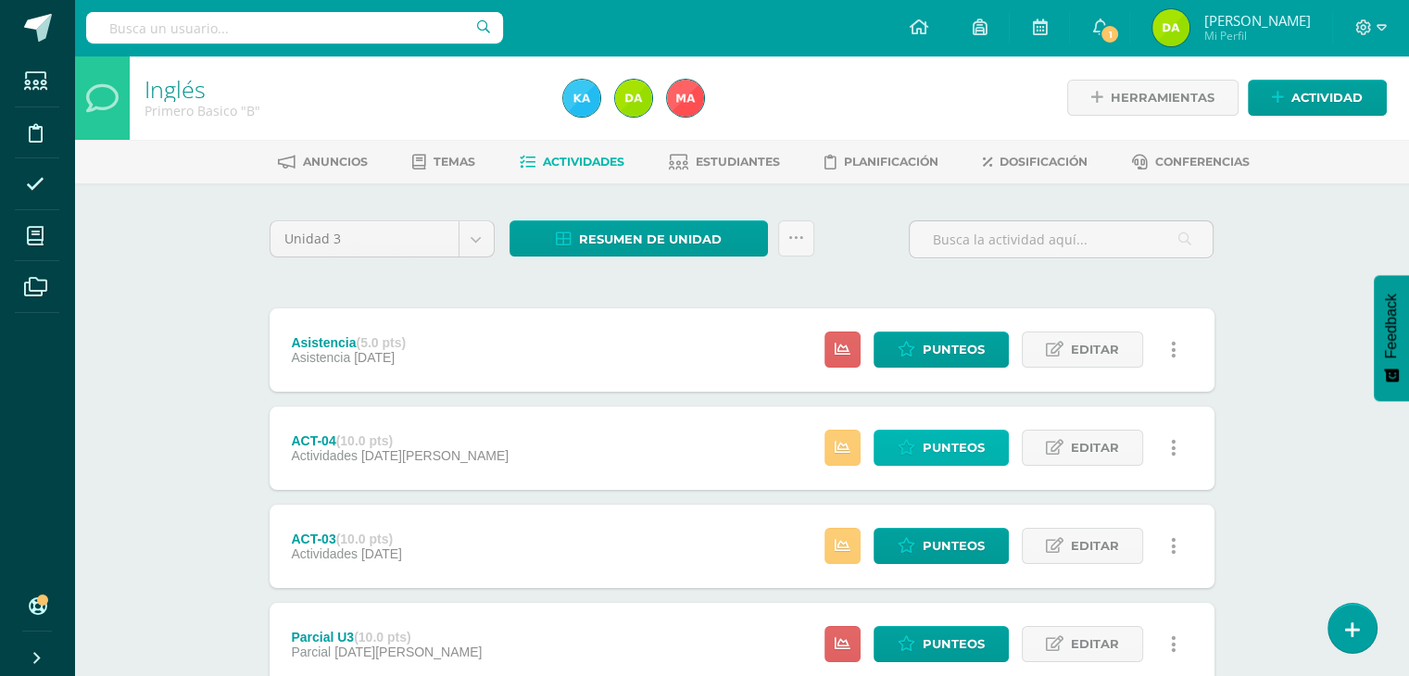
click at [893, 446] on link "Punteos" at bounding box center [941, 448] width 135 height 36
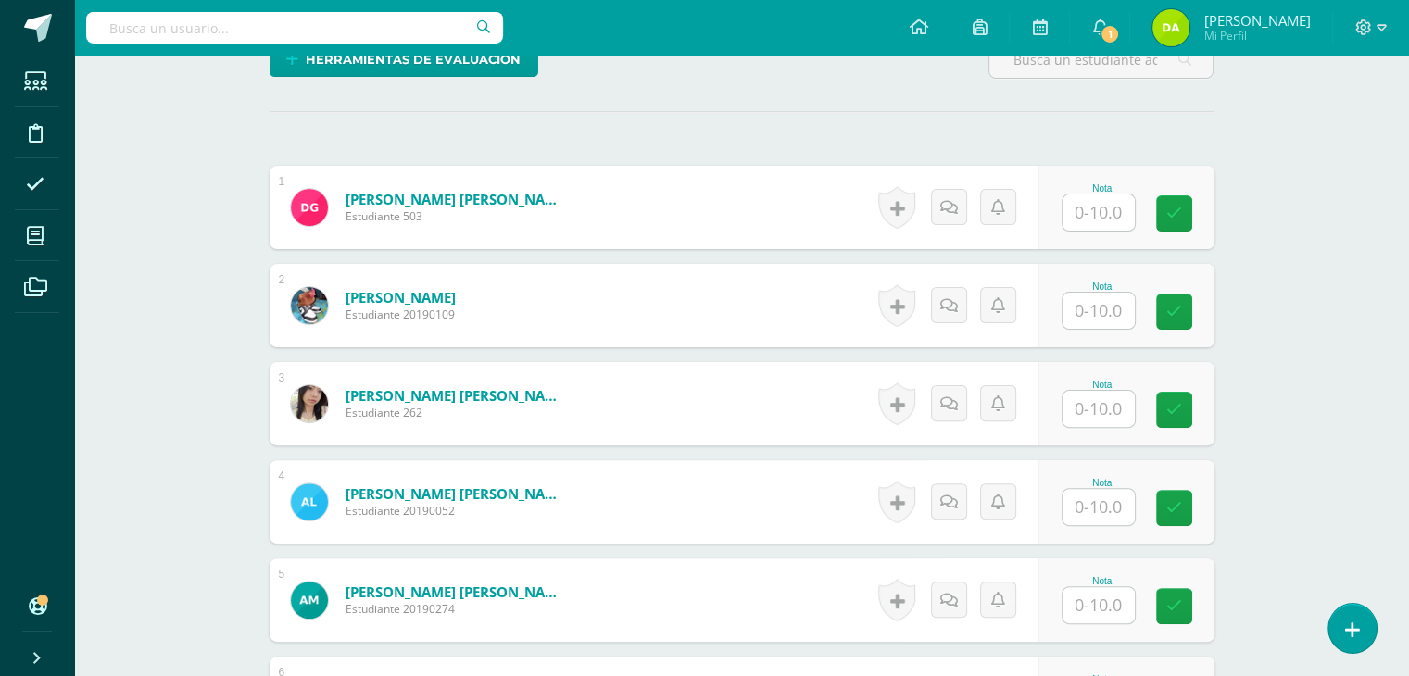
scroll to position [478, 0]
click at [1091, 227] on input "text" at bounding box center [1109, 213] width 74 height 37
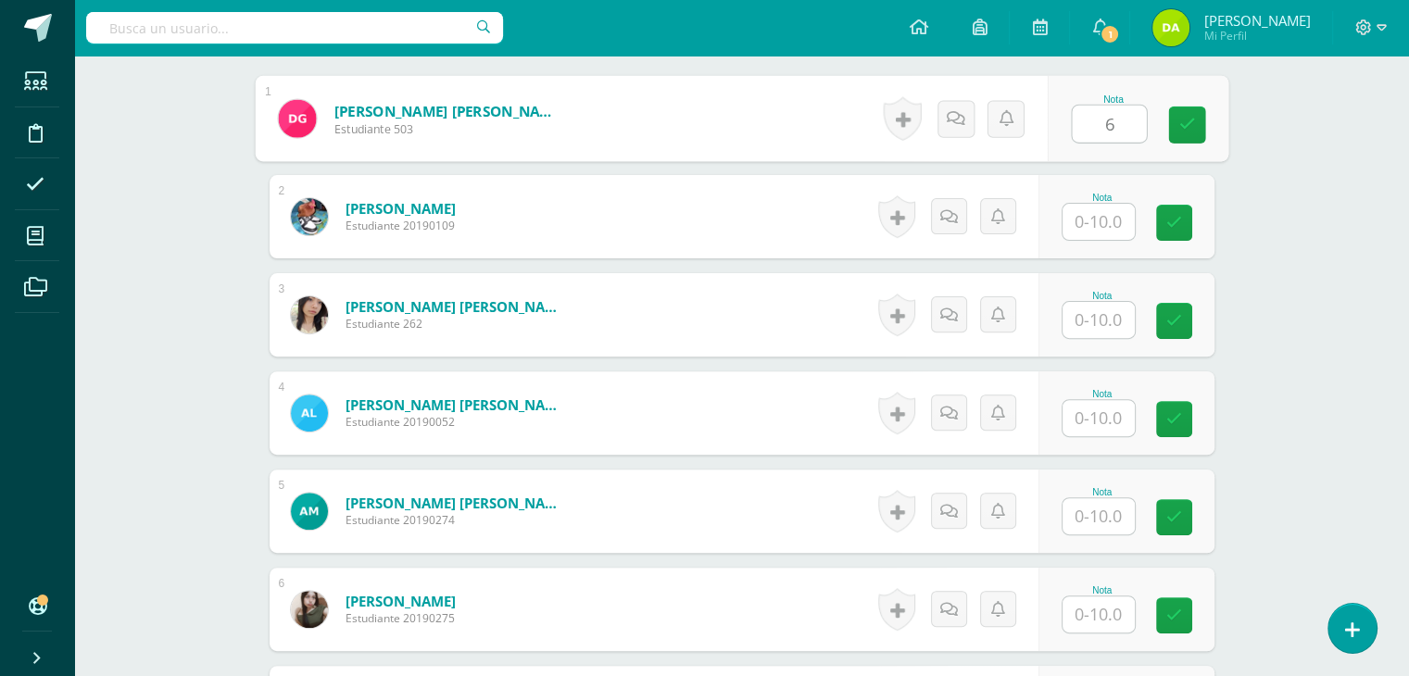
scroll to position [568, 0]
type input "6"
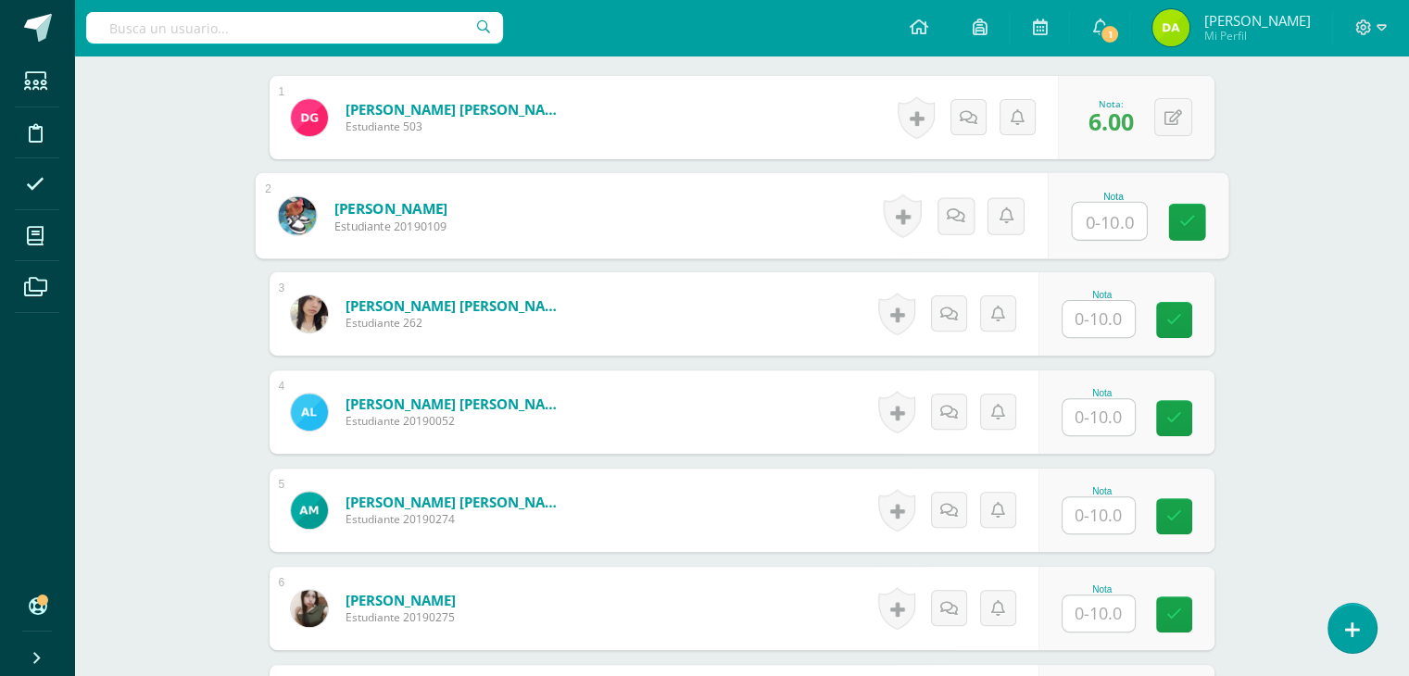
scroll to position [569, 0]
type input "5"
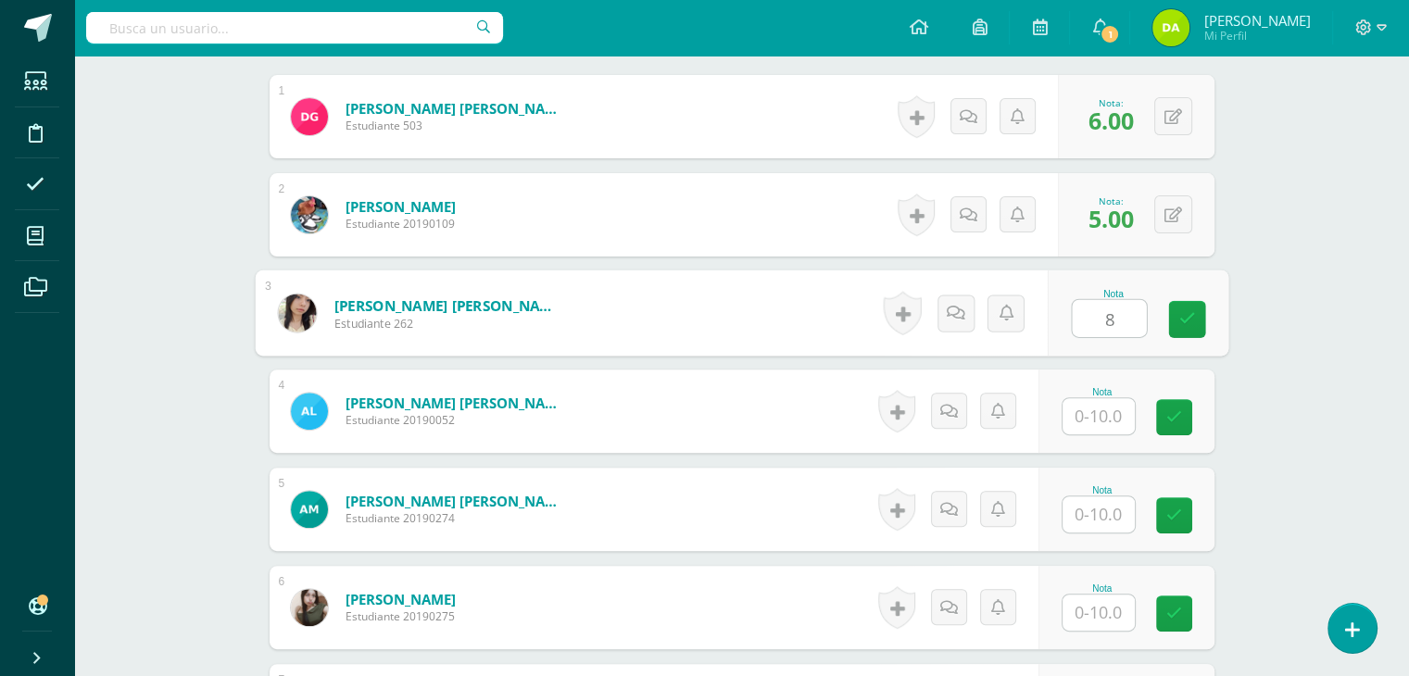
type input "8"
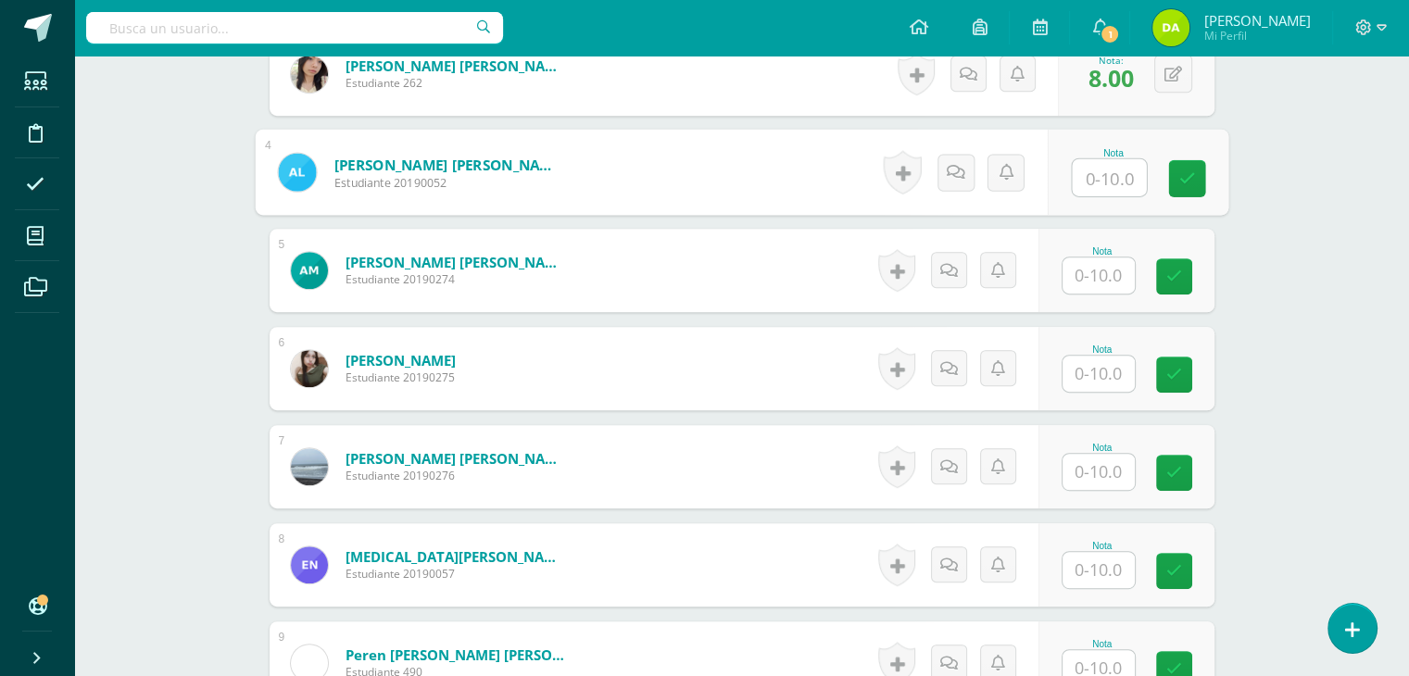
scroll to position [814, 0]
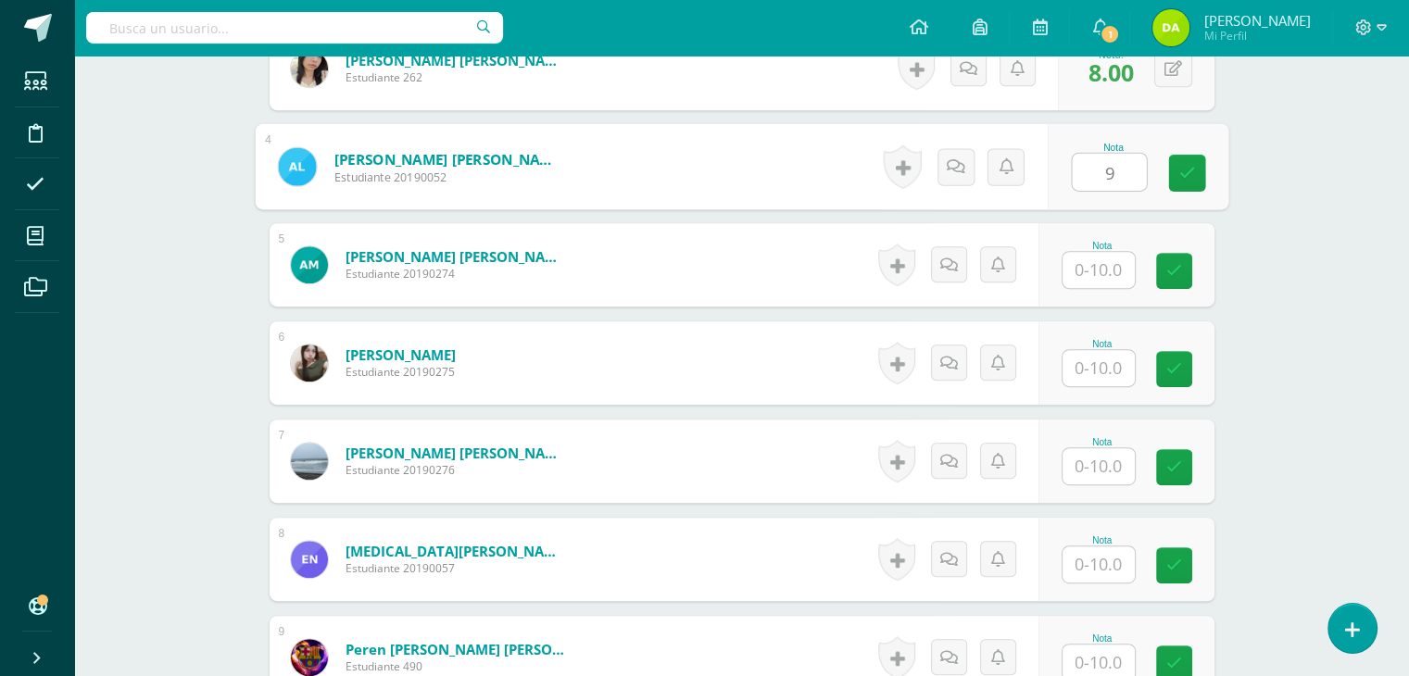
type input "9"
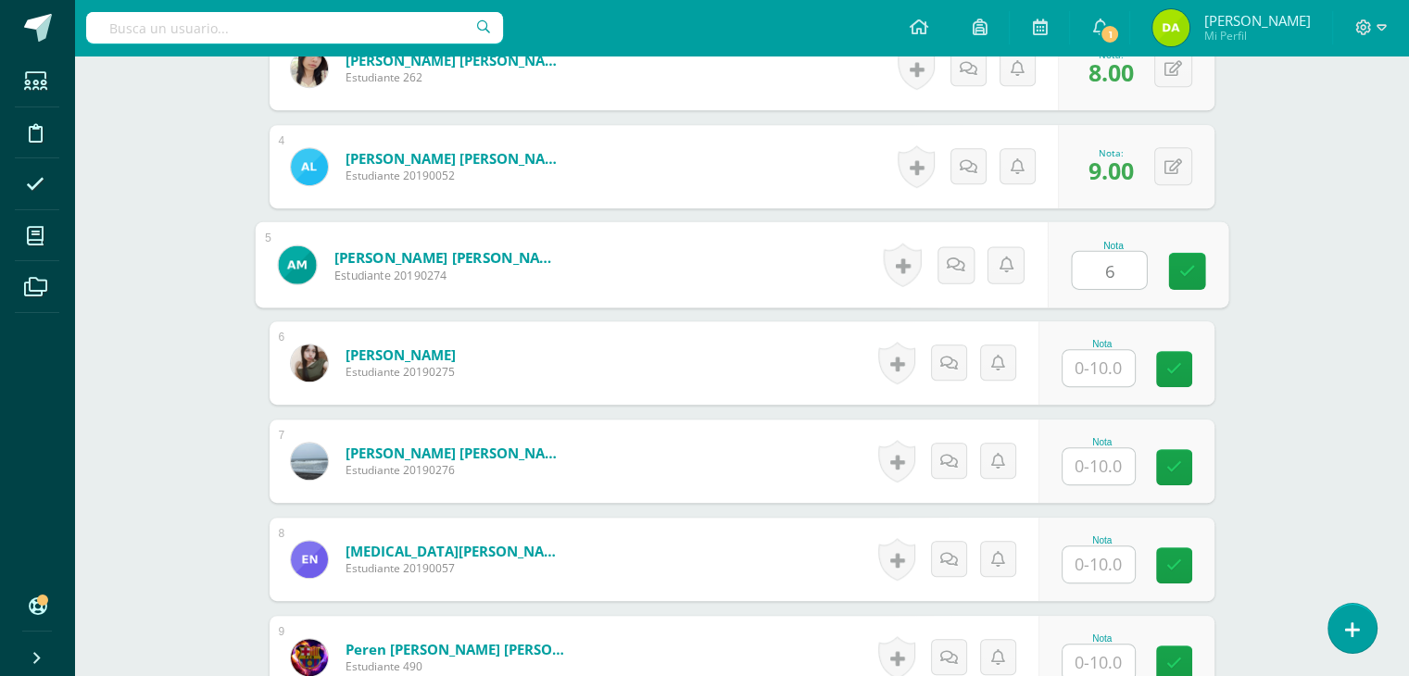
type input "6"
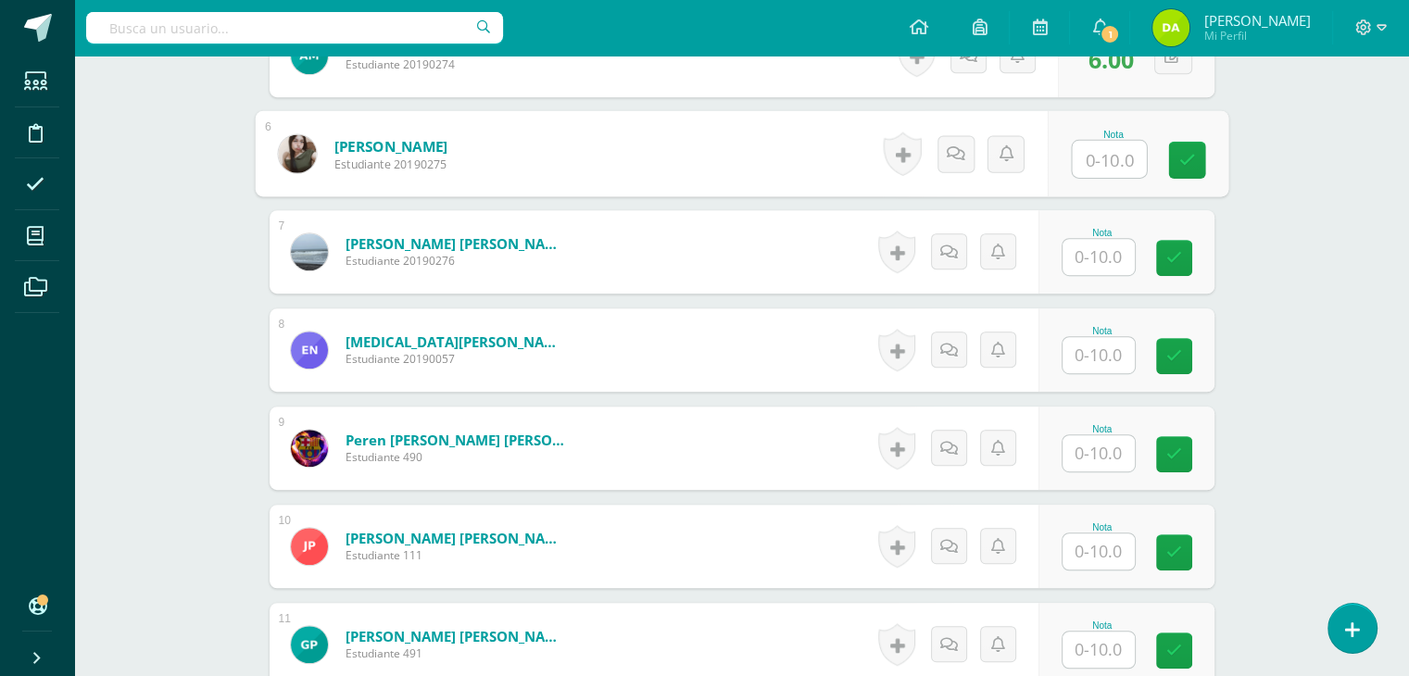
scroll to position [1023, 0]
type input "8"
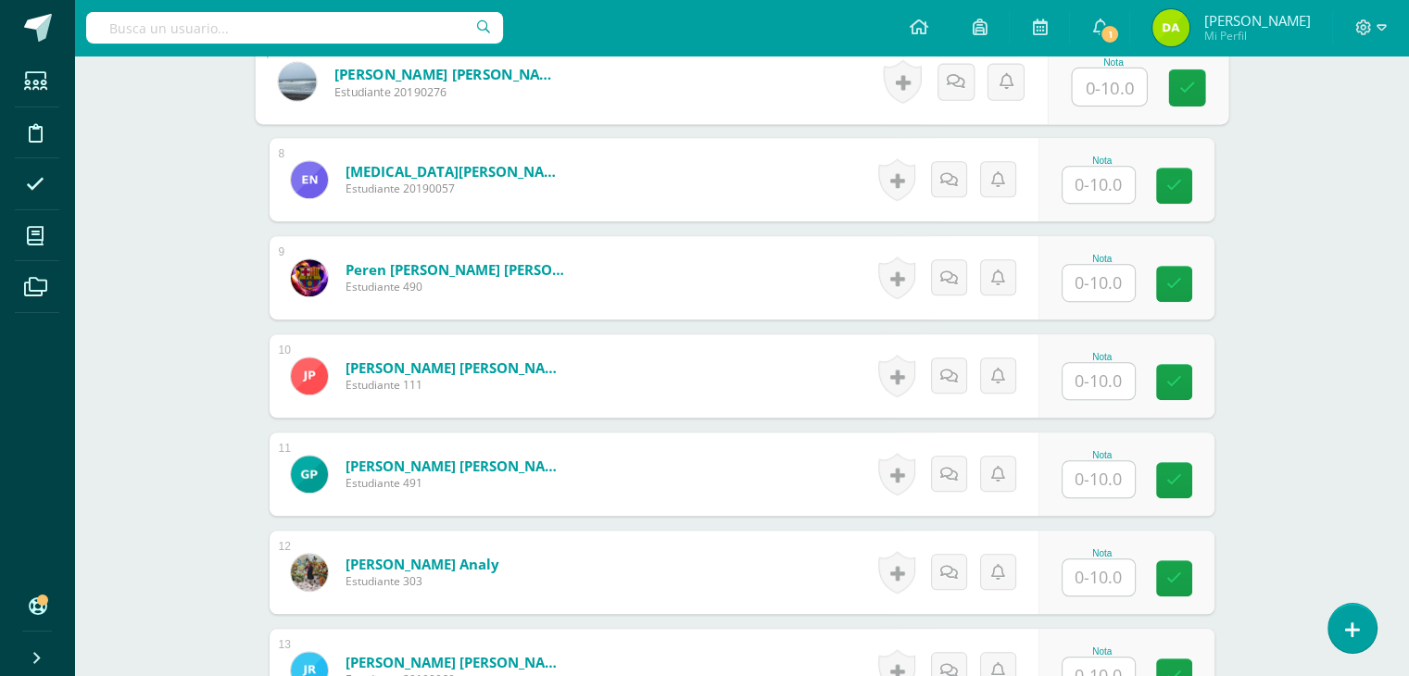
scroll to position [1194, 0]
type input "8"
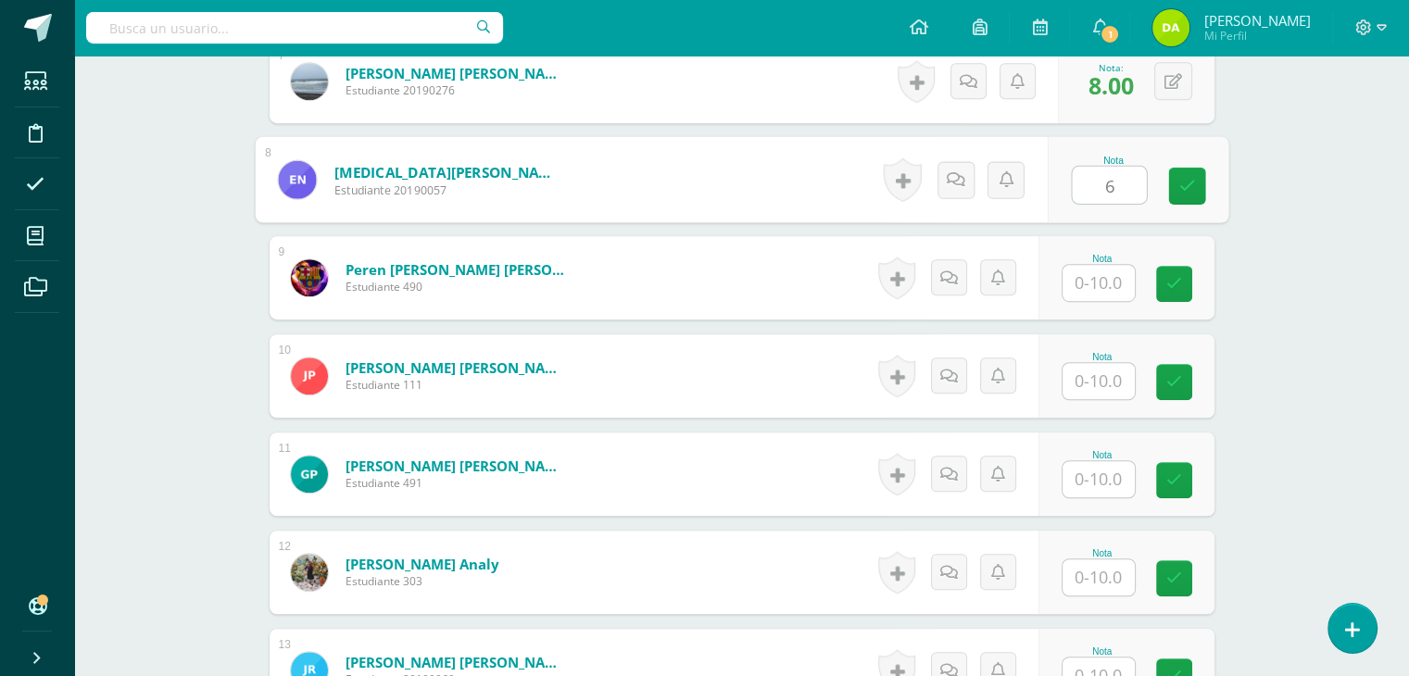
type input "6"
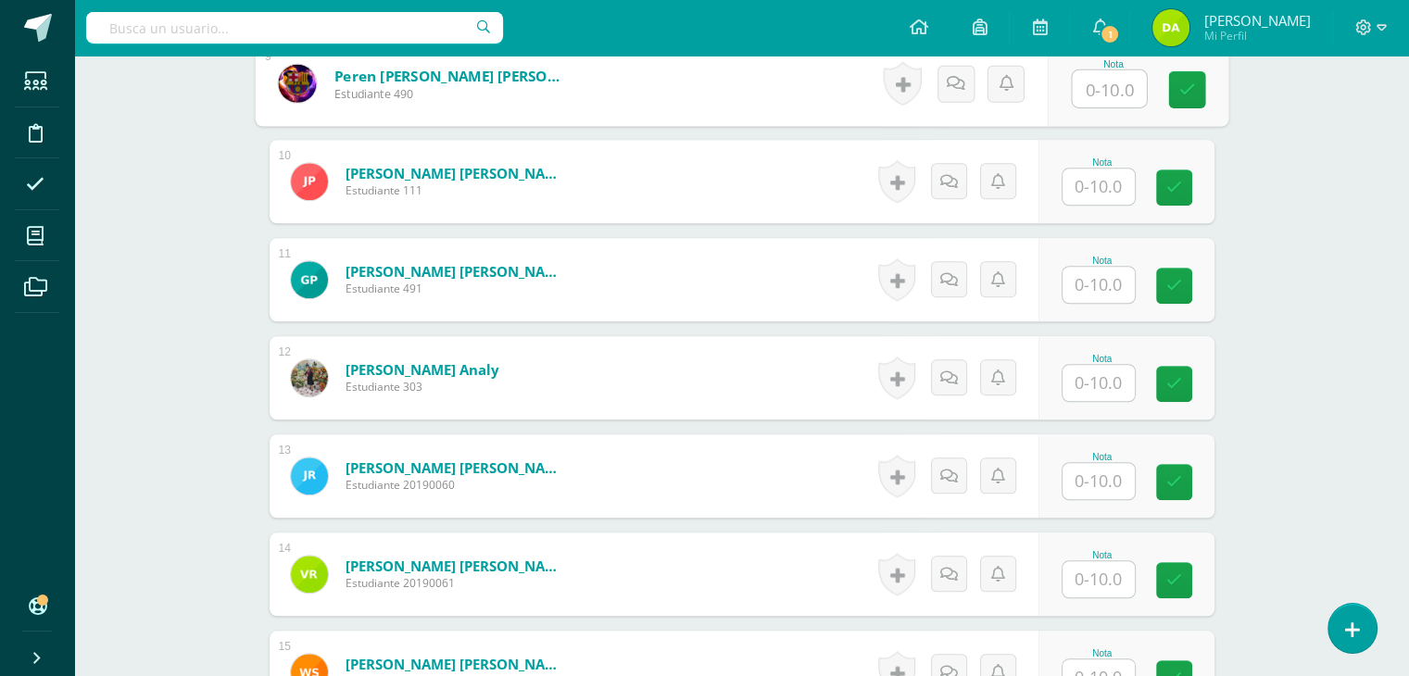
scroll to position [1387, 0]
type input "7"
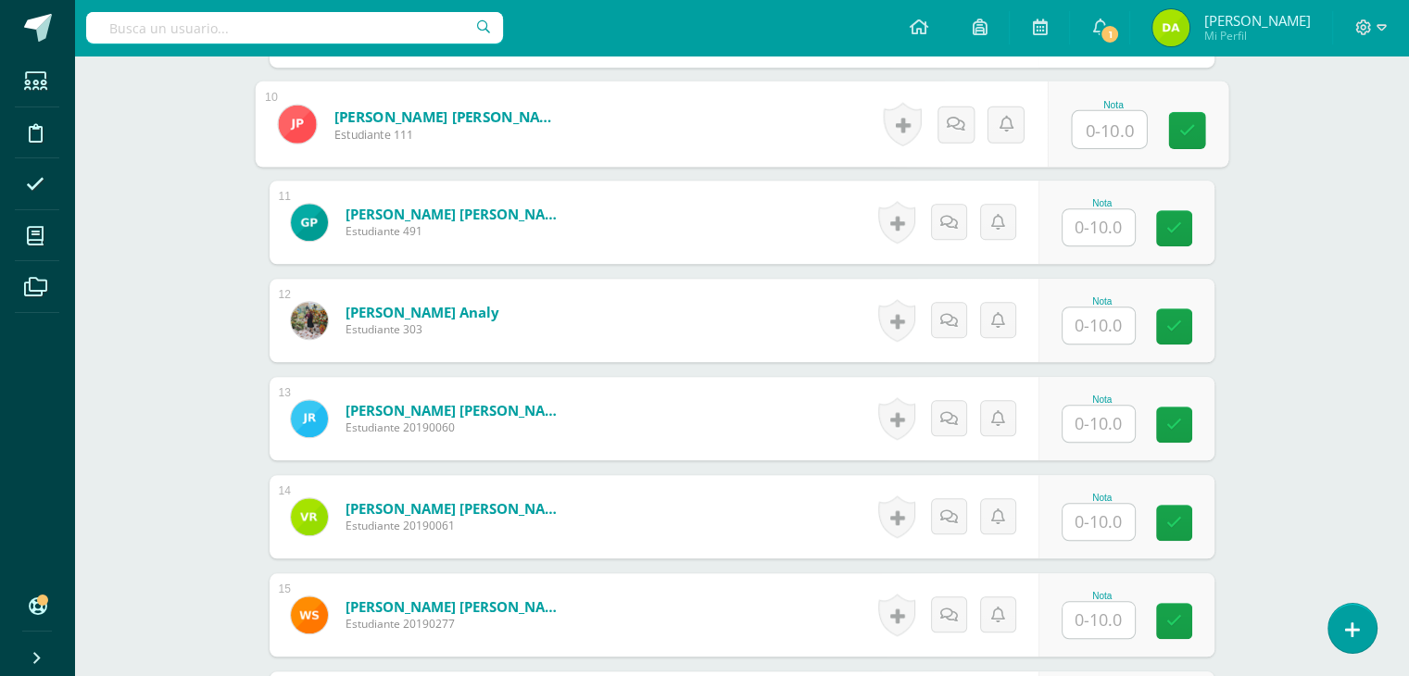
scroll to position [1453, 0]
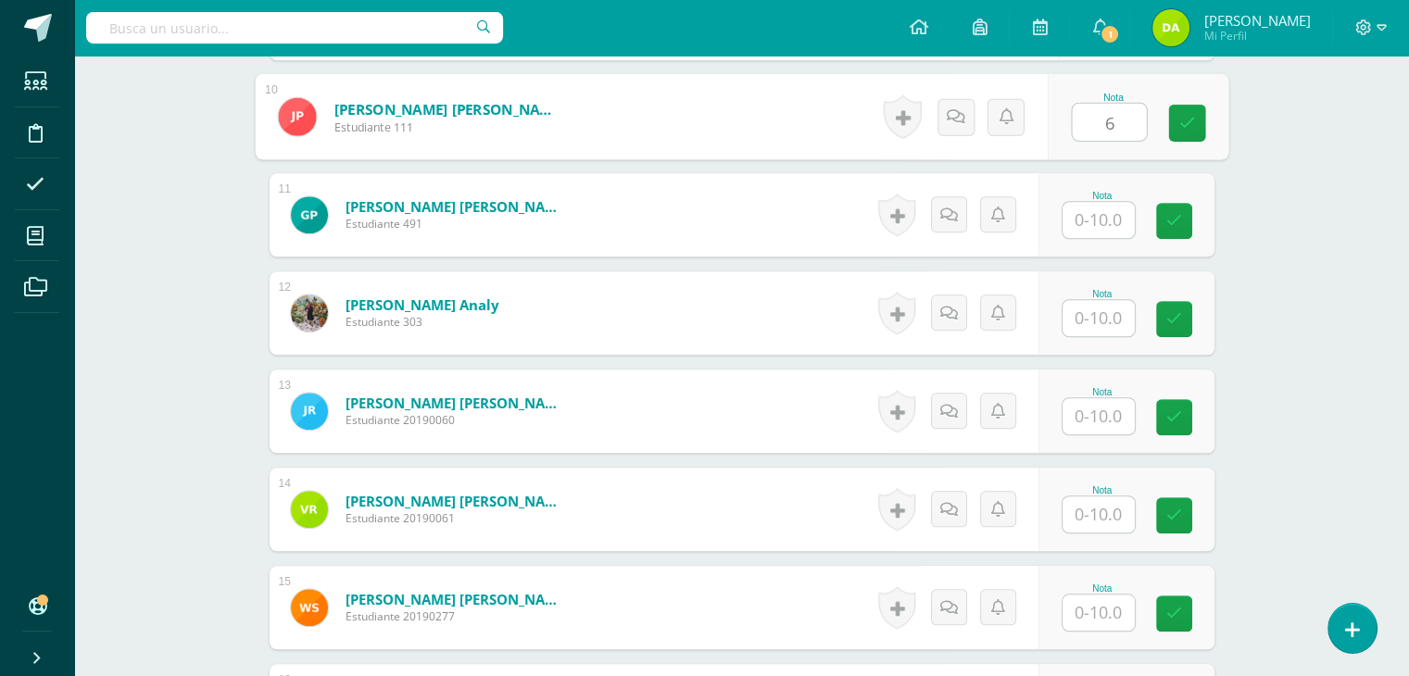
type input "6"
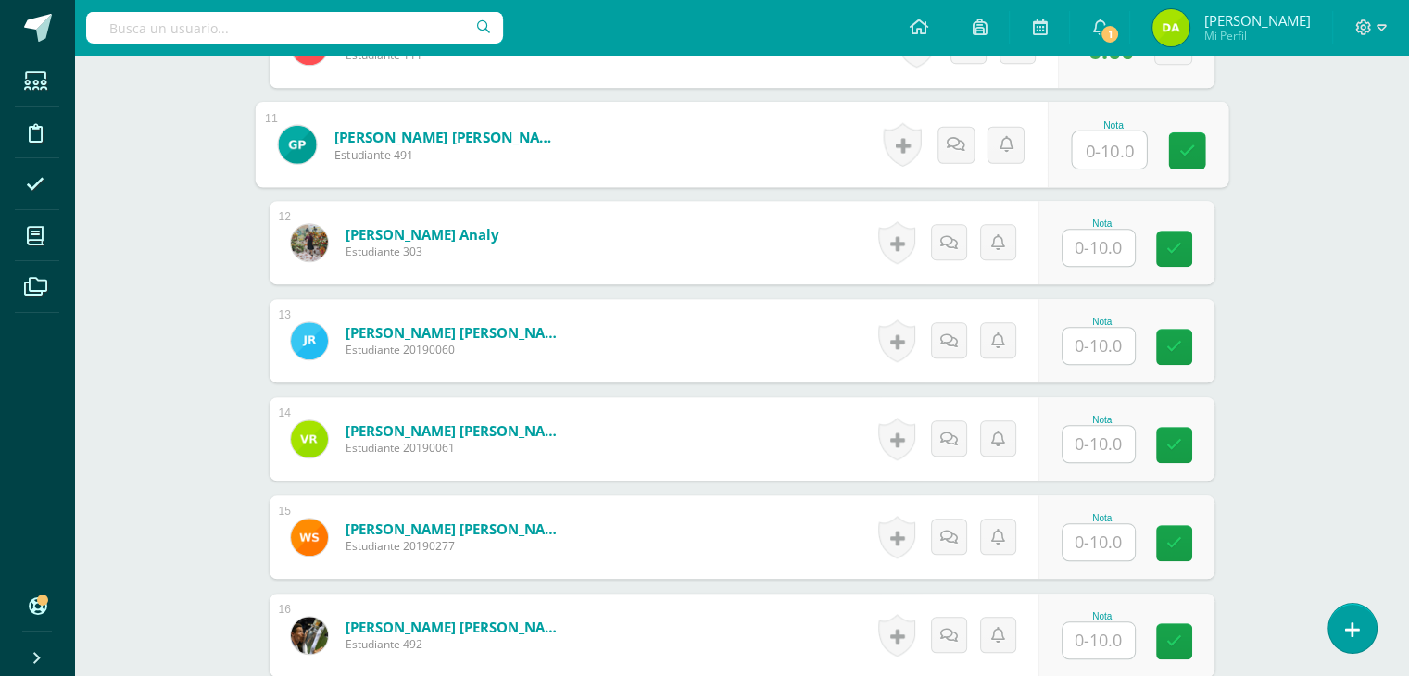
scroll to position [1524, 0]
type input "7"
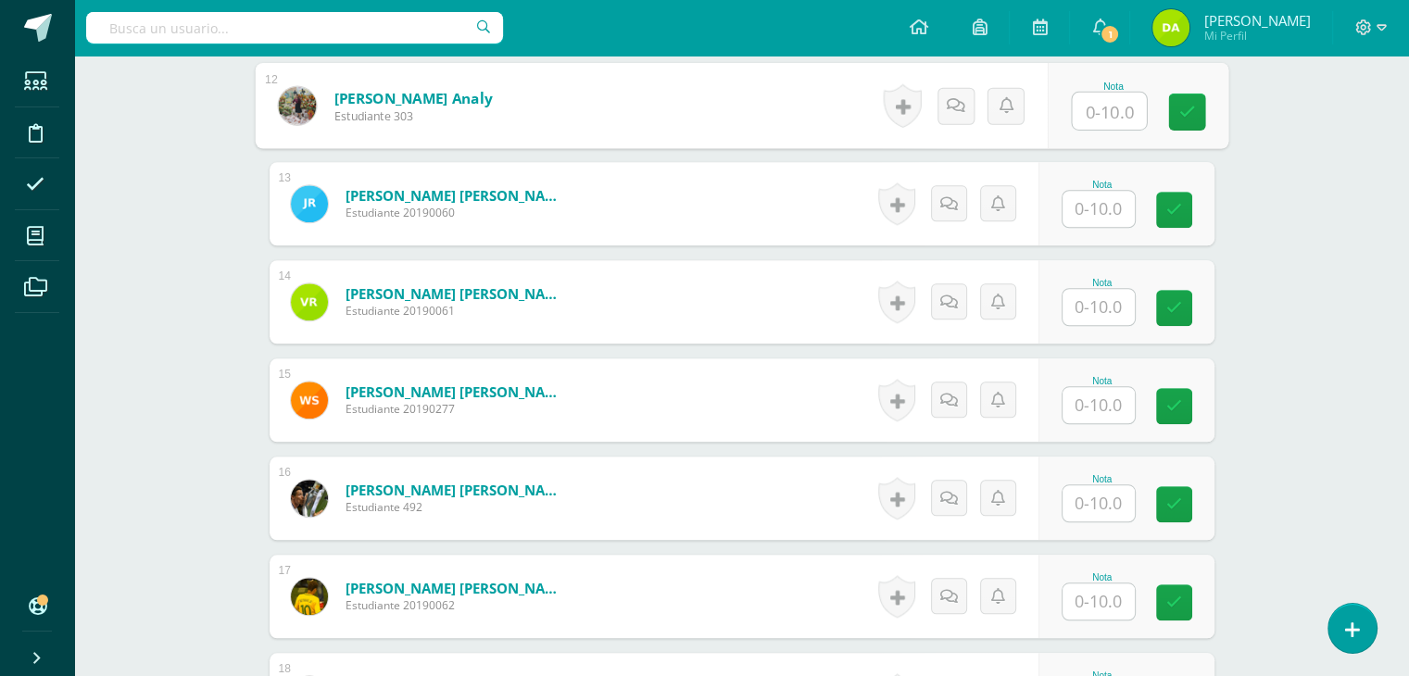
scroll to position [1662, 0]
type input "8"
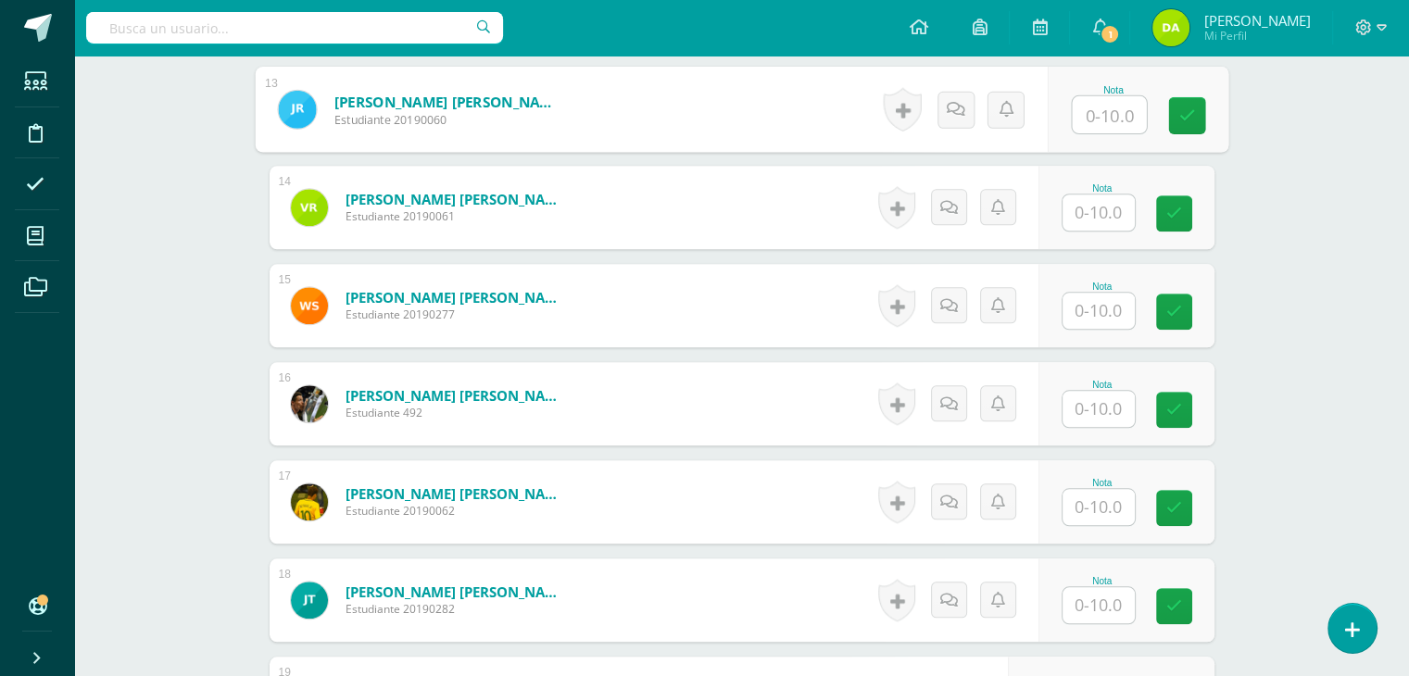
scroll to position [1754, 0]
type input "7"
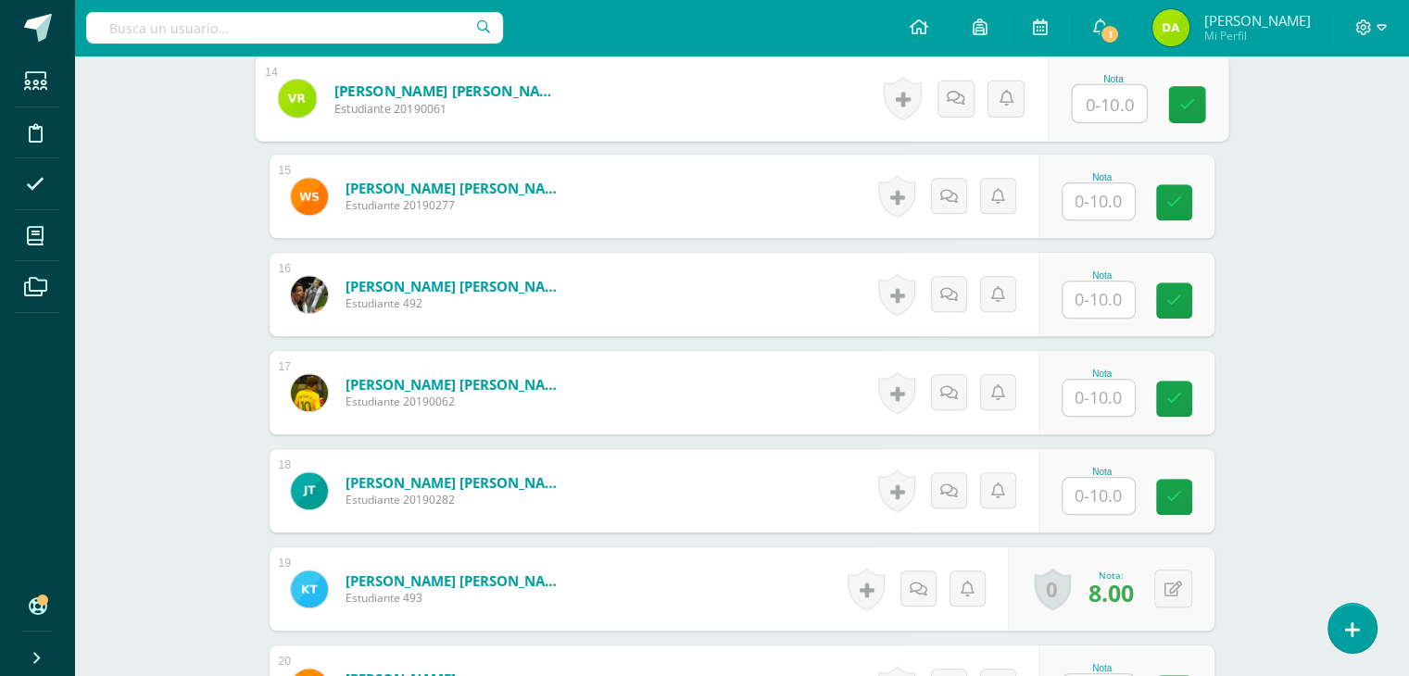
scroll to position [1865, 0]
type input "9"
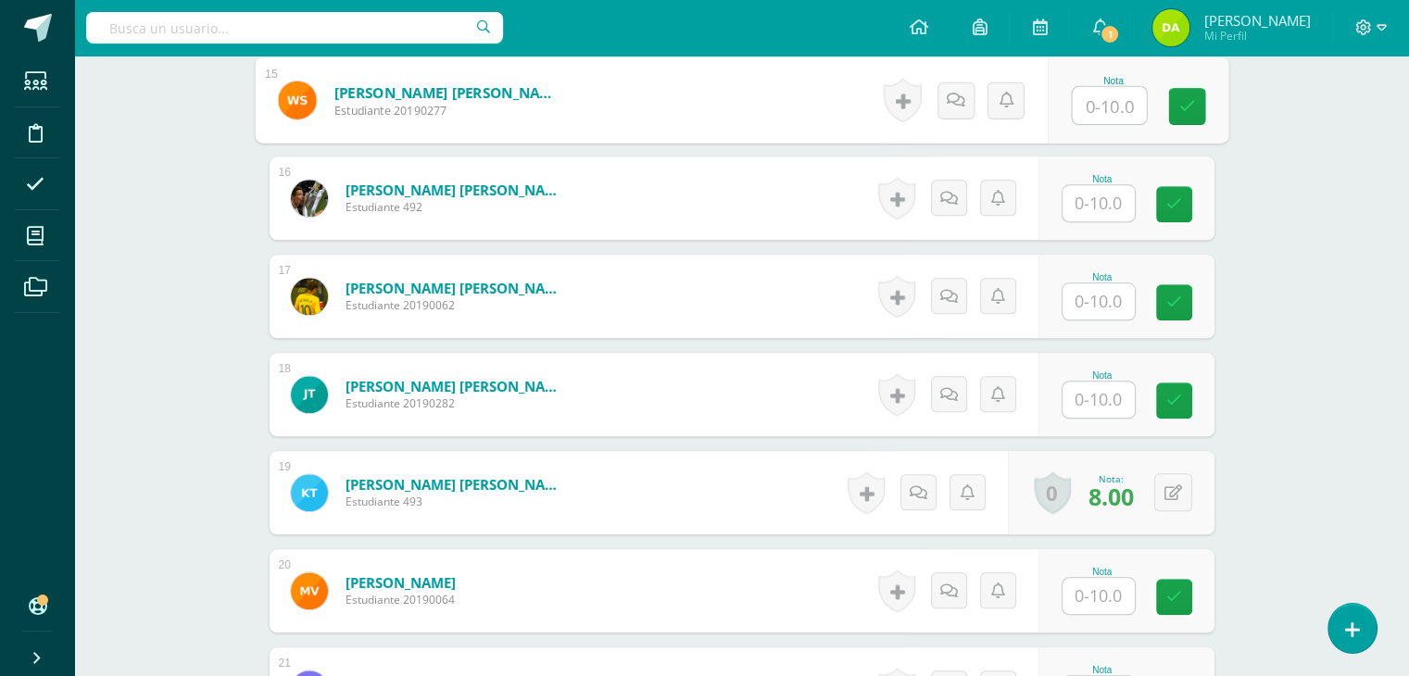
scroll to position [1959, 0]
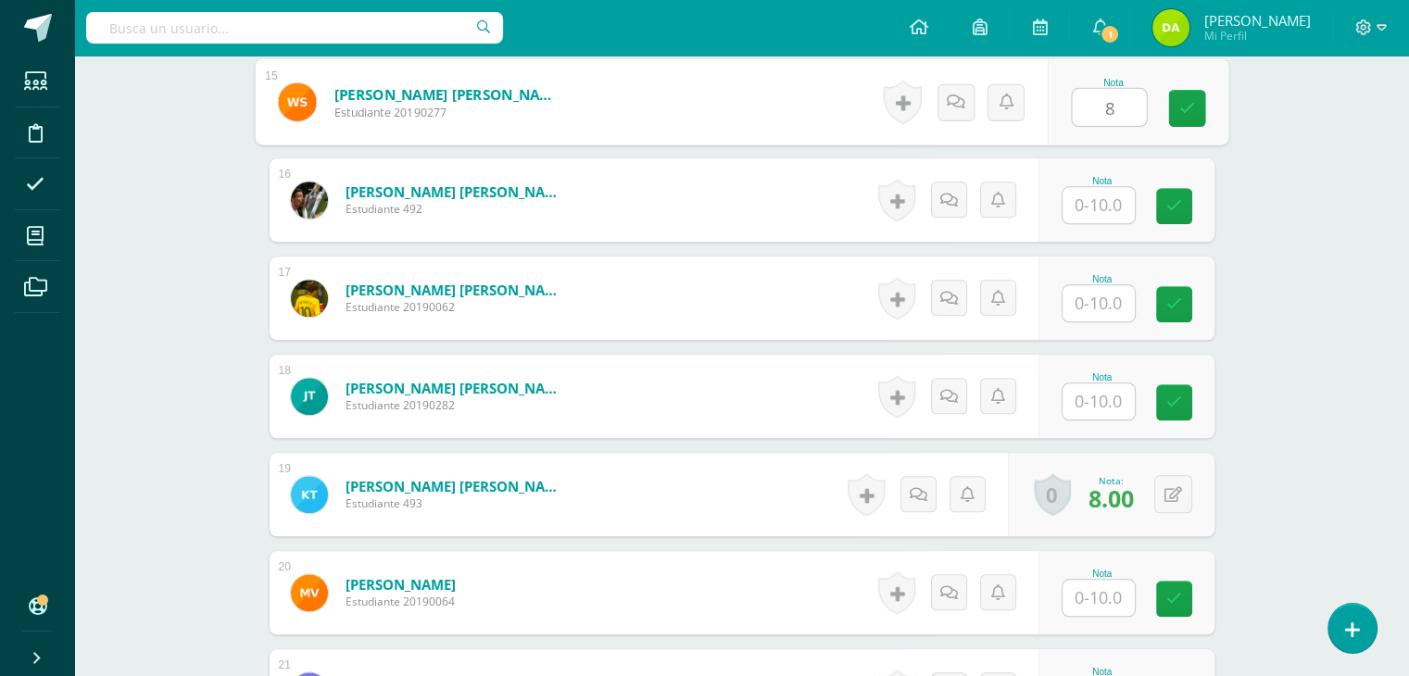
type input "8"
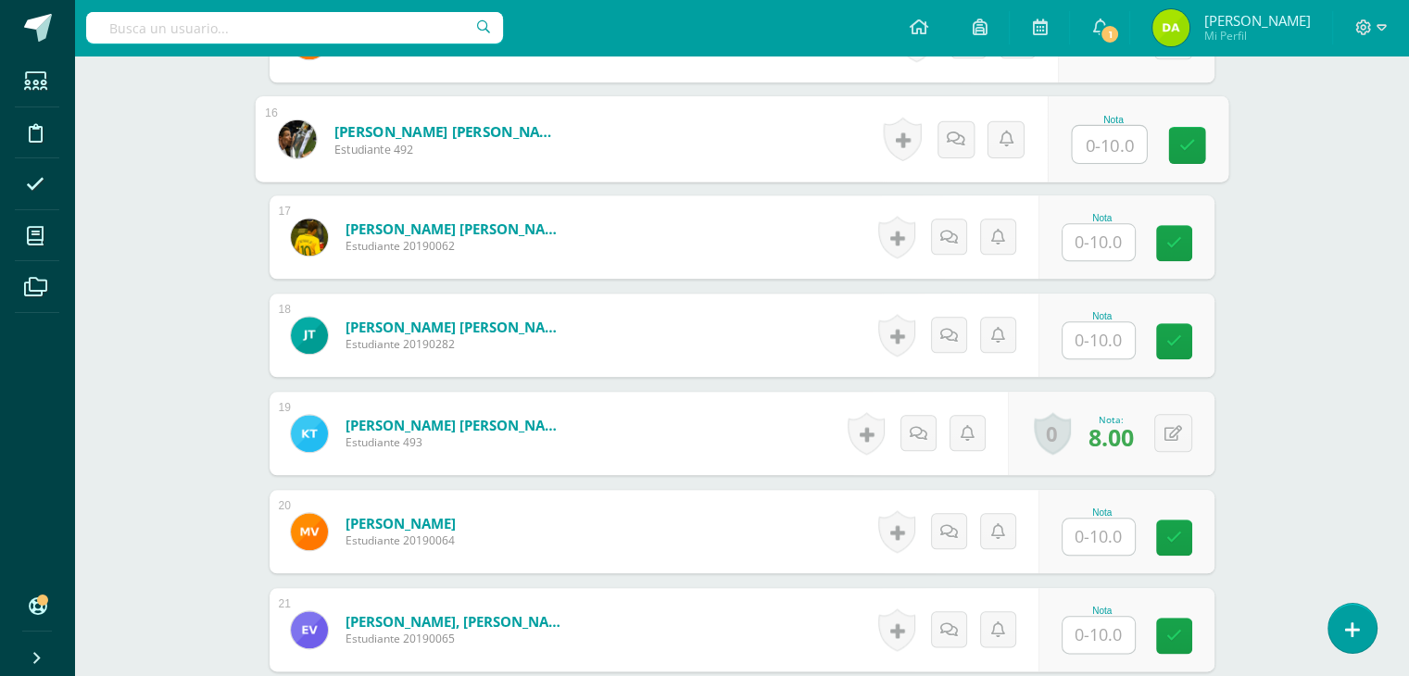
scroll to position [2020, 0]
type input "9"
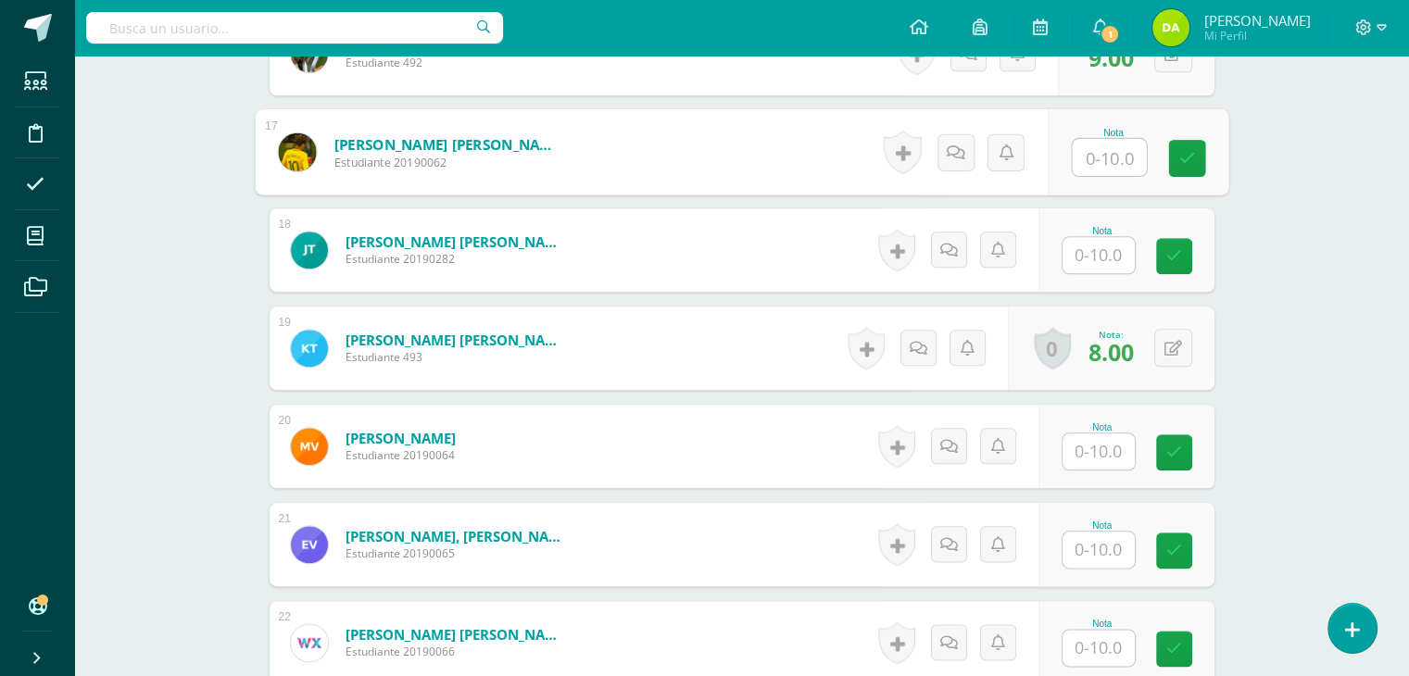
scroll to position [2103, 0]
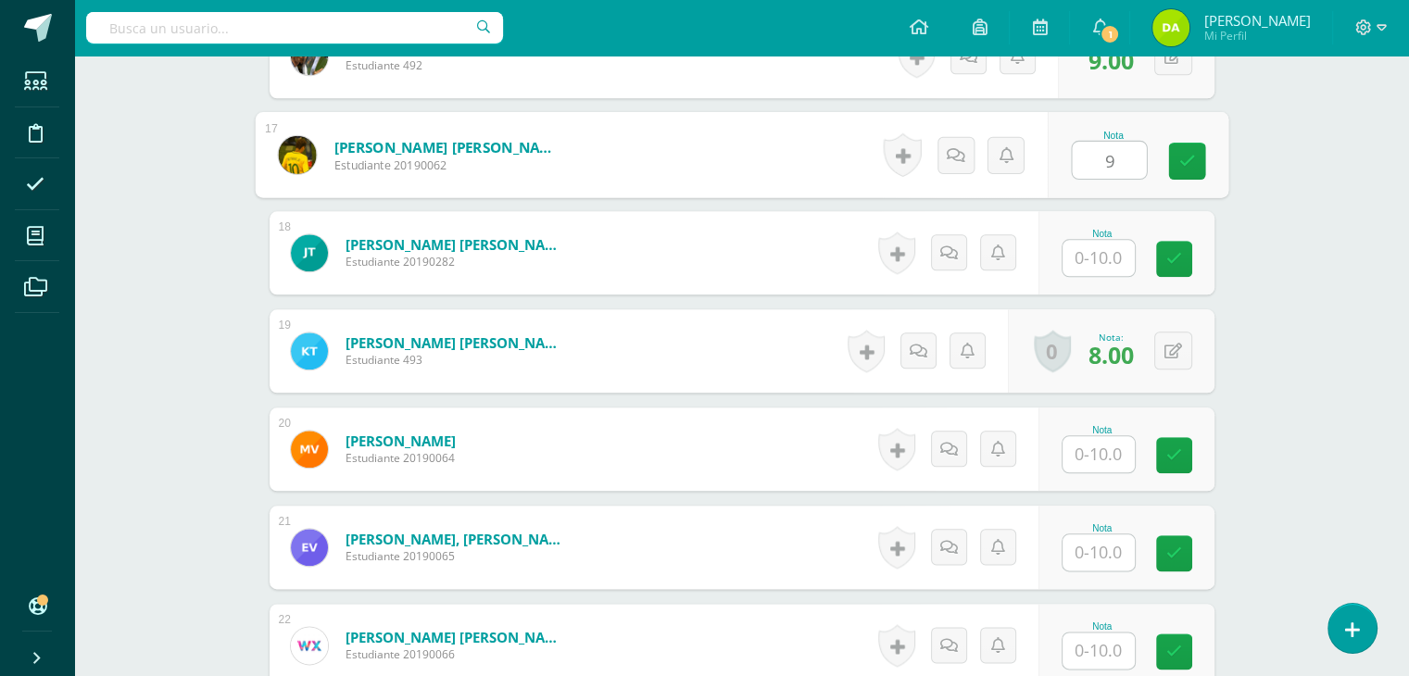
type input "9"
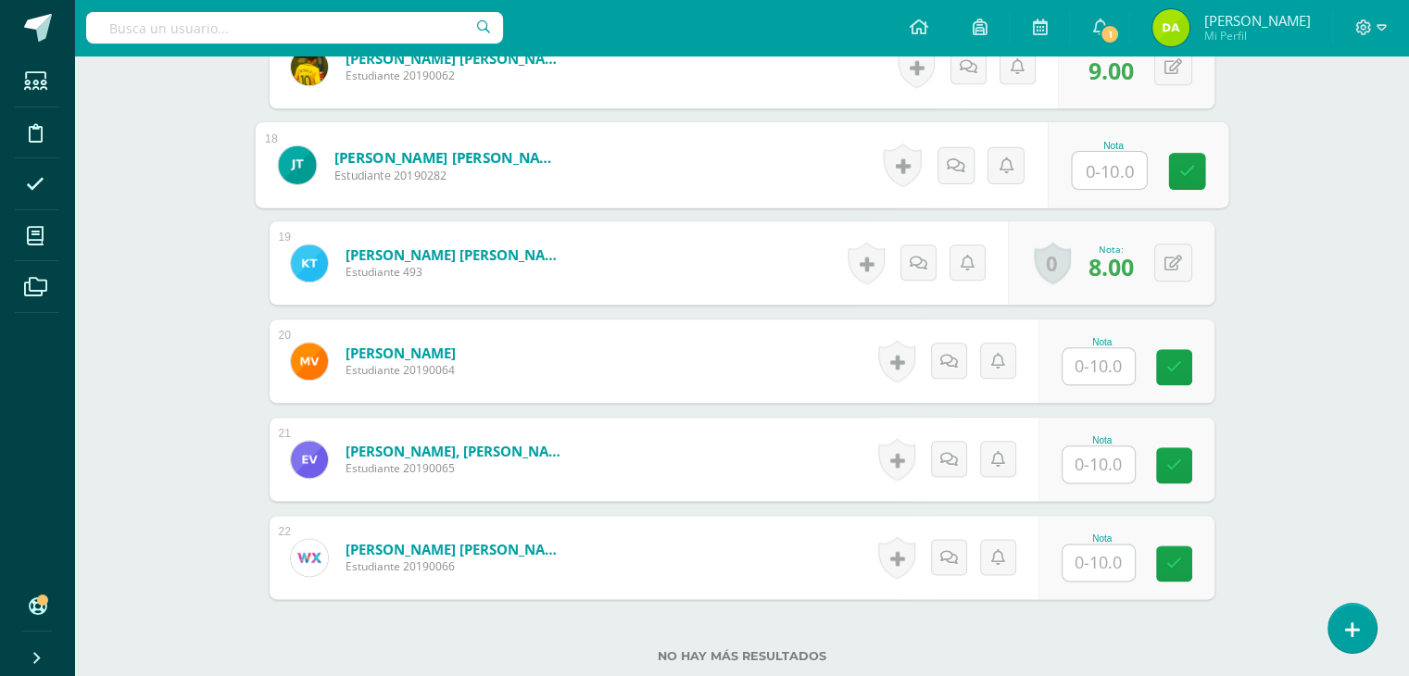
scroll to position [2192, 0]
type input "8"
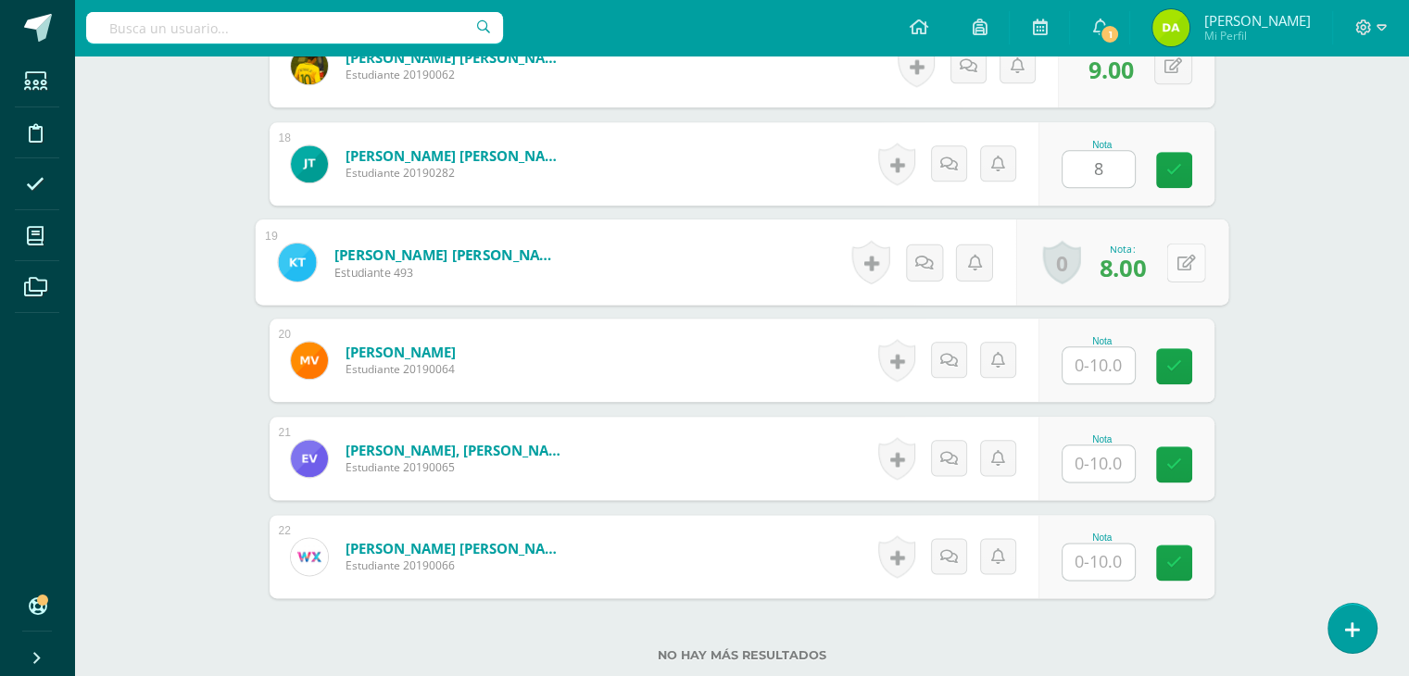
click at [1185, 257] on button at bounding box center [1186, 262] width 39 height 39
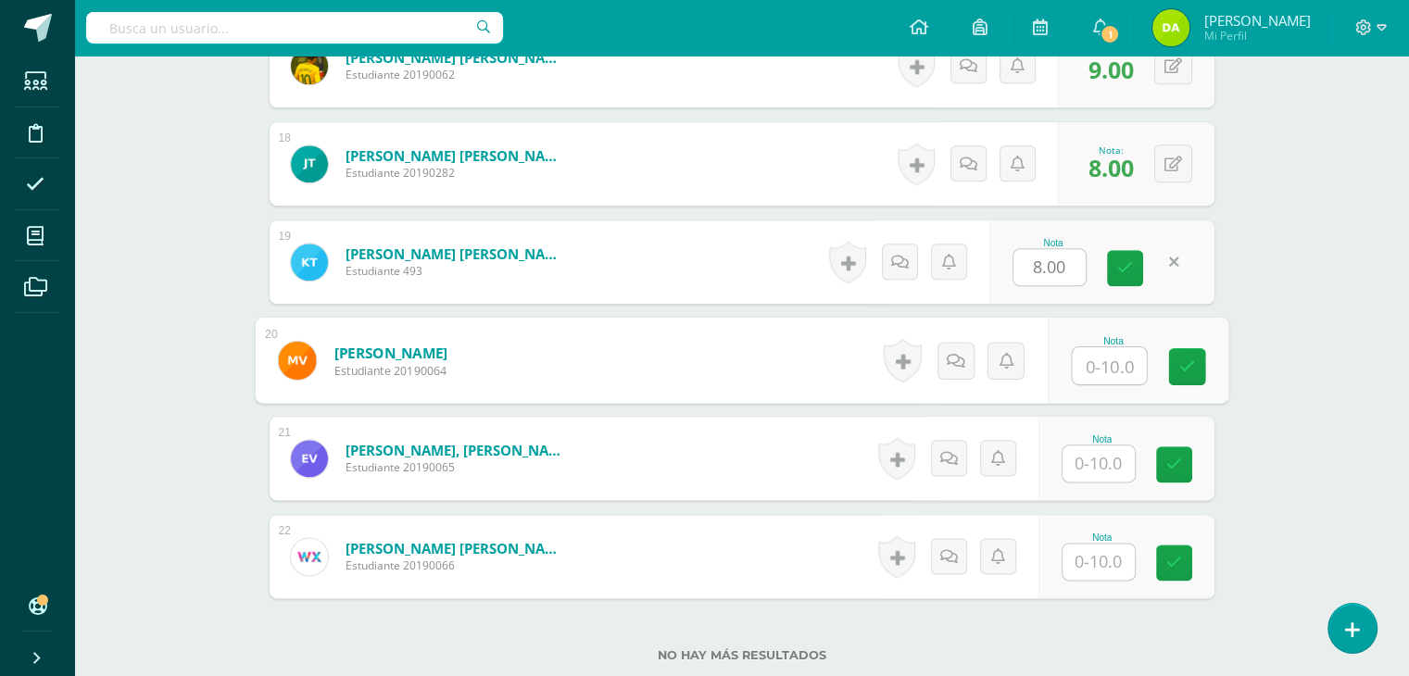
click at [1112, 353] on input "text" at bounding box center [1109, 365] width 74 height 37
type input "8"
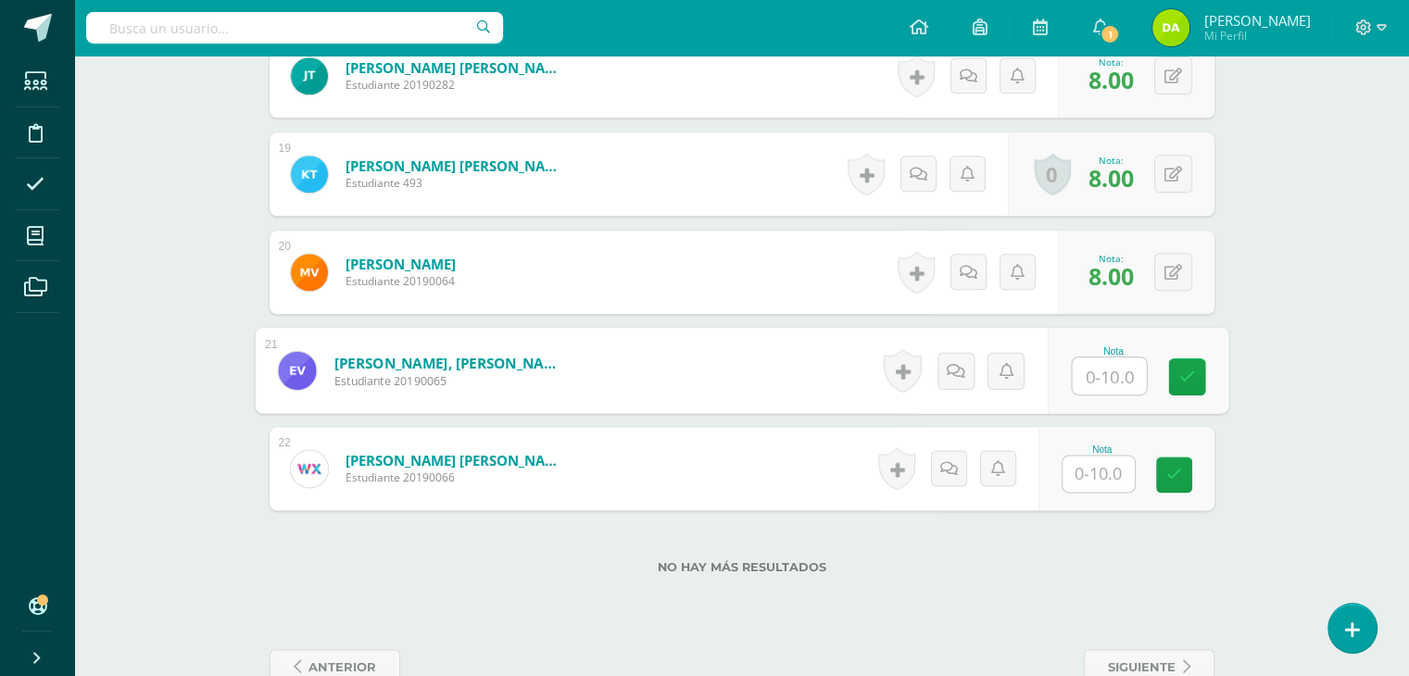
scroll to position [2280, 0]
type input "7"
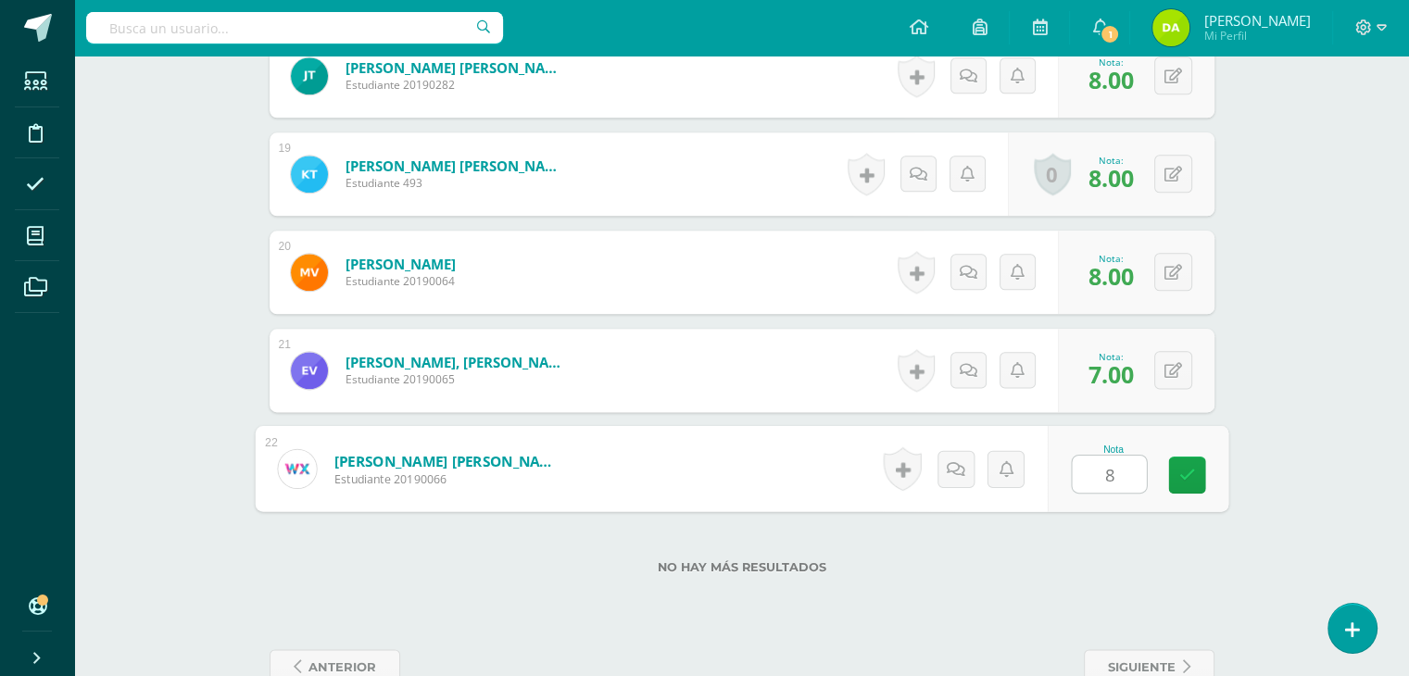
type input "8"
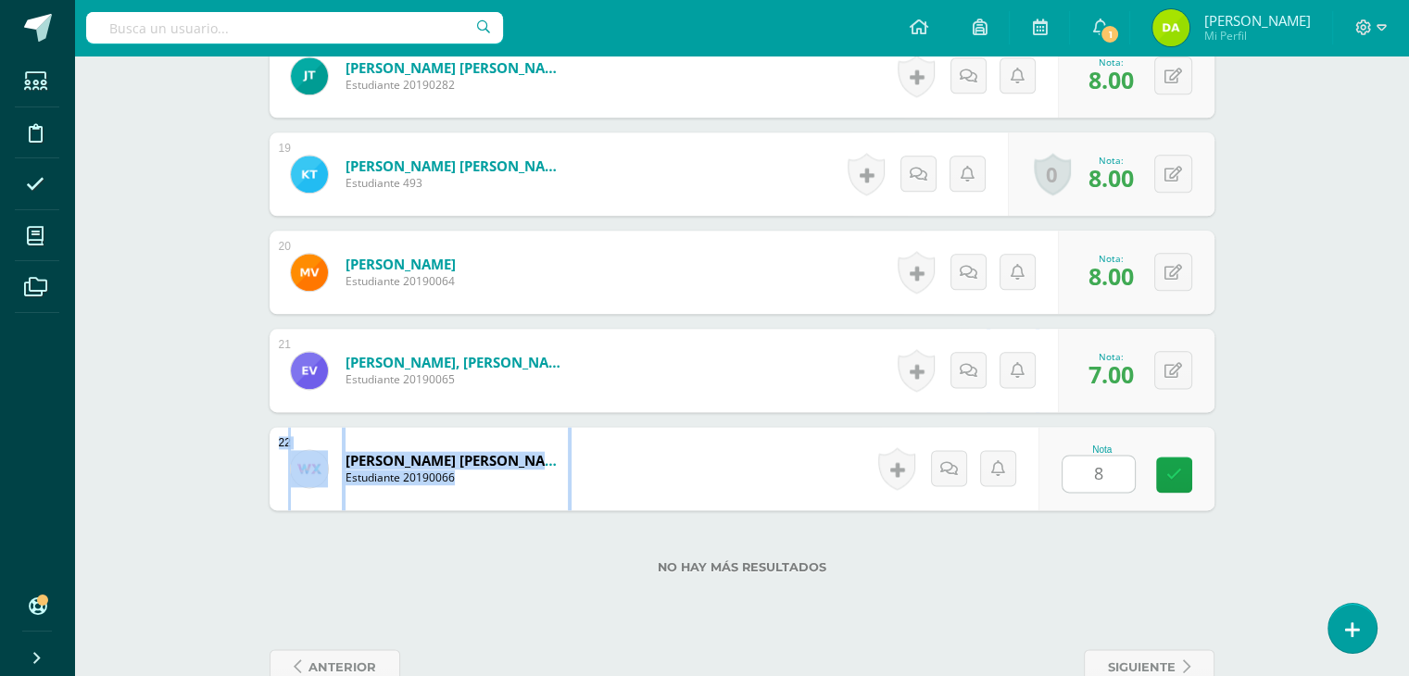
drag, startPoint x: 1199, startPoint y: 399, endPoint x: 1255, endPoint y: 437, distance: 67.3
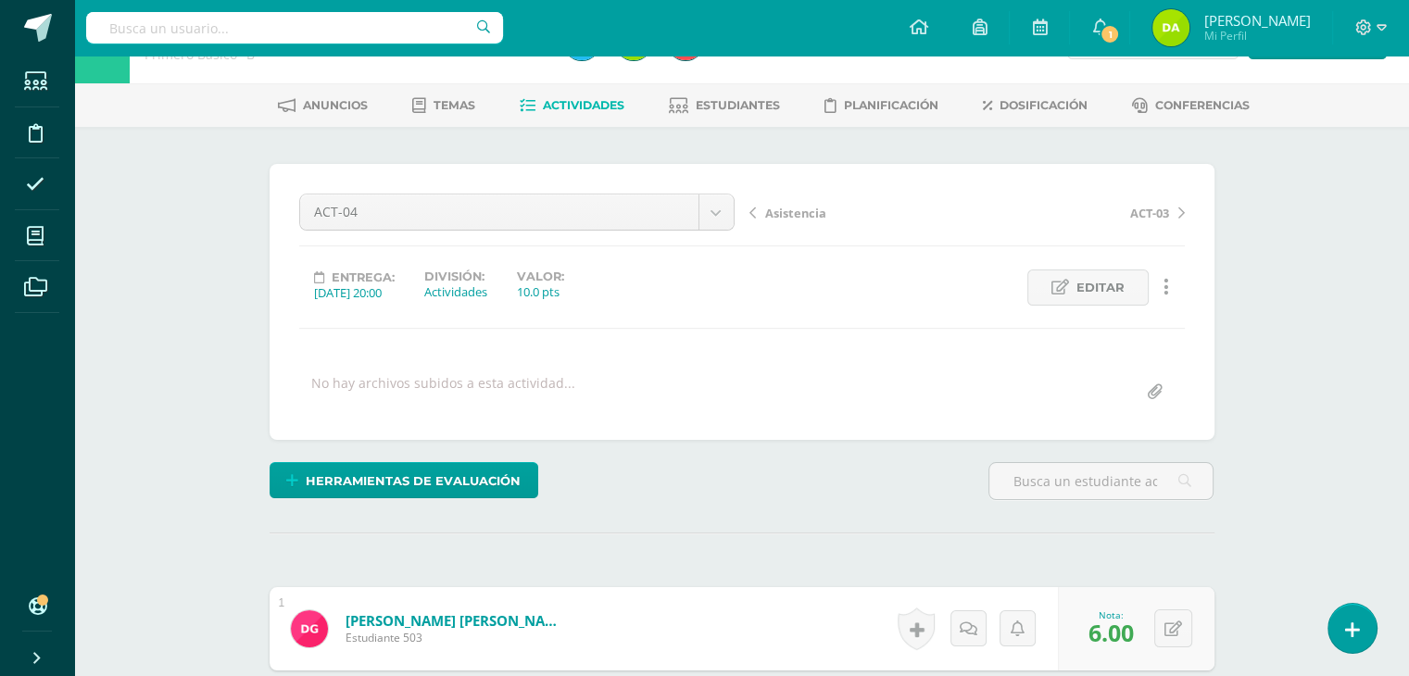
scroll to position [0, 0]
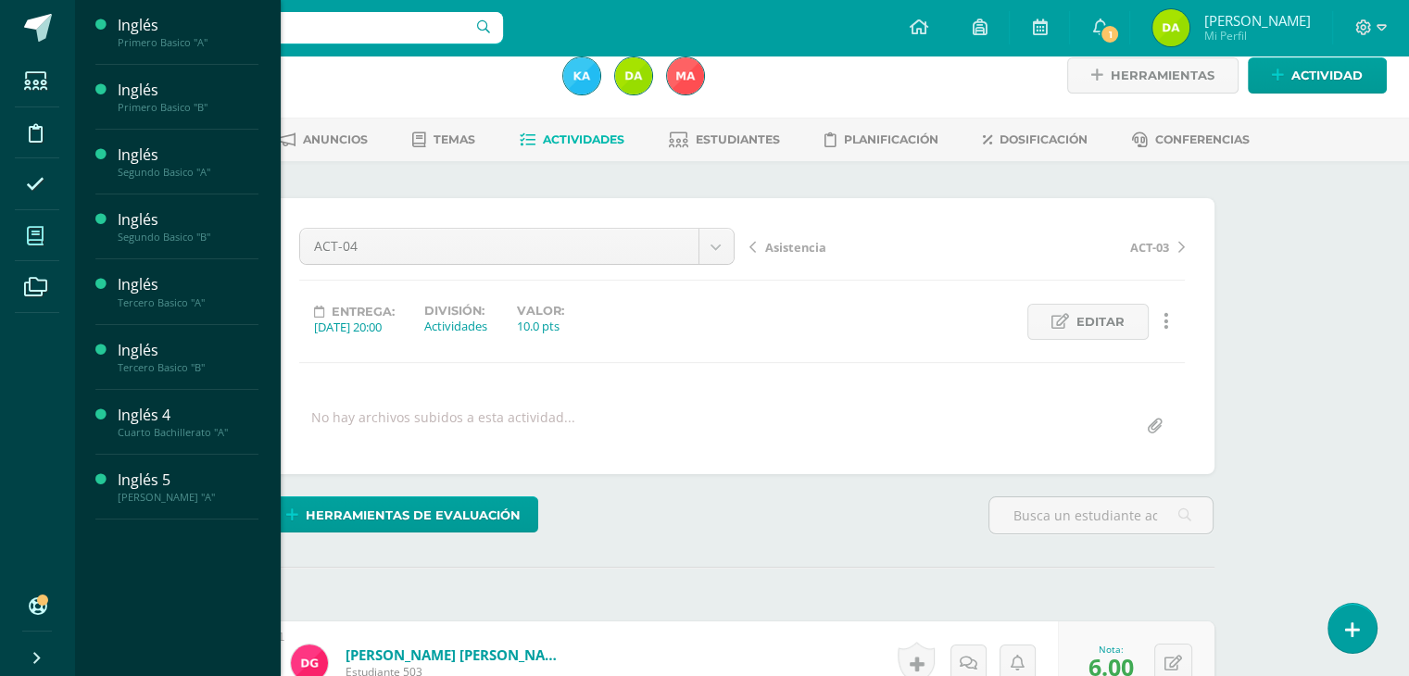
scroll to position [26, 0]
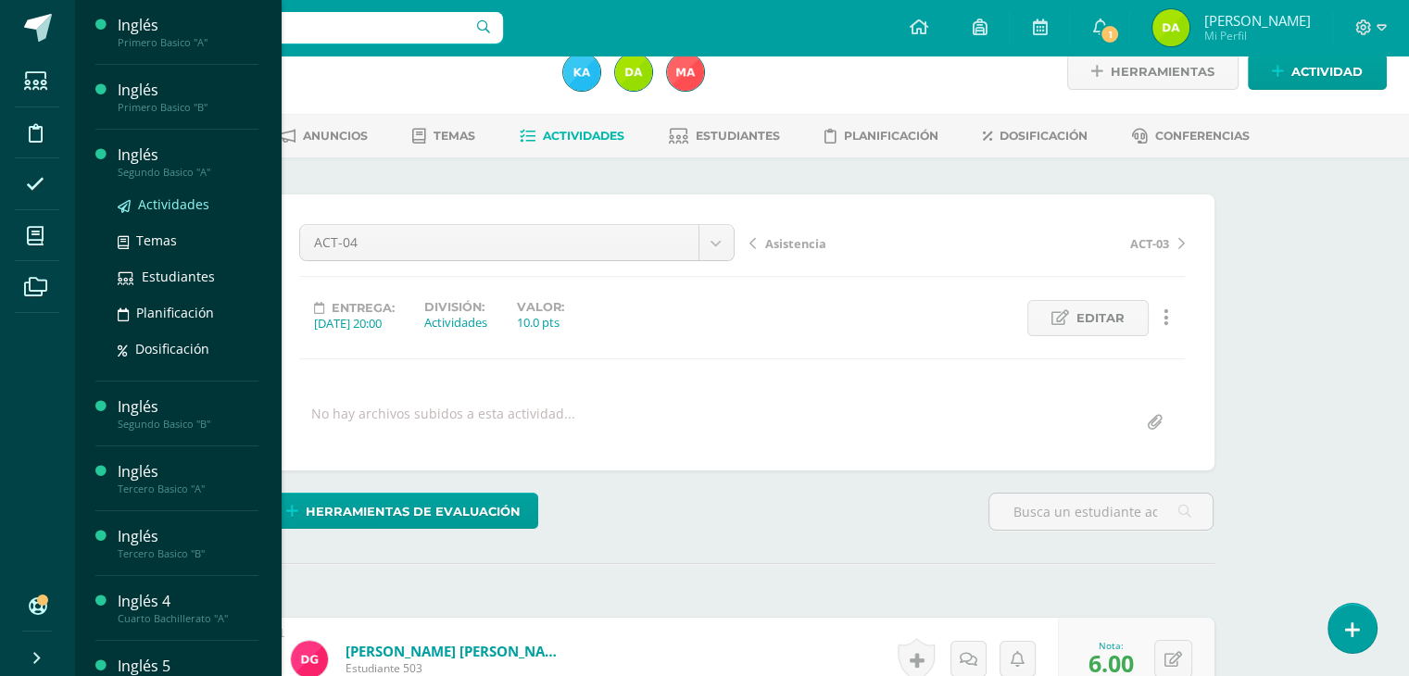
click at [156, 199] on span "Actividades" at bounding box center [173, 205] width 71 height 18
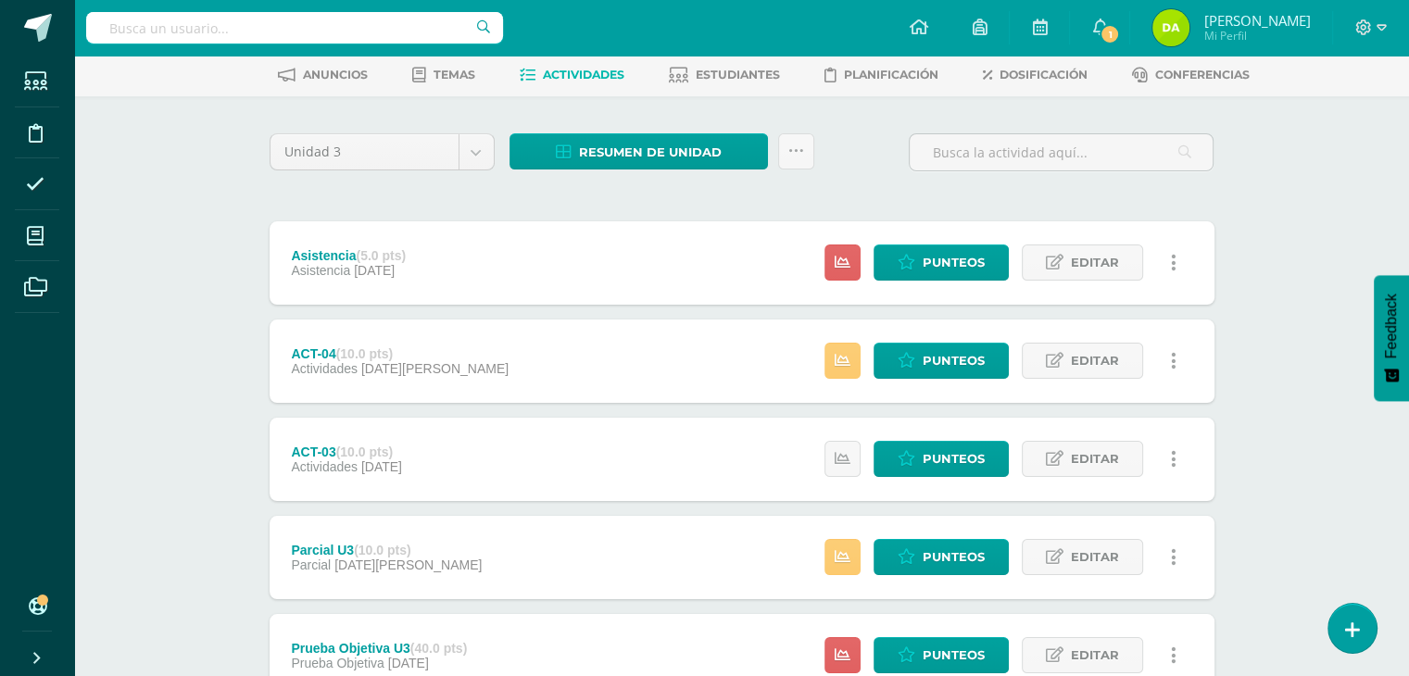
scroll to position [88, 0]
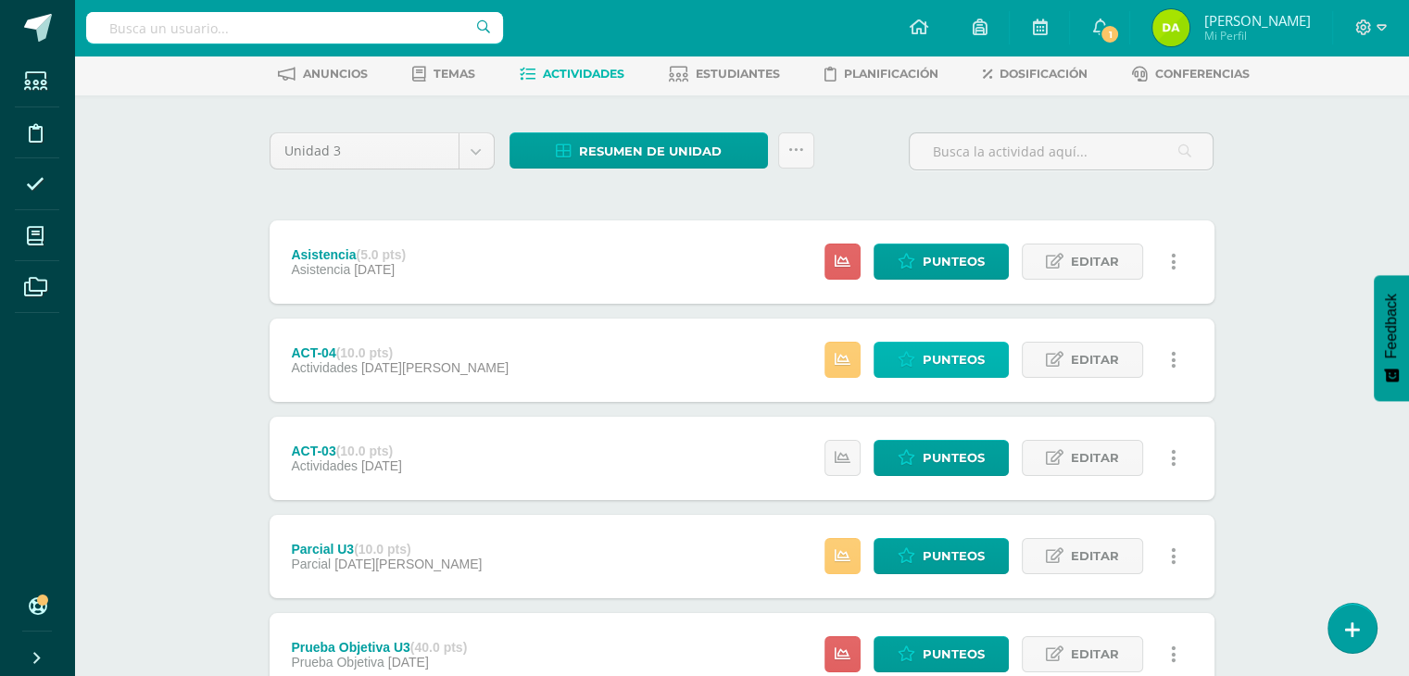
click at [926, 368] on span "Punteos" at bounding box center [954, 360] width 62 height 34
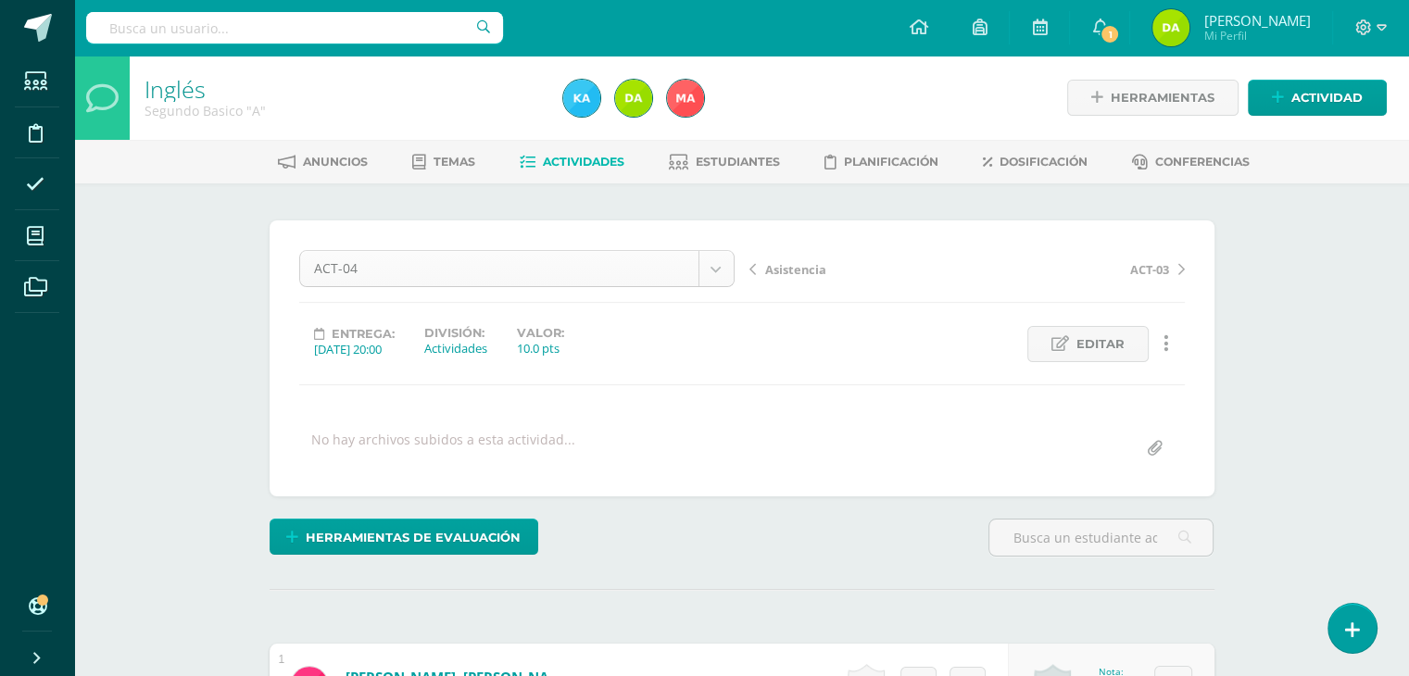
scroll to position [1, 0]
click at [682, 165] on icon at bounding box center [678, 162] width 19 height 16
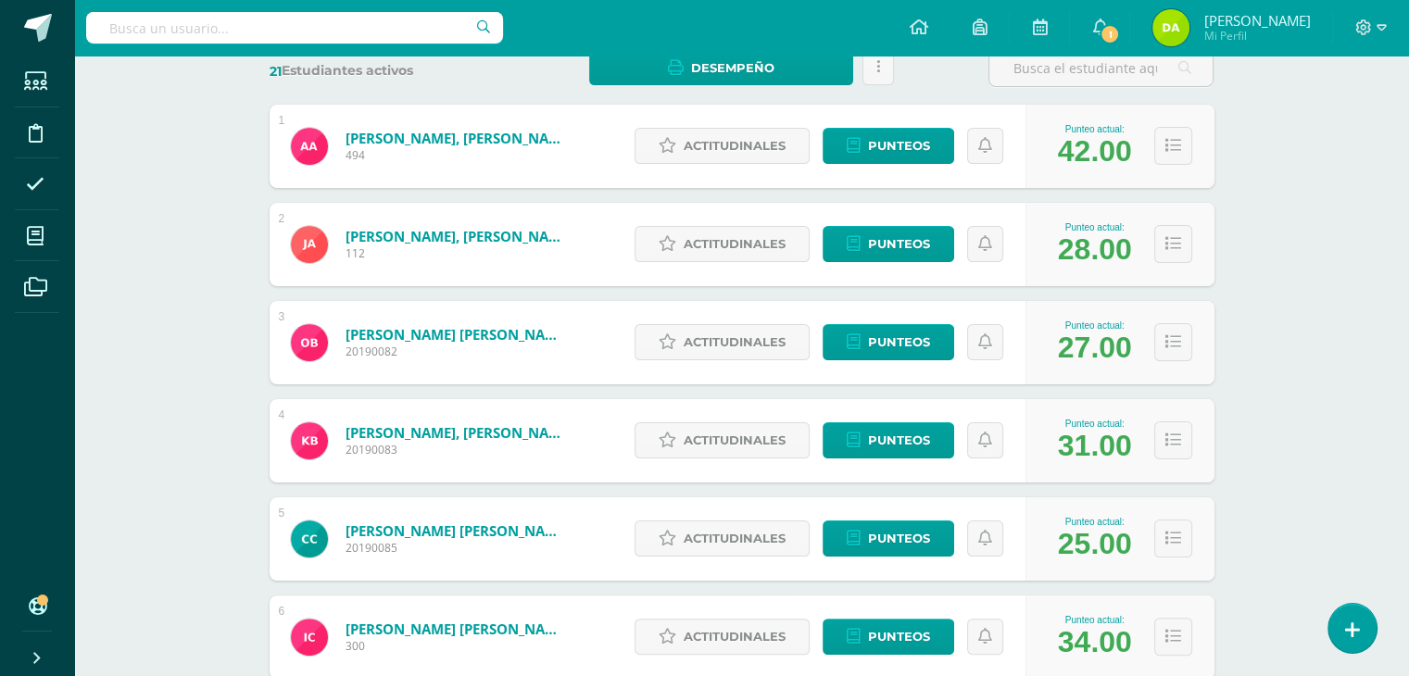
scroll to position [321, 0]
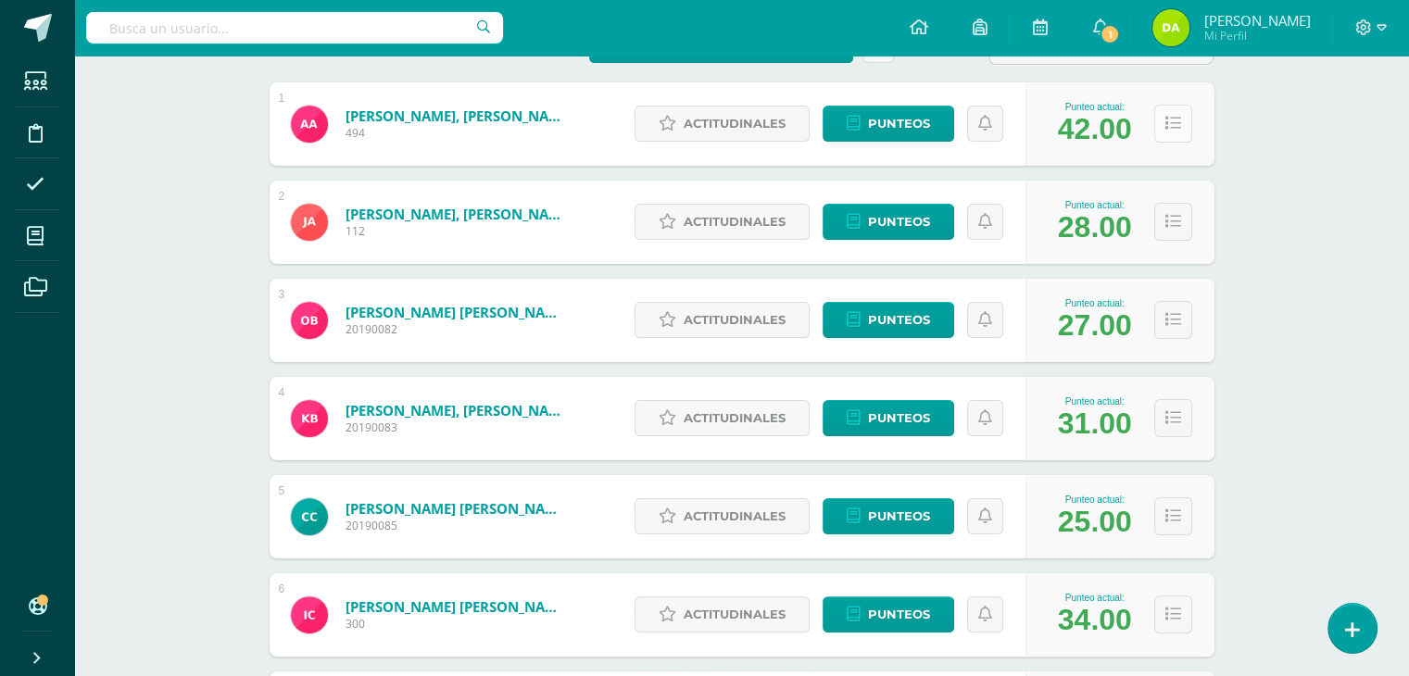
click at [1170, 129] on icon at bounding box center [1174, 124] width 16 height 16
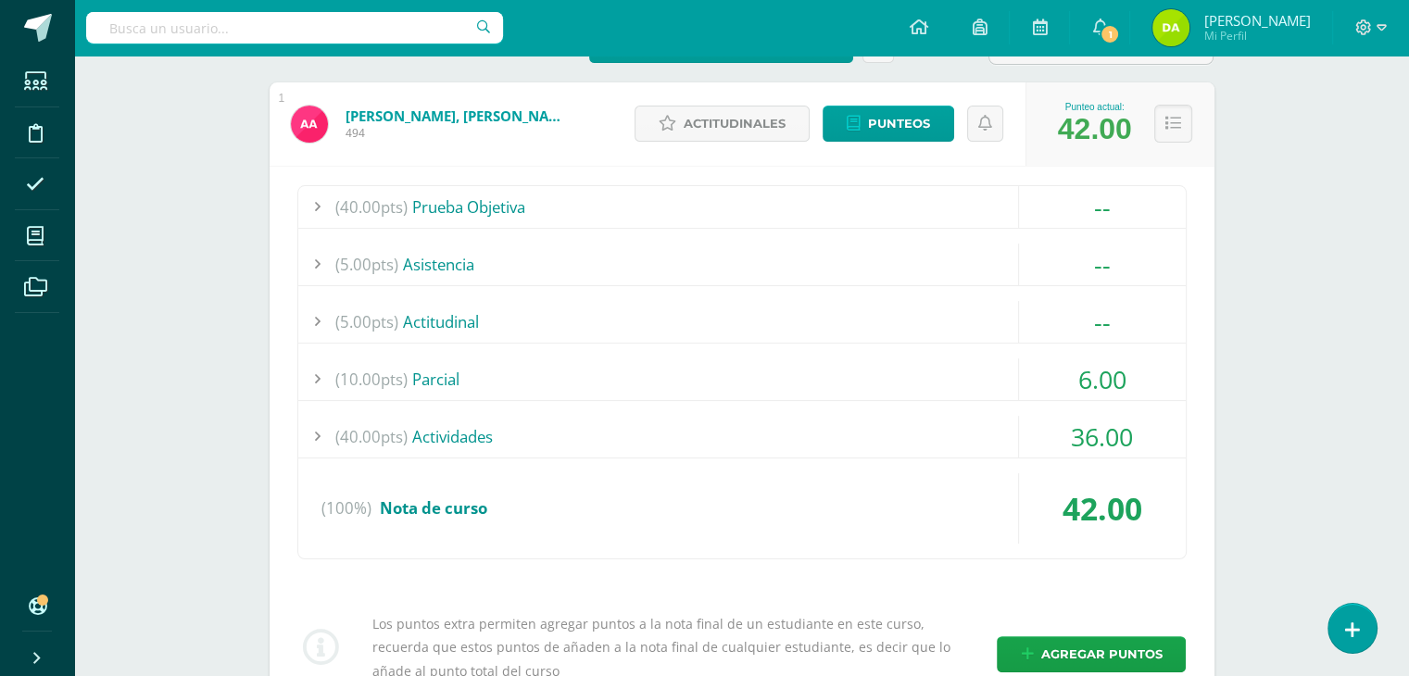
click at [473, 422] on div "(40.00pts) Actividades" at bounding box center [742, 437] width 888 height 42
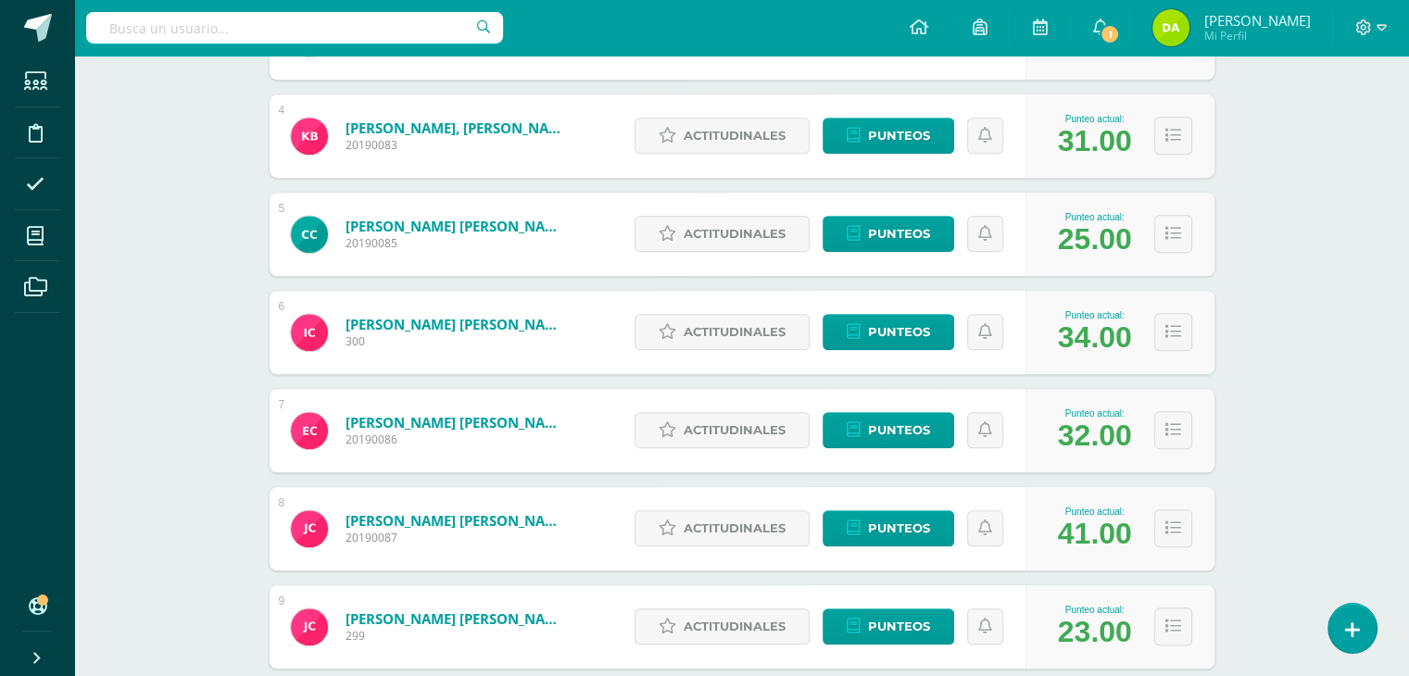
scroll to position [1412, 0]
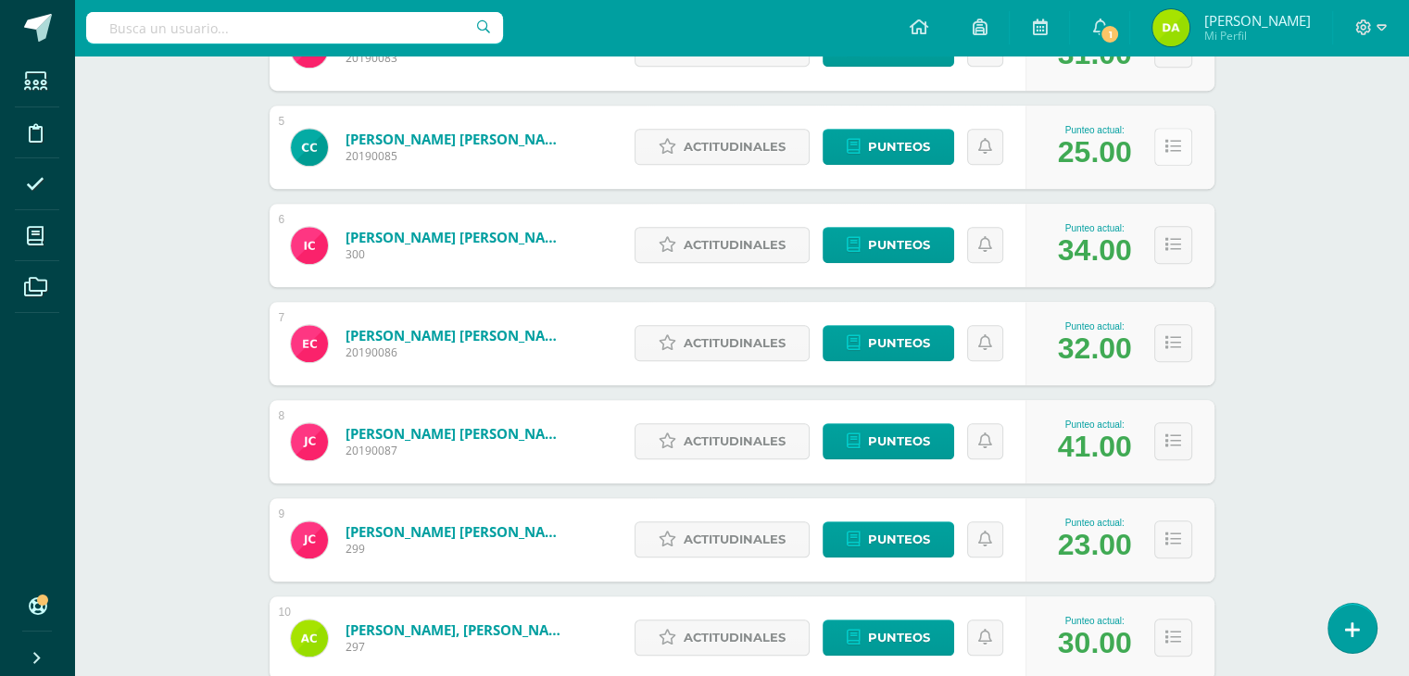
click at [1160, 148] on button at bounding box center [1174, 147] width 38 height 38
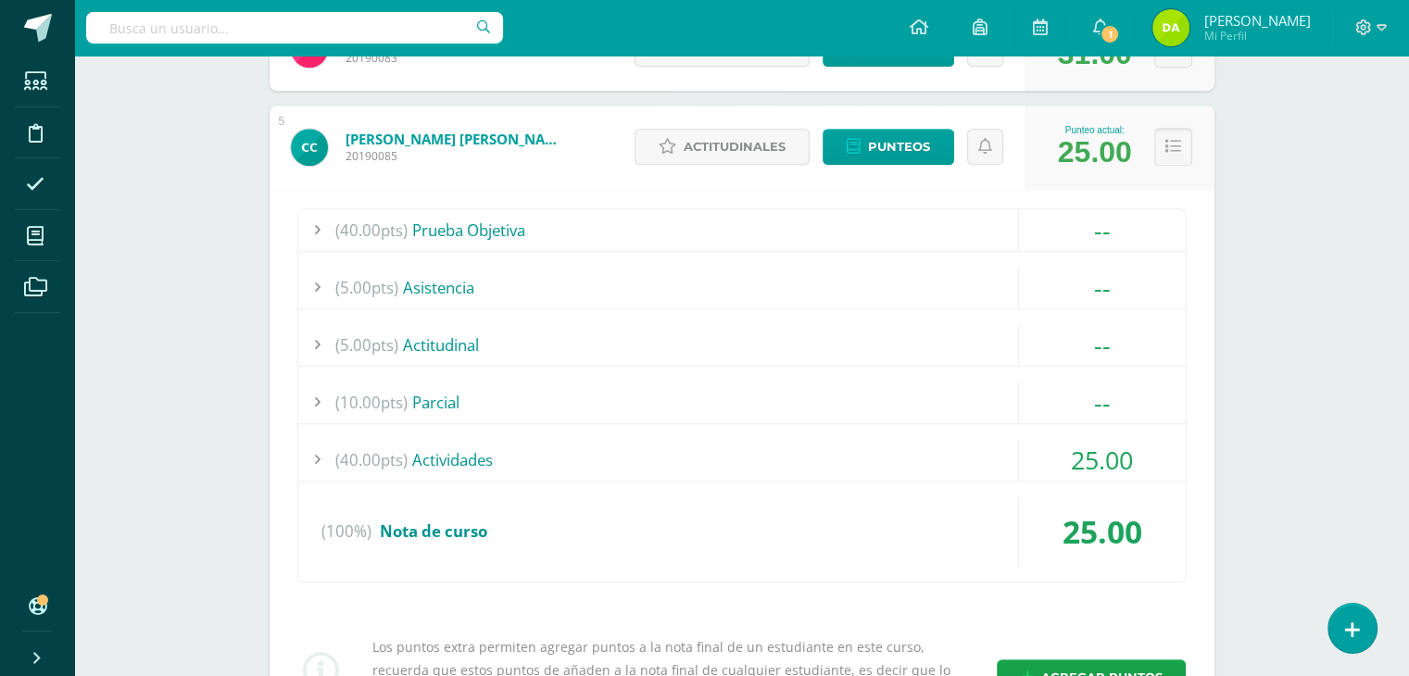
click at [1160, 148] on button at bounding box center [1174, 147] width 38 height 38
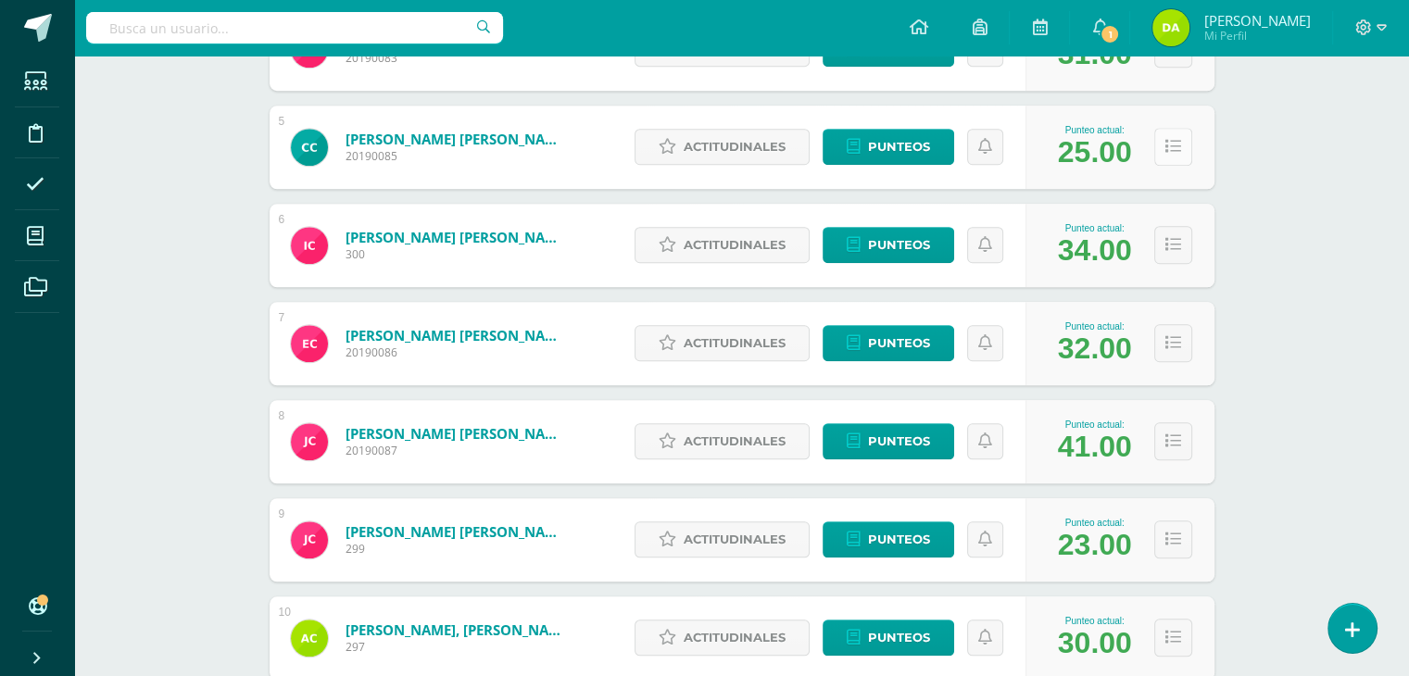
click at [1160, 148] on button at bounding box center [1174, 147] width 38 height 38
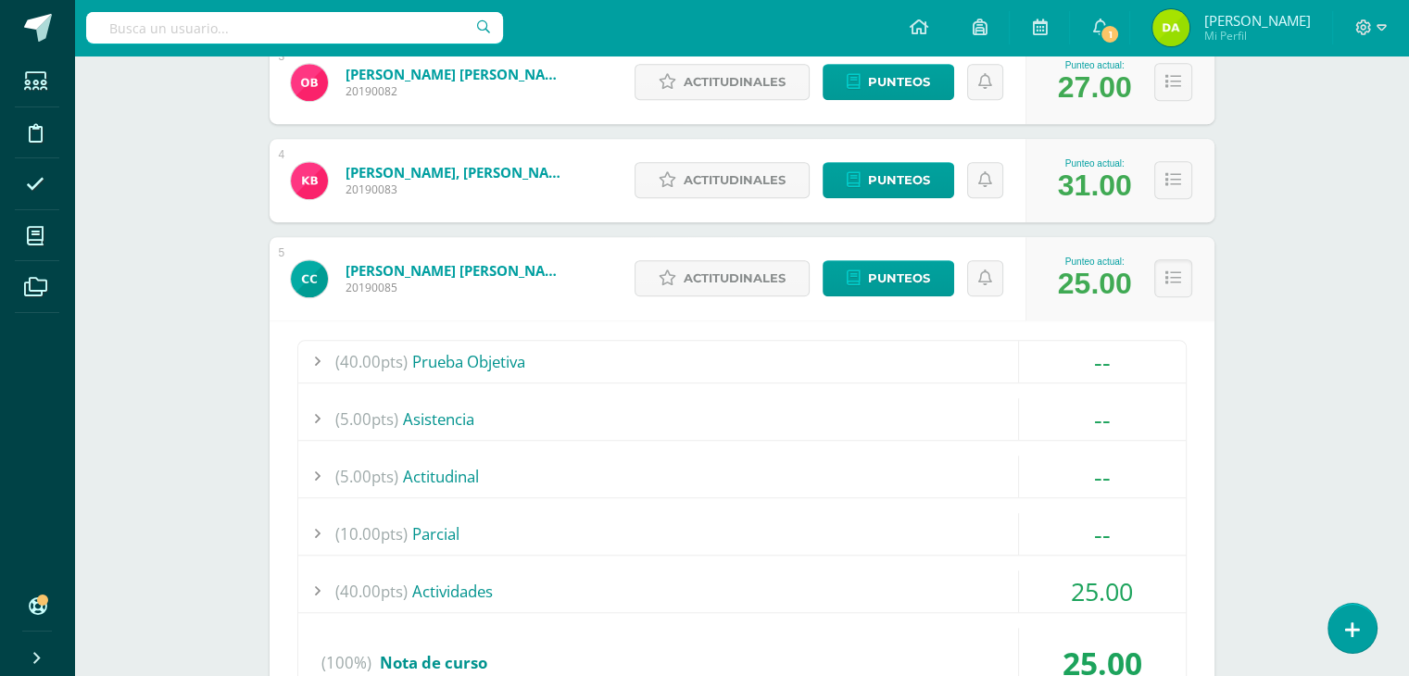
scroll to position [1156, 0]
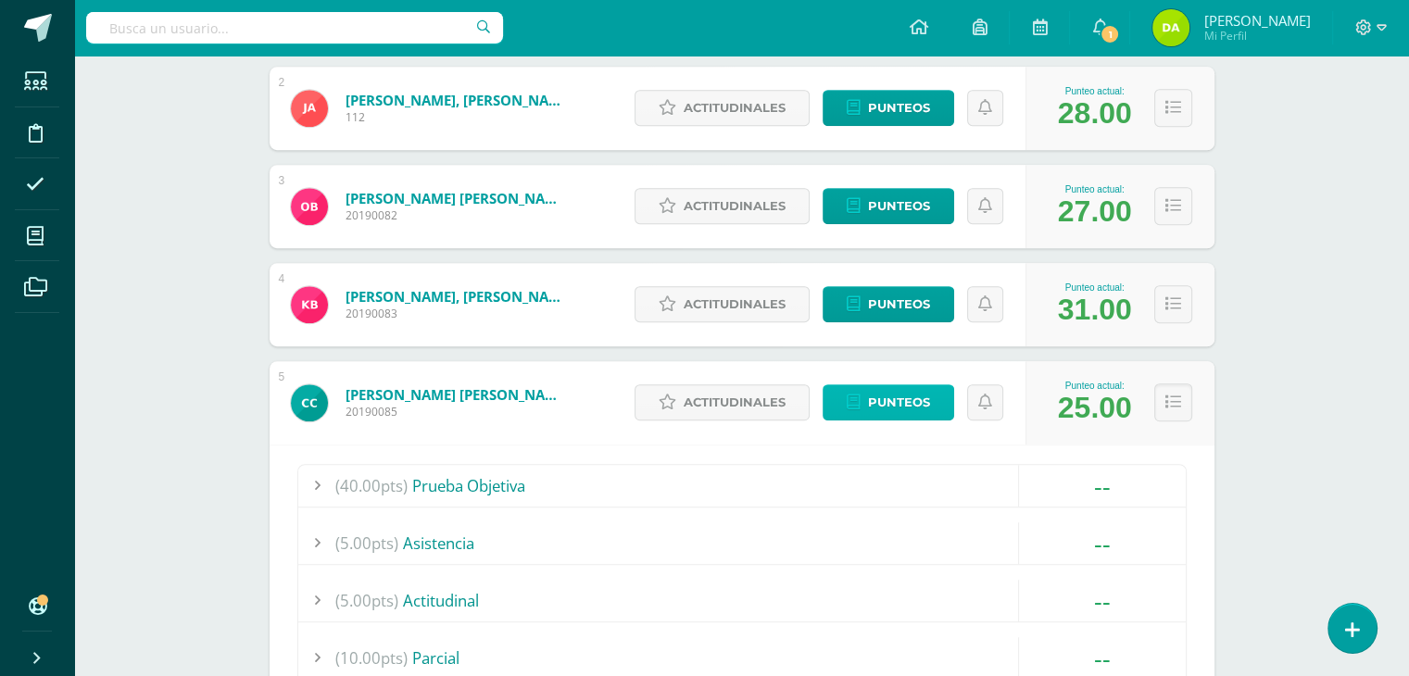
click at [882, 404] on span "Punteos" at bounding box center [899, 402] width 62 height 34
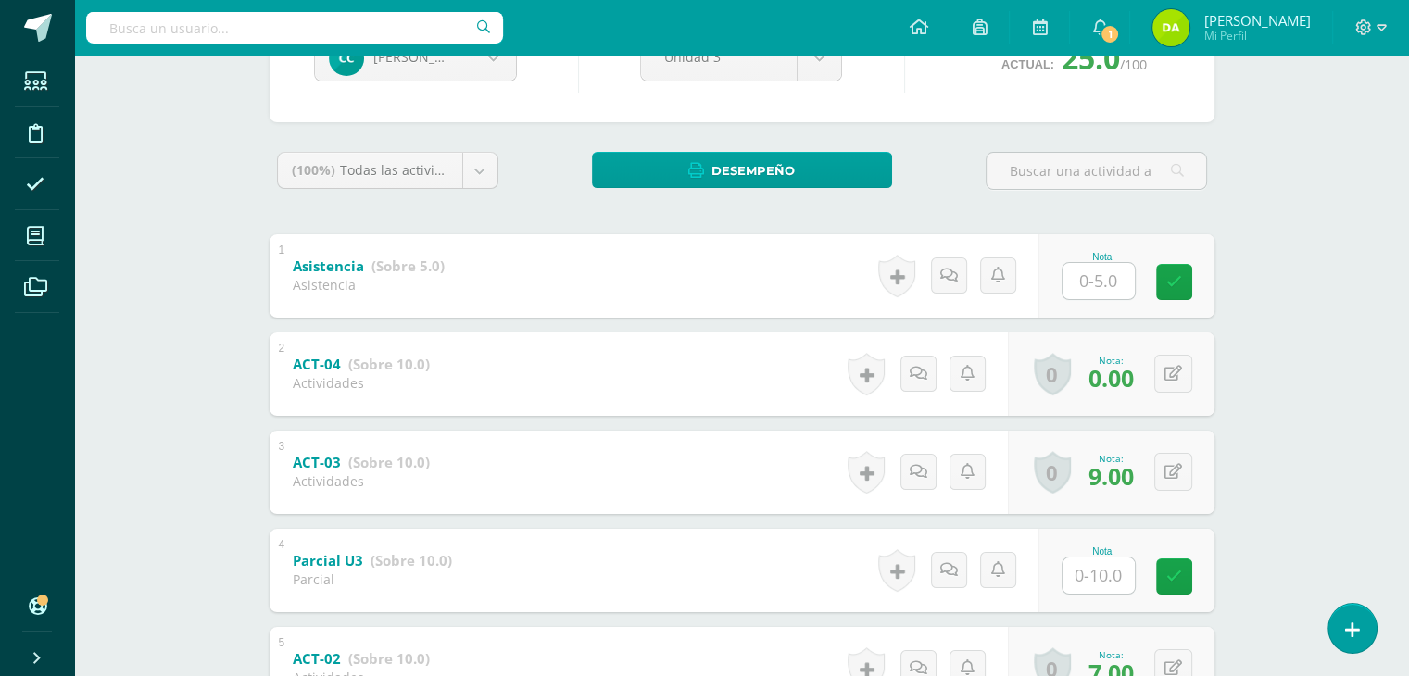
scroll to position [298, 0]
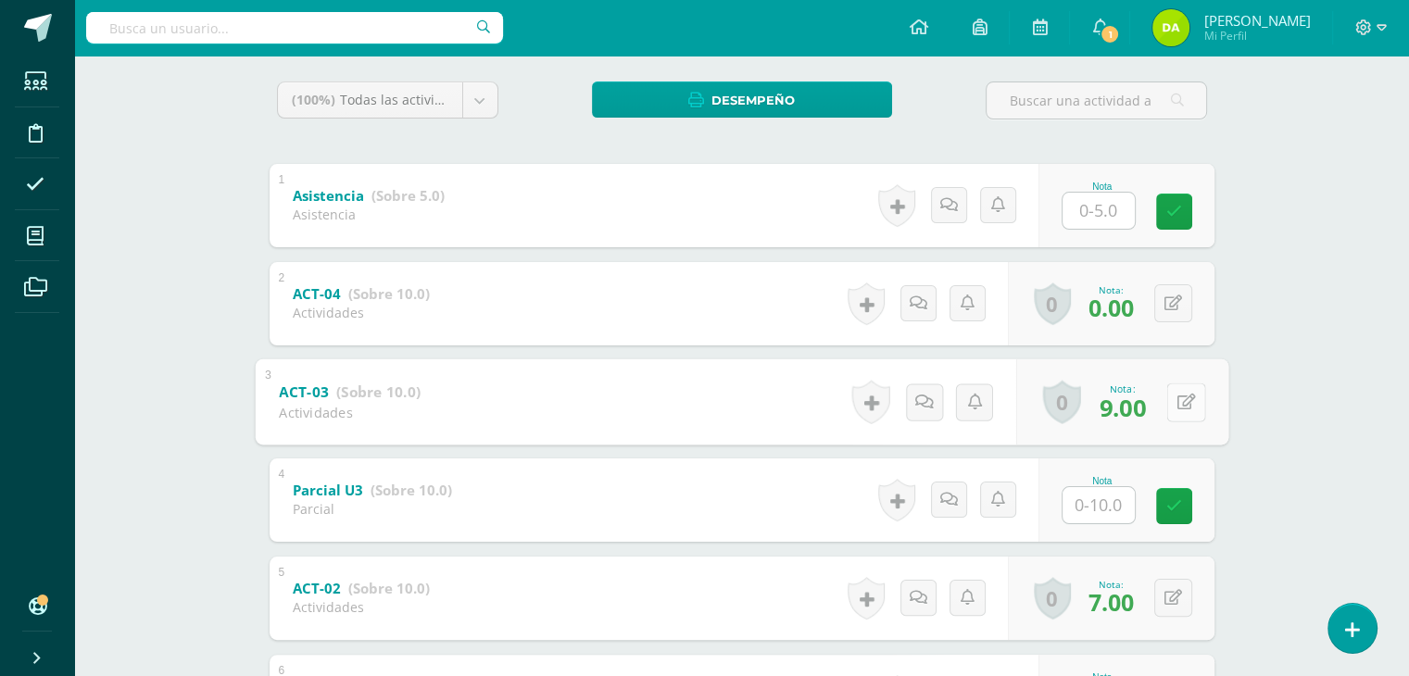
click at [1164, 404] on div "0 Logros Logros obtenidos Aún no hay logros agregados Nota: 9.00" at bounding box center [1122, 402] width 212 height 86
click at [1183, 405] on icon at bounding box center [1186, 402] width 19 height 16
type input "0"
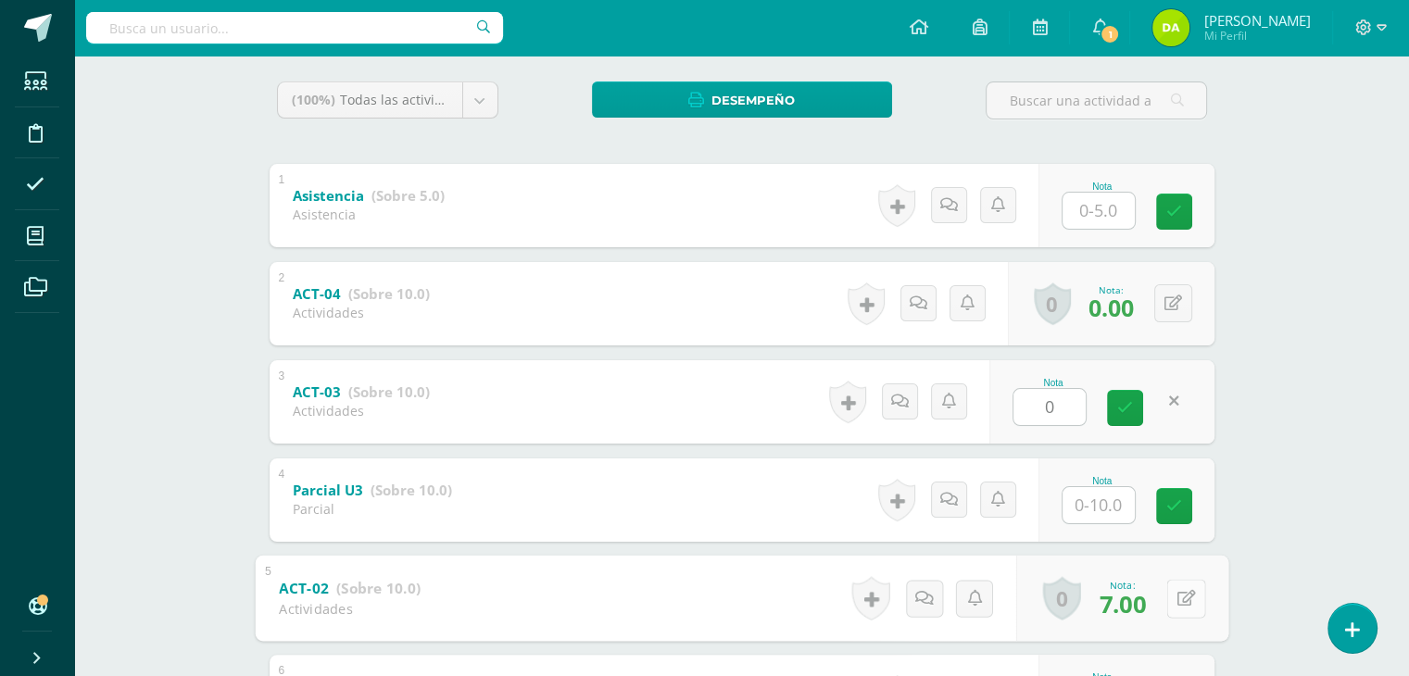
click at [1180, 593] on icon at bounding box center [1186, 598] width 19 height 16
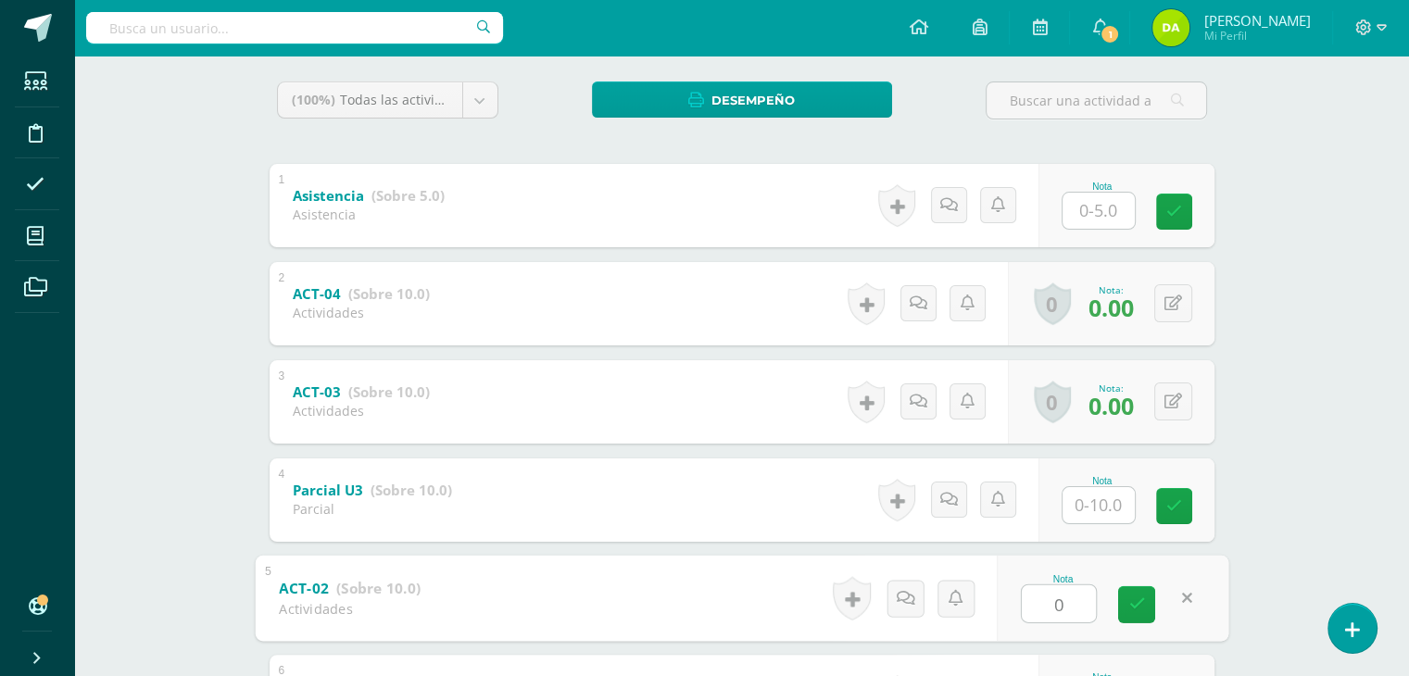
type input "0"
click at [1131, 507] on input "text" at bounding box center [1109, 504] width 74 height 37
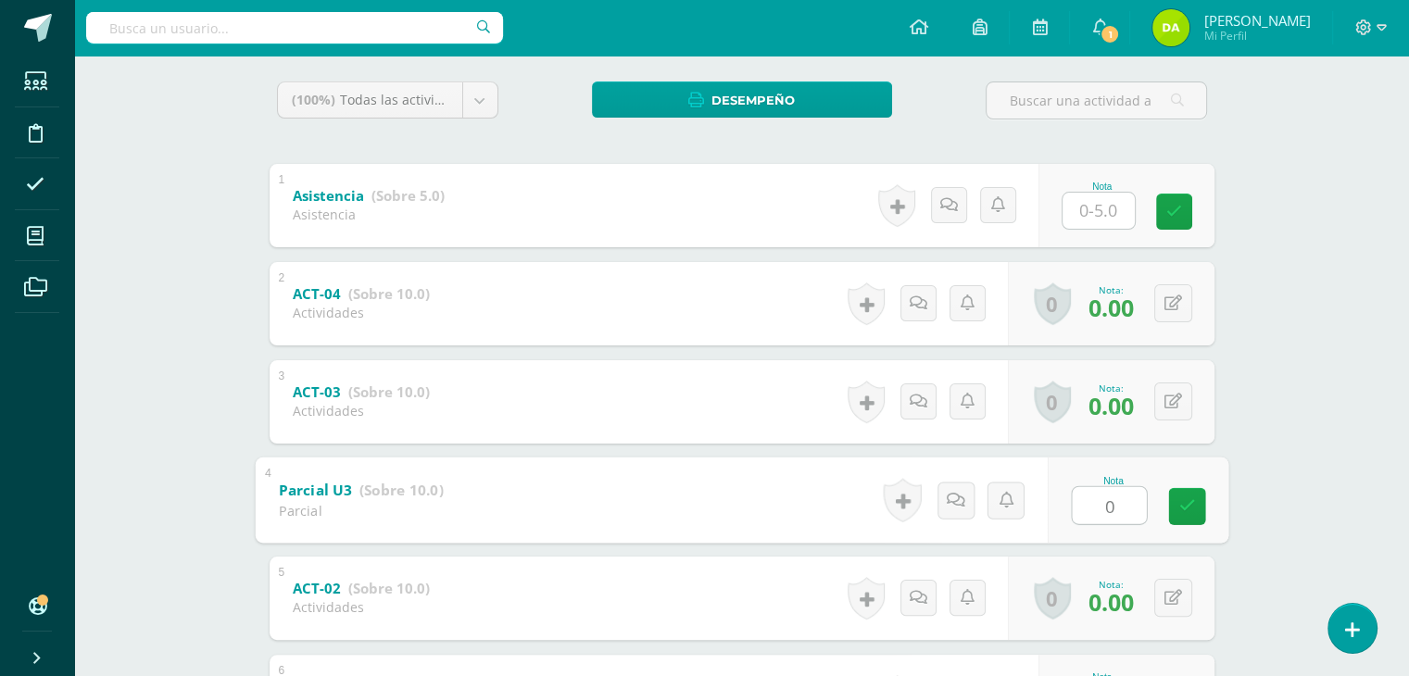
type input "0"
click at [1118, 196] on input "text" at bounding box center [1109, 210] width 74 height 37
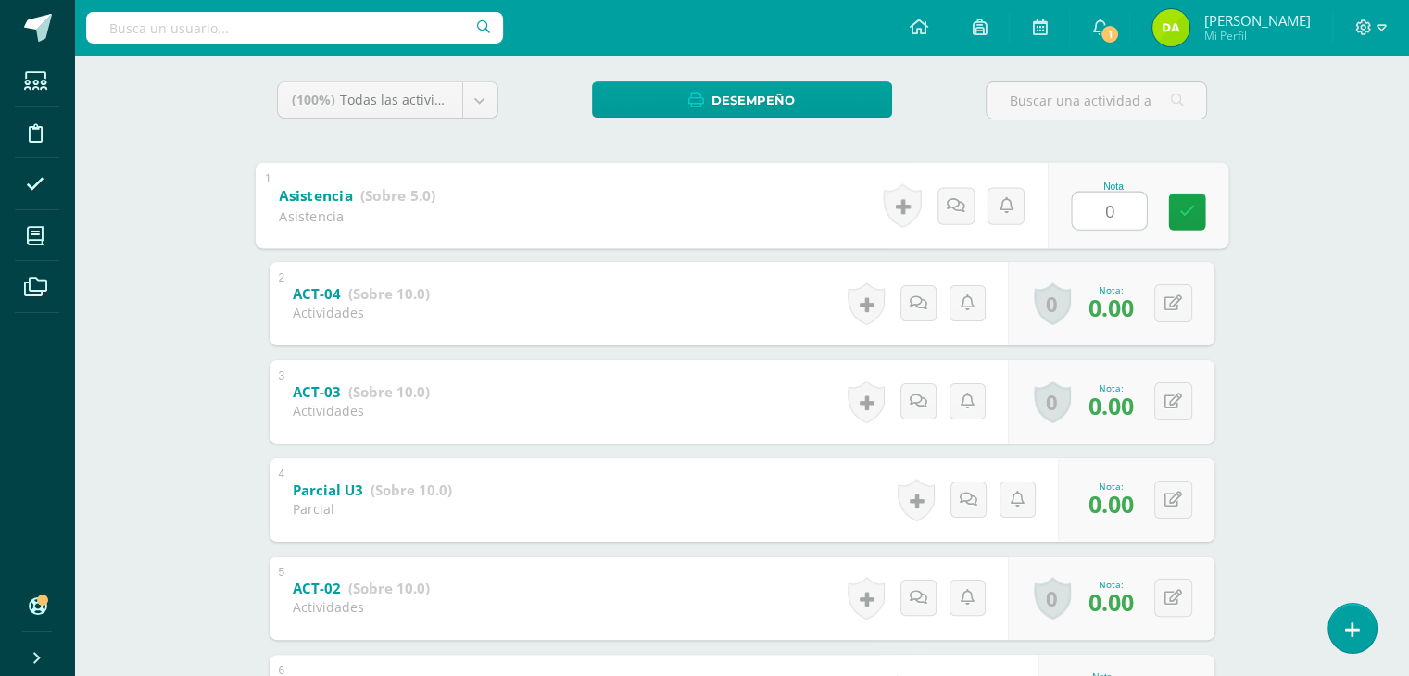
scroll to position [680, 0]
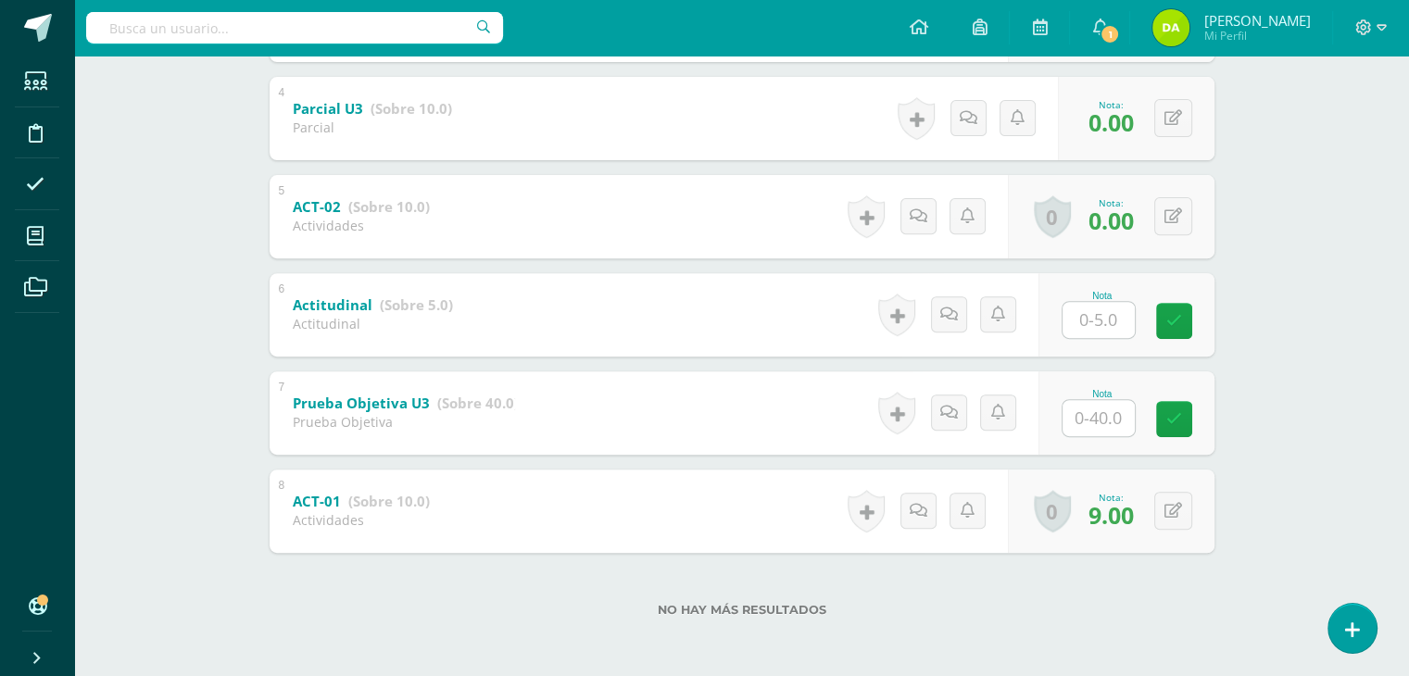
type input "0"
click at [1178, 483] on div "0 Logros Logros obtenidos Aún no hay logros agregados Nota: 9.00" at bounding box center [1111, 511] width 207 height 83
click at [1184, 501] on button at bounding box center [1186, 511] width 39 height 39
type input "0"
click at [1117, 345] on div "Nota" at bounding box center [1127, 314] width 176 height 83
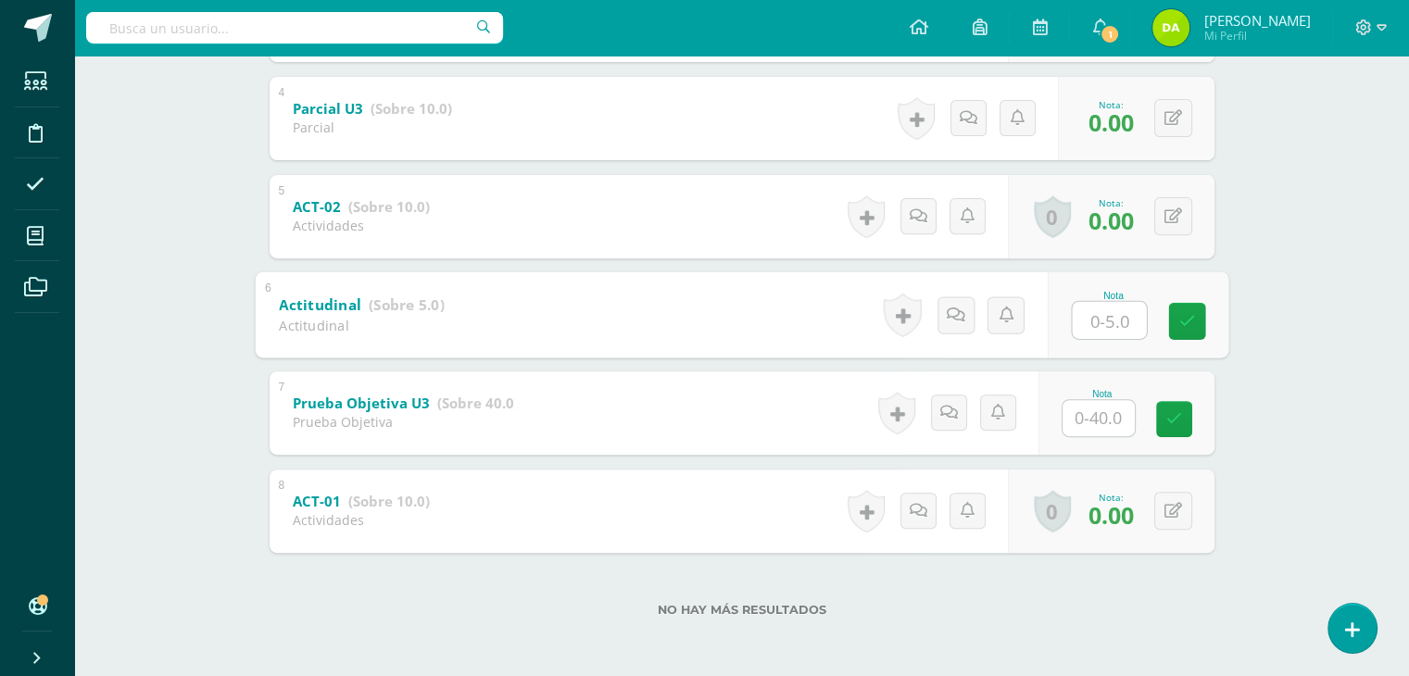
click at [1107, 331] on input "text" at bounding box center [1109, 319] width 74 height 37
type input "0"
click at [1106, 409] on input "text" at bounding box center [1099, 418] width 72 height 36
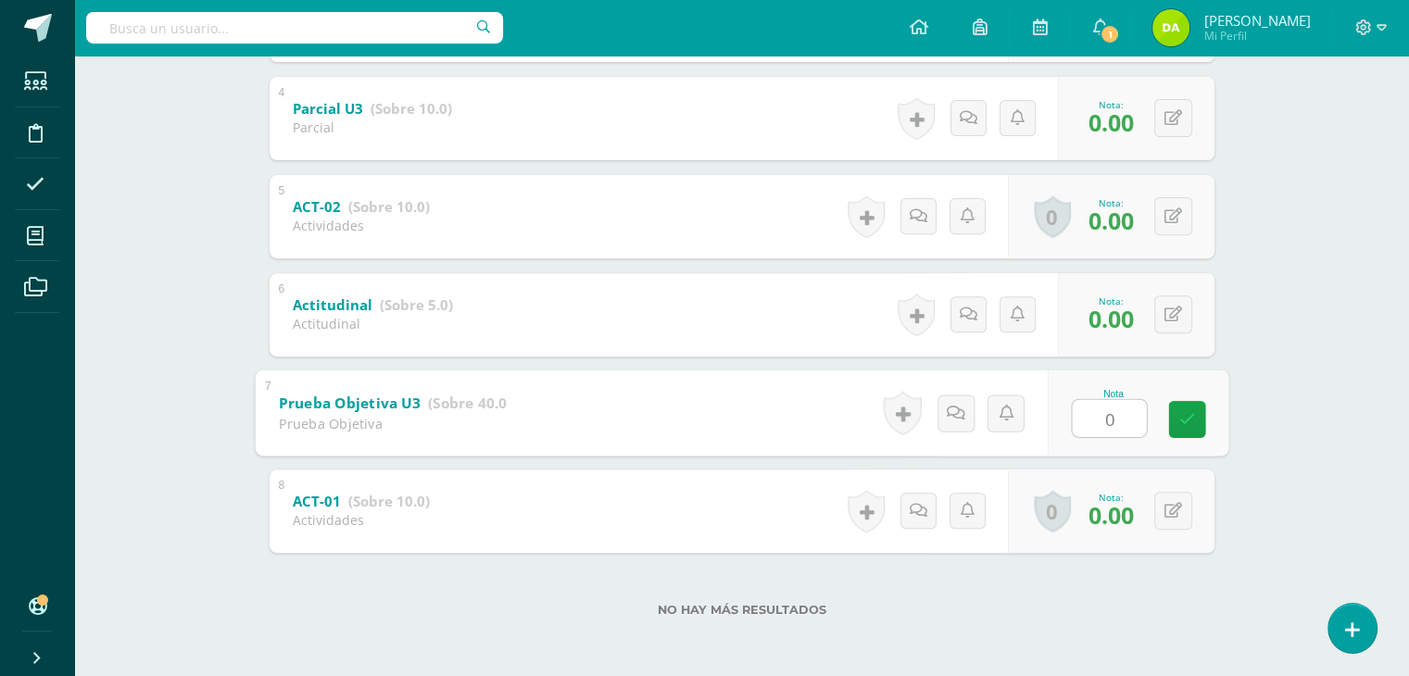
type input "0"
click at [1207, 387] on div "Nota 0" at bounding box center [1127, 413] width 176 height 83
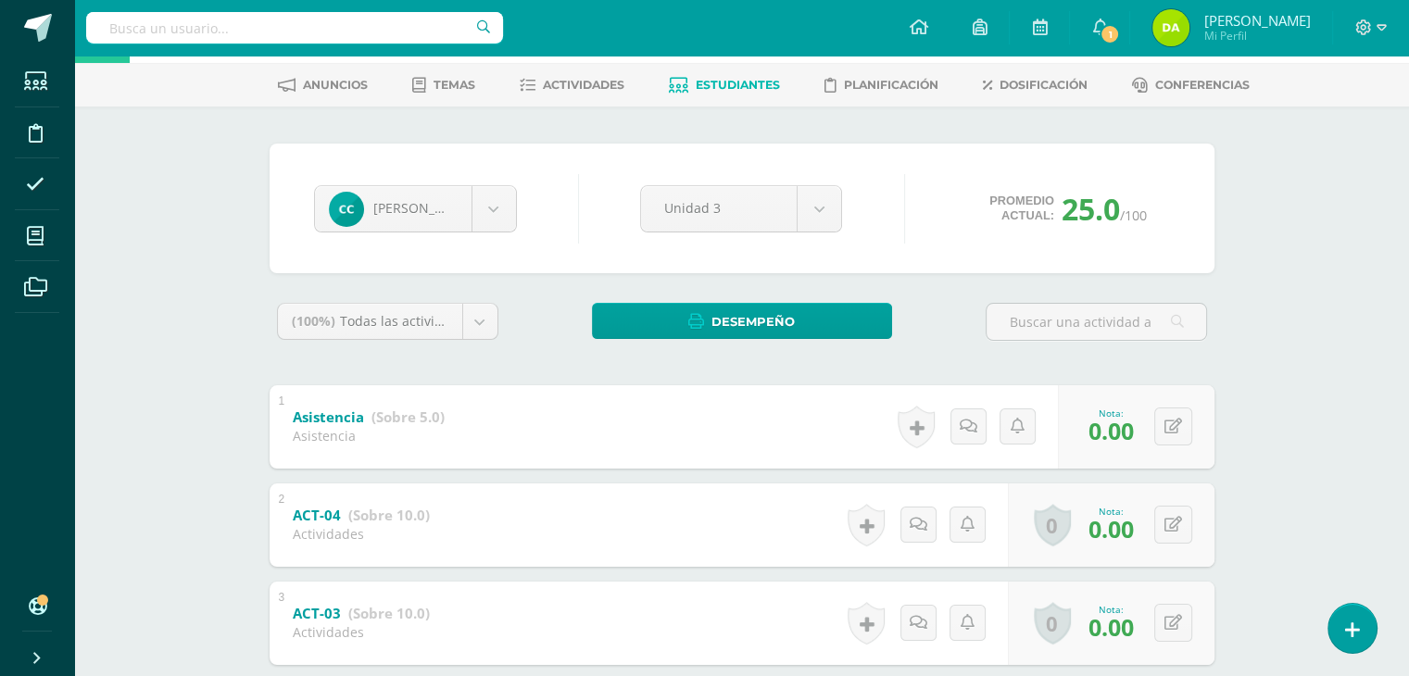
scroll to position [0, 0]
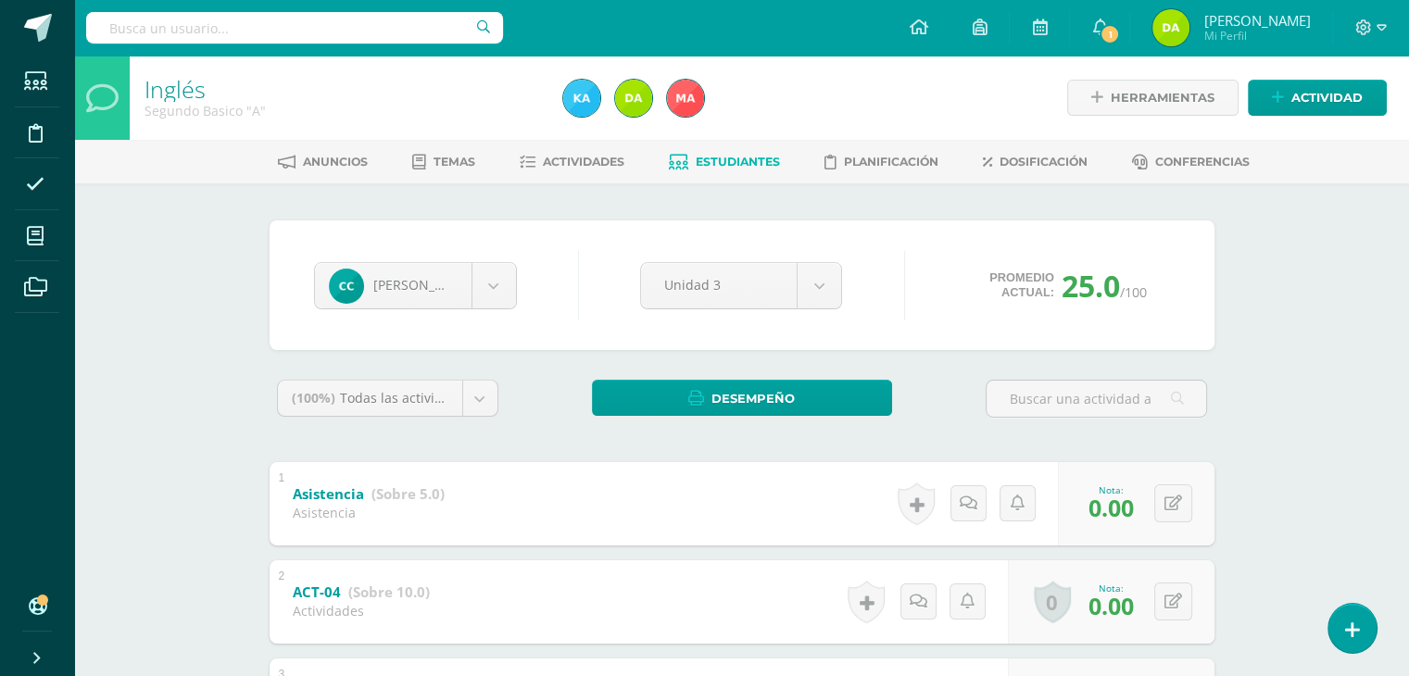
click at [634, 172] on ul "Anuncios Temas Actividades Estudiantes Planificación Dosificación Conferencias" at bounding box center [763, 161] width 1335 height 31
click at [614, 167] on span "Actividades" at bounding box center [584, 162] width 82 height 14
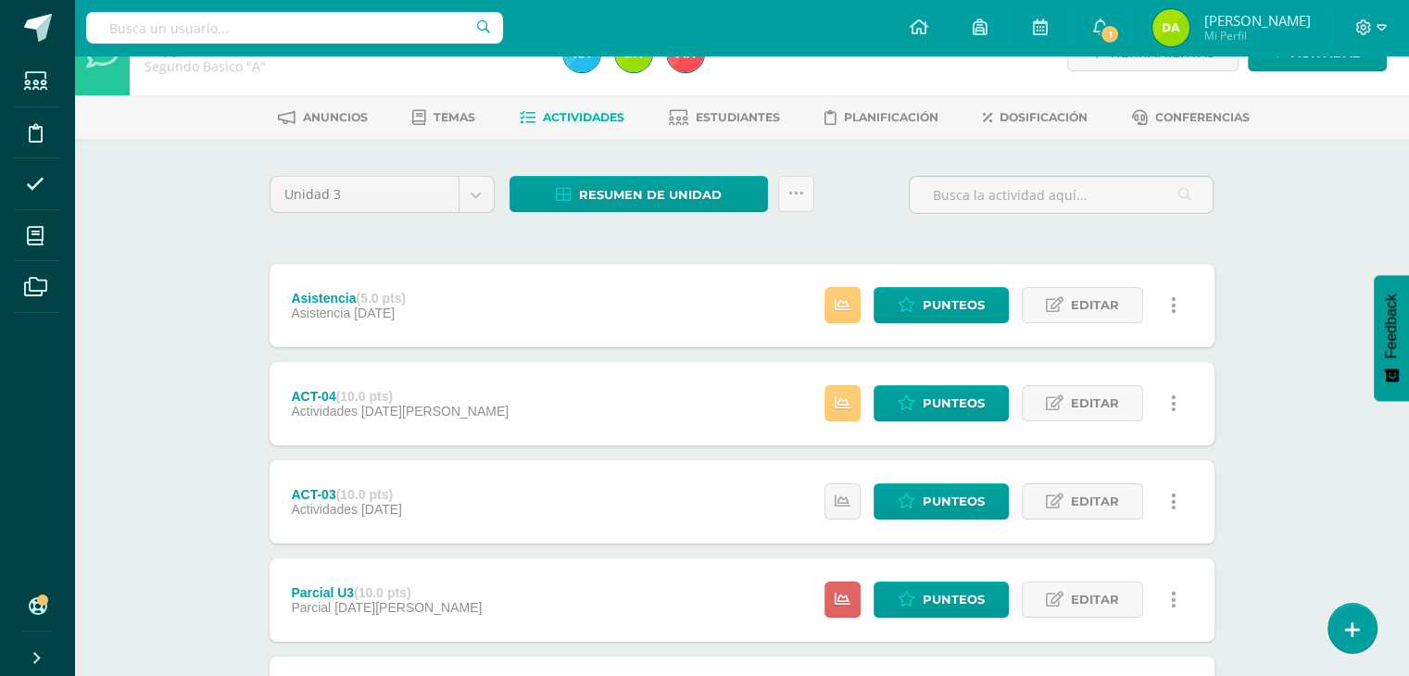
scroll to position [65, 0]
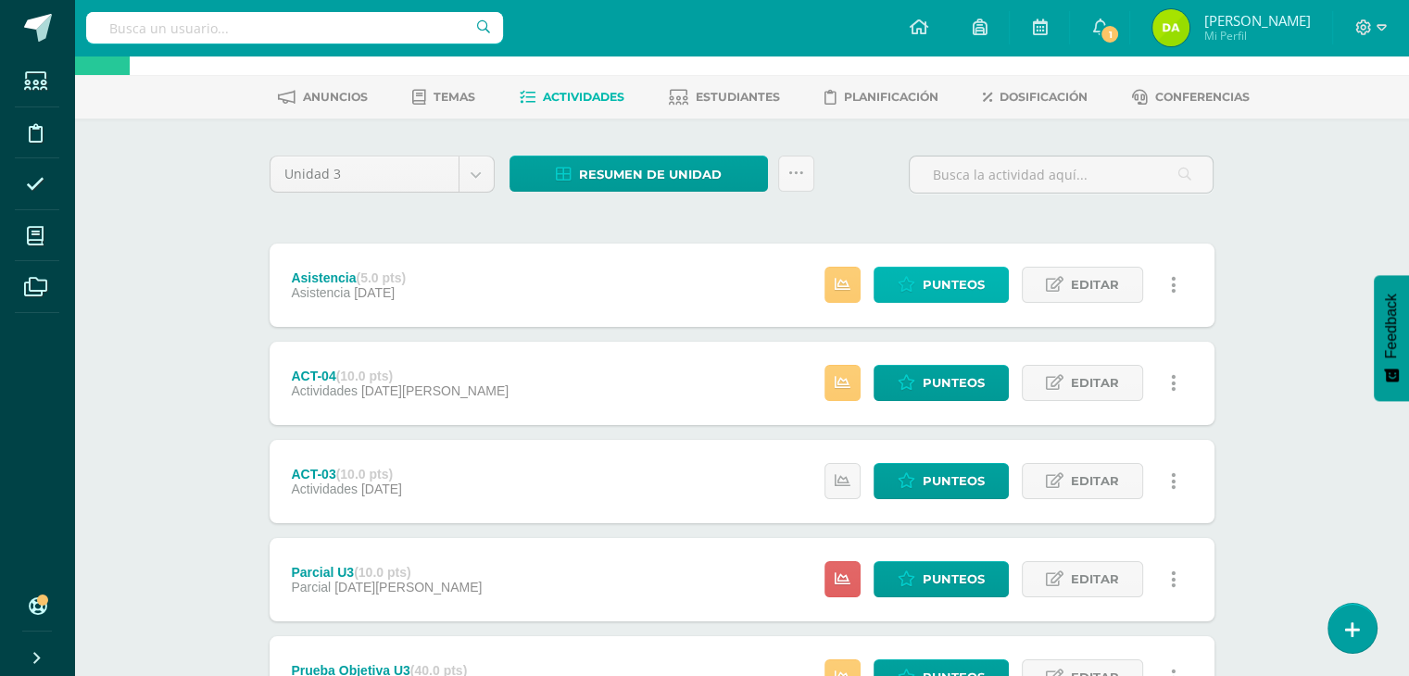
click at [979, 294] on span "Punteos" at bounding box center [954, 285] width 62 height 34
click at [993, 274] on link "Punteos" at bounding box center [941, 285] width 135 height 36
click at [964, 297] on span "Punteos" at bounding box center [954, 285] width 62 height 34
click at [931, 271] on span "Punteos" at bounding box center [954, 285] width 62 height 34
click at [967, 290] on span "Punteos" at bounding box center [954, 285] width 62 height 34
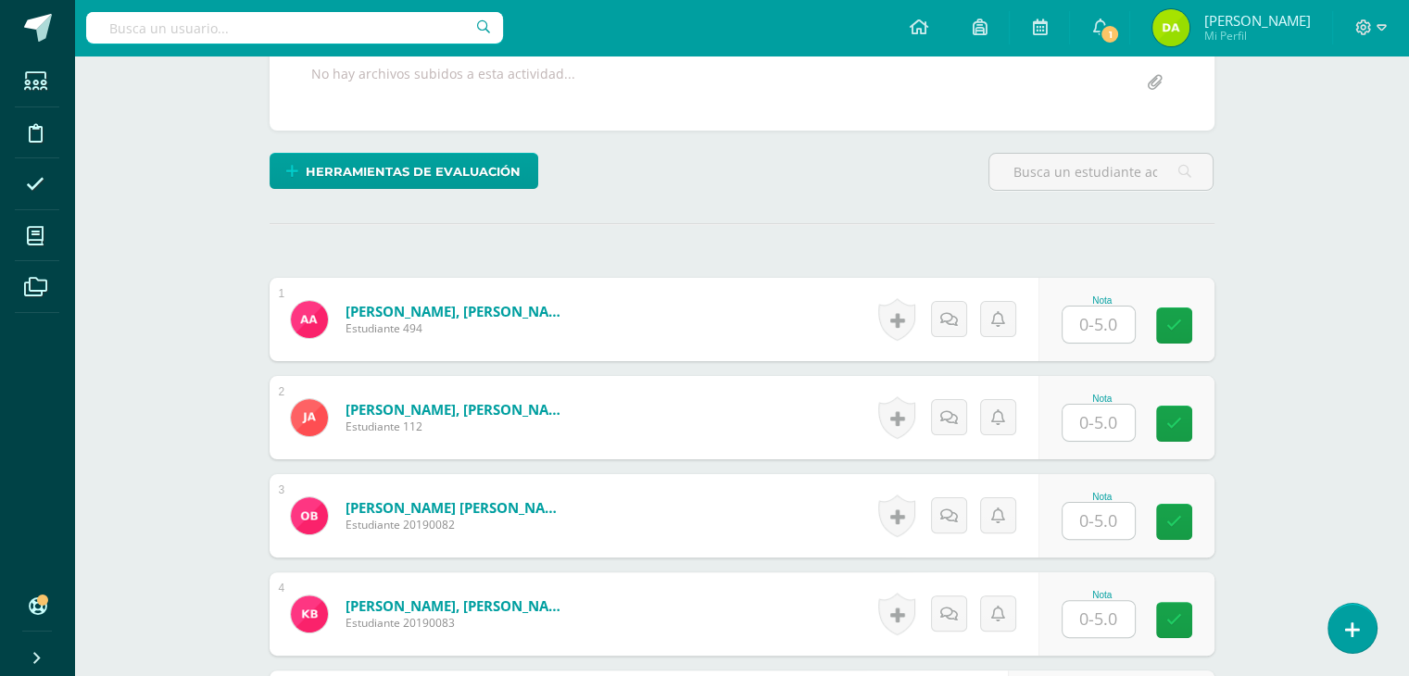
scroll to position [367, 0]
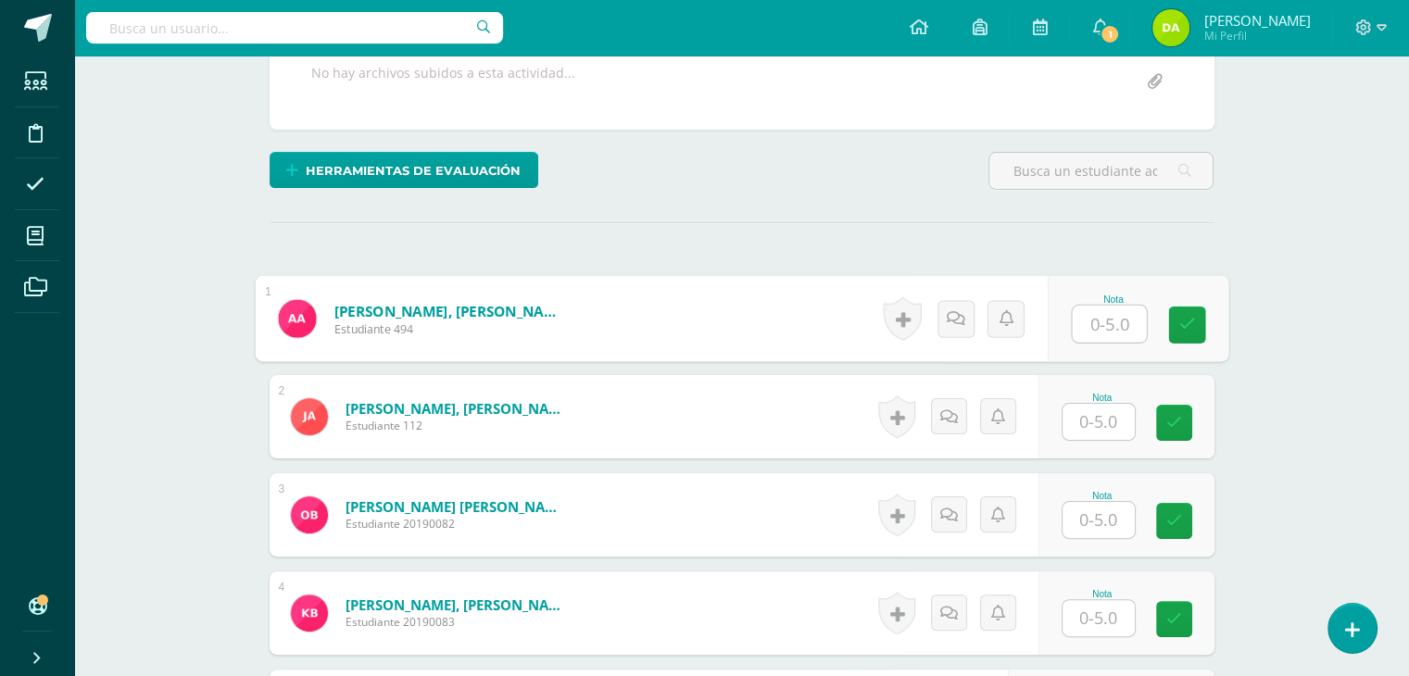
click at [1115, 330] on input "text" at bounding box center [1109, 324] width 74 height 37
type input "5"
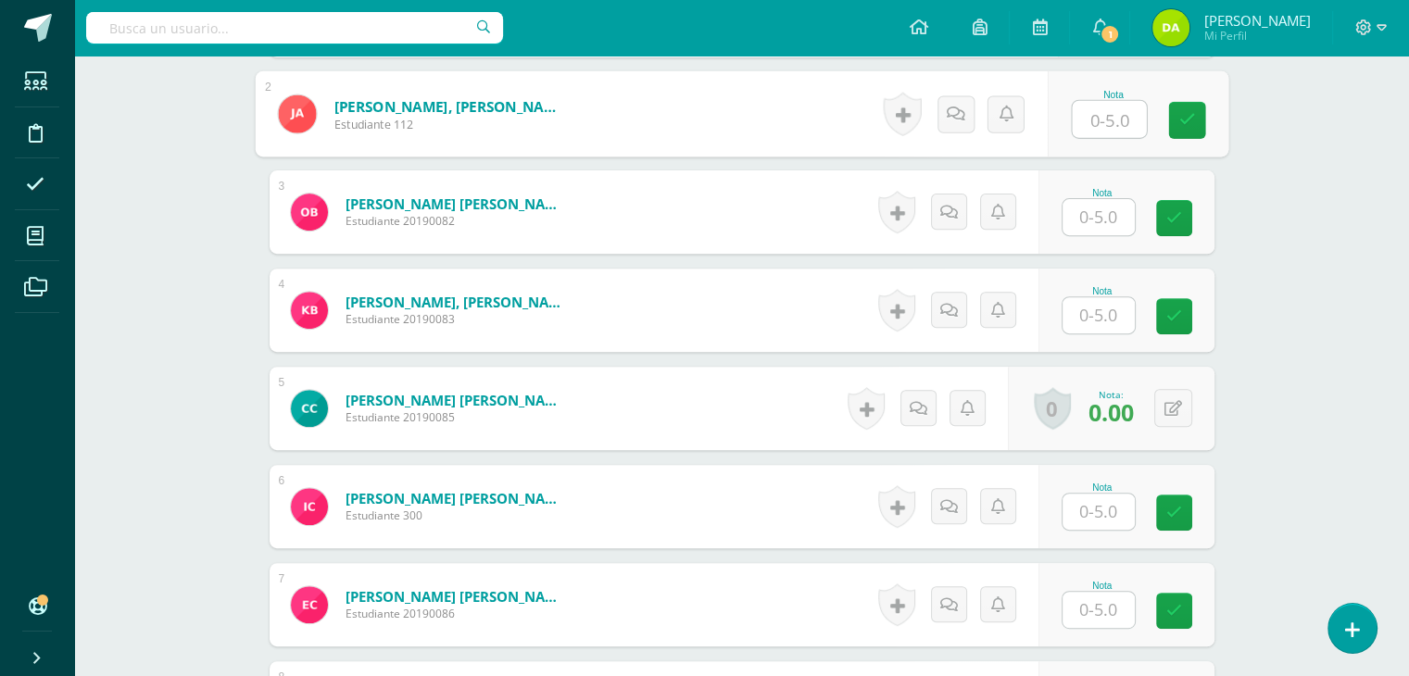
scroll to position [656, 0]
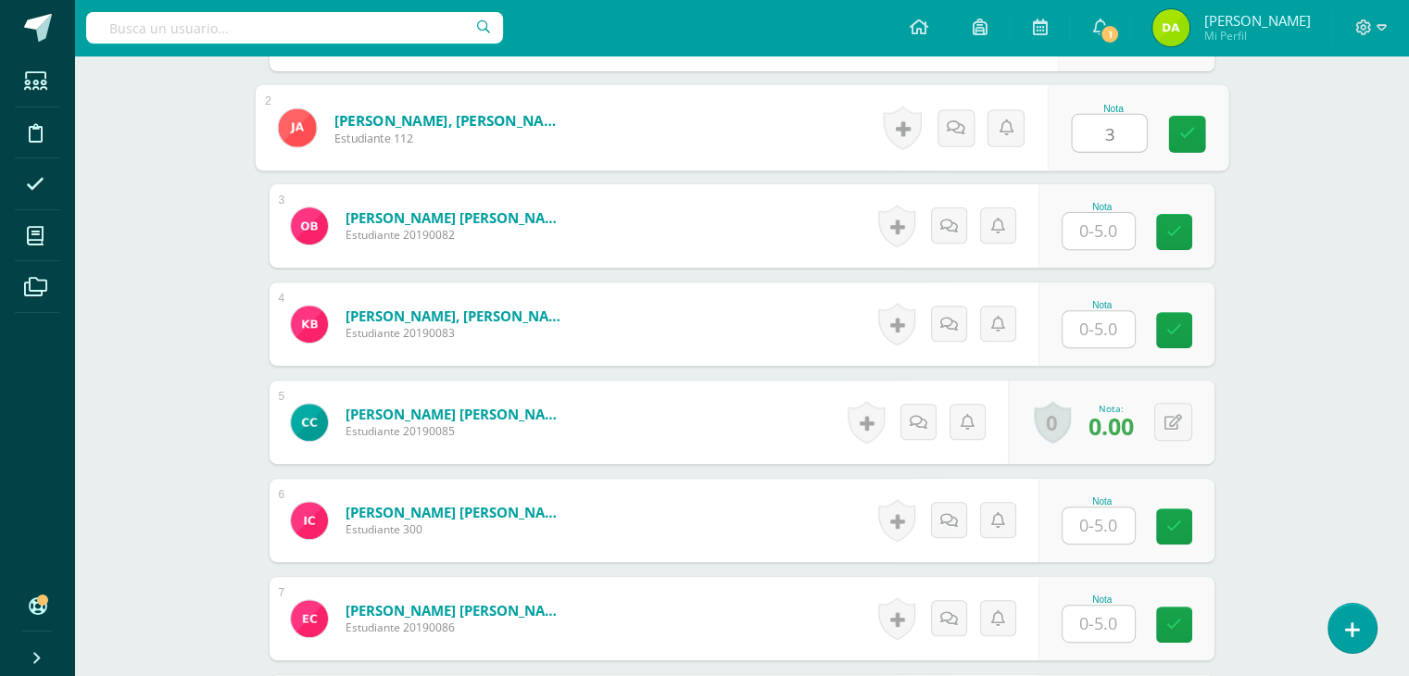
type input "3"
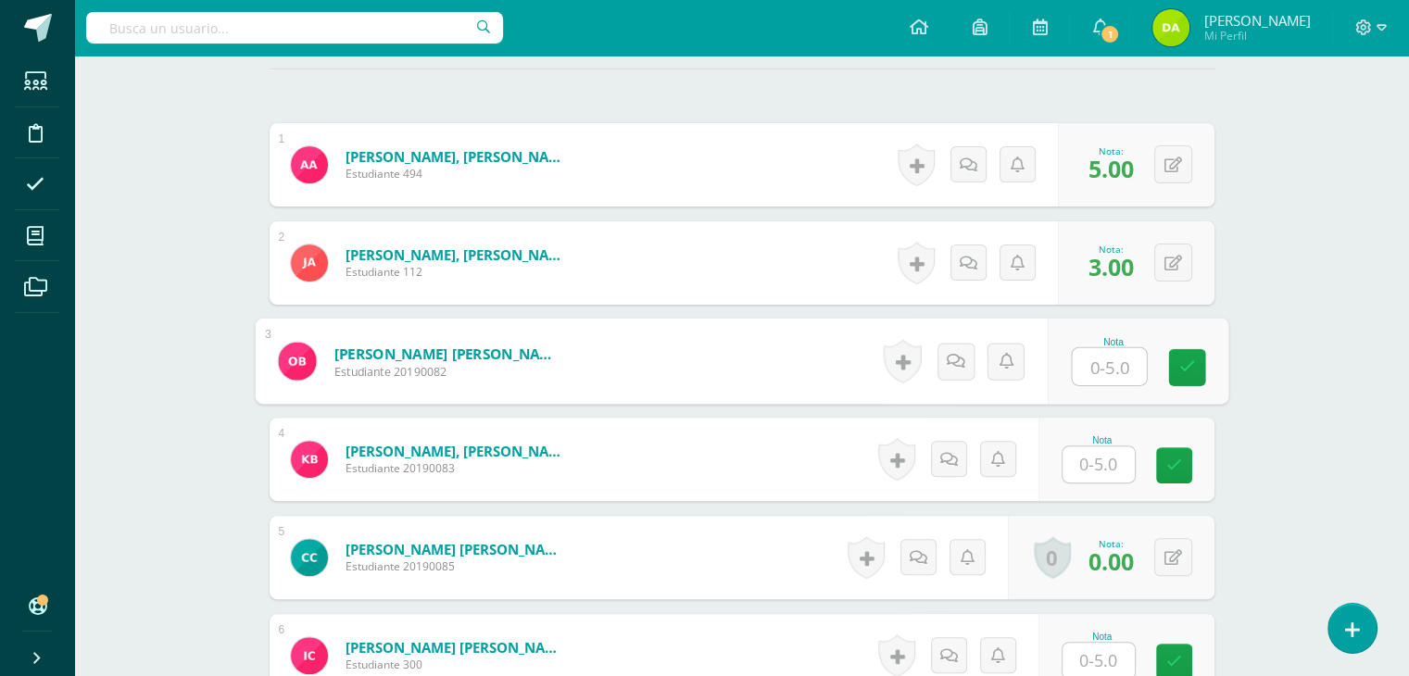
scroll to position [522, 0]
type input "2"
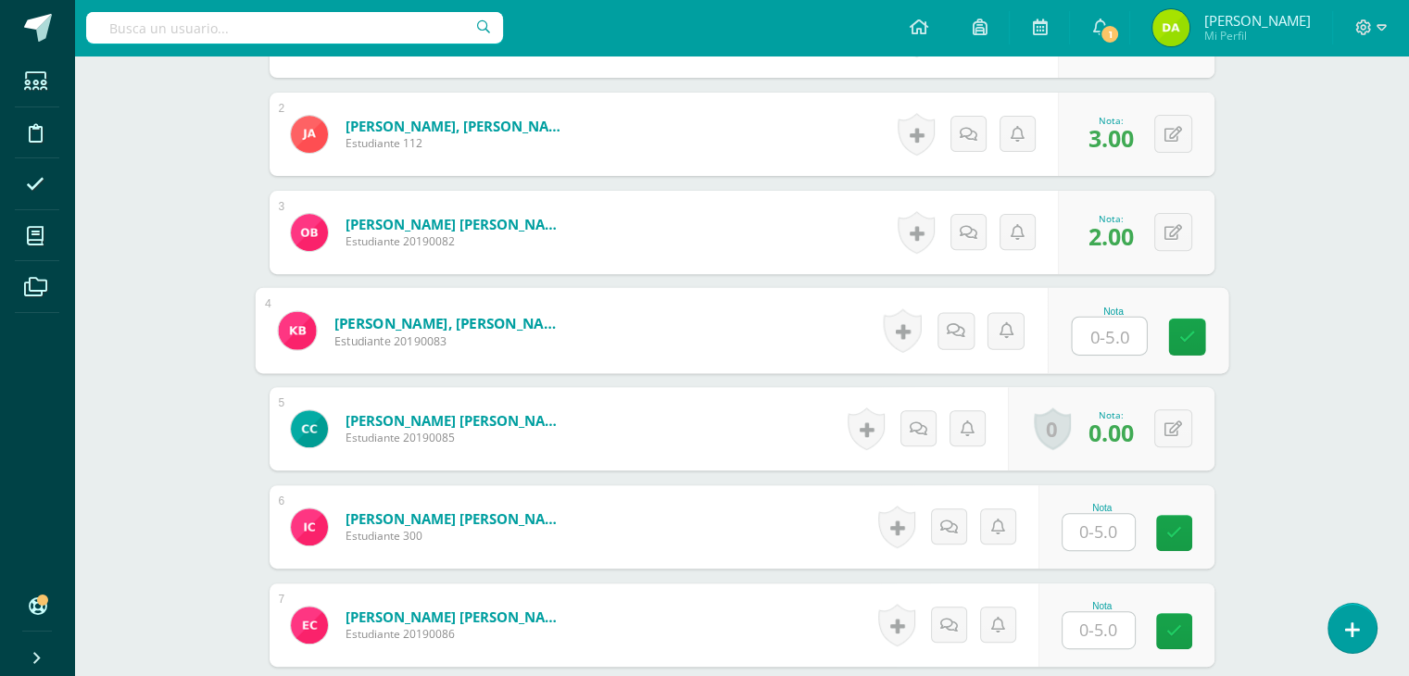
scroll to position [656, 0]
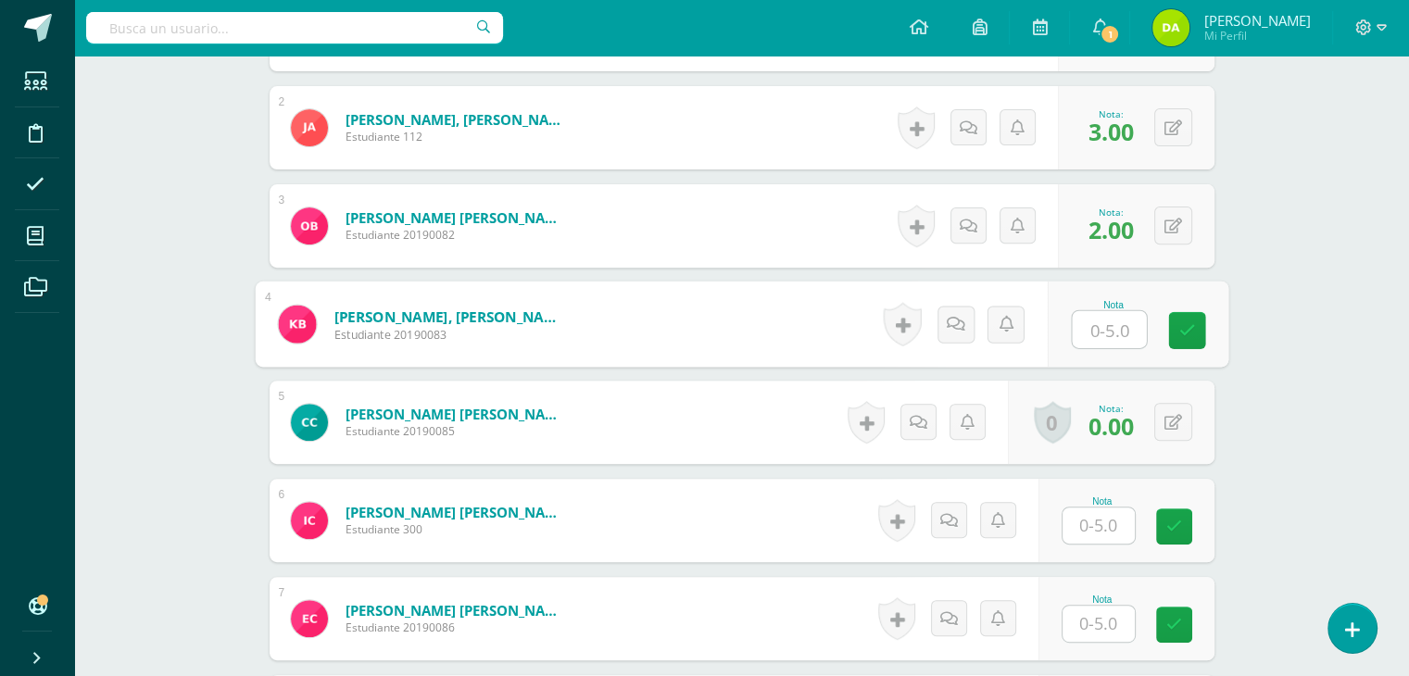
type input "3"
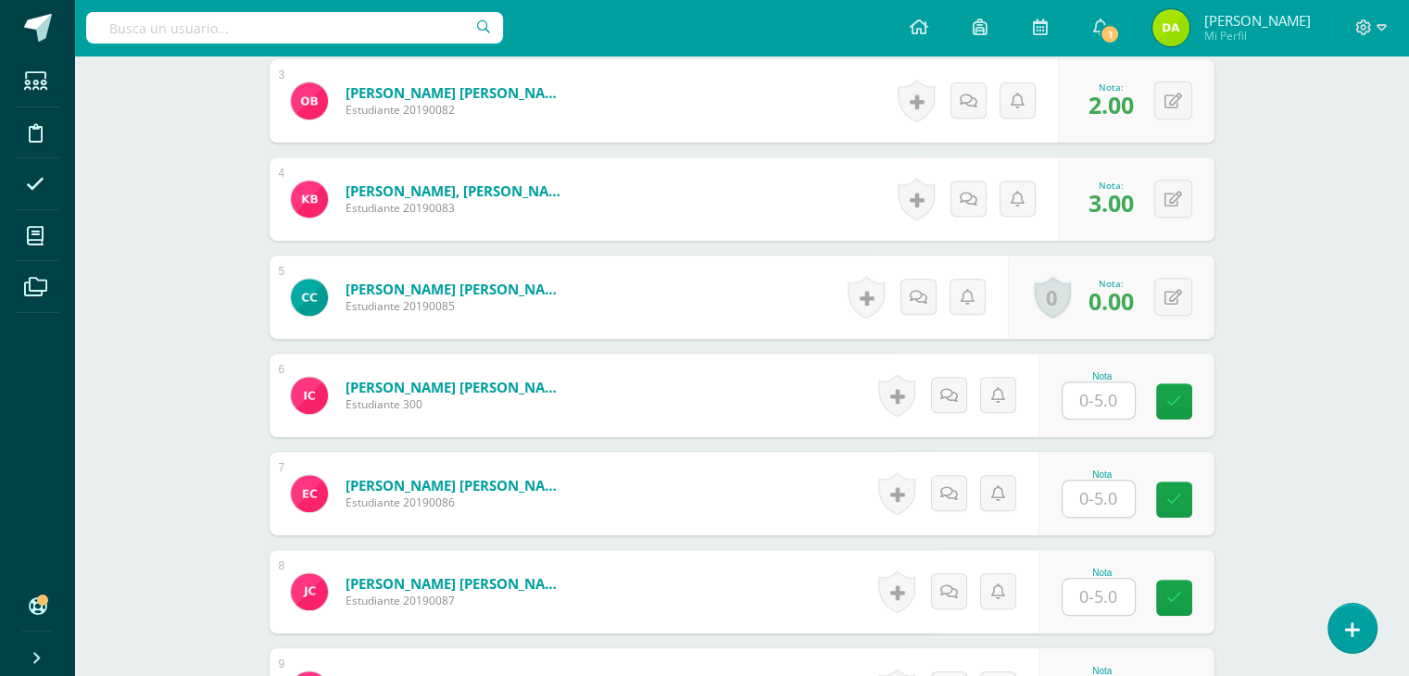
scroll to position [820, 0]
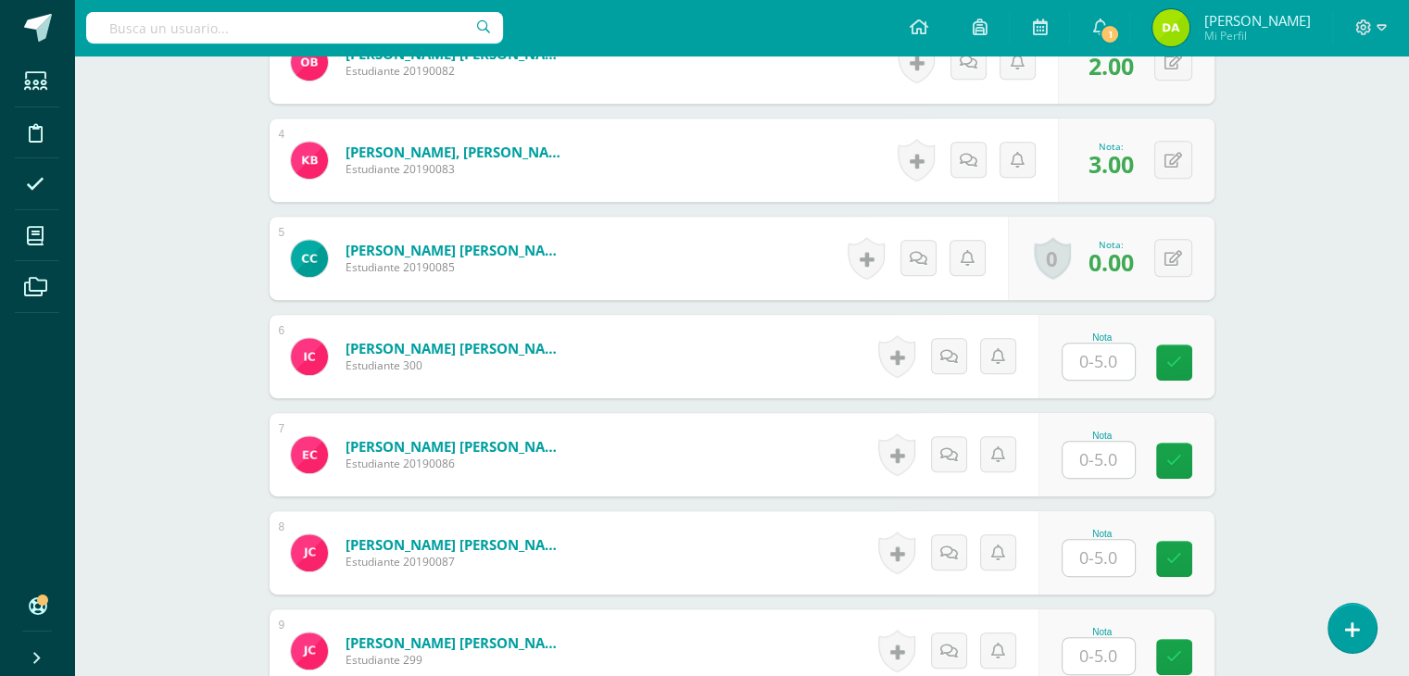
click at [1082, 355] on input "text" at bounding box center [1099, 362] width 72 height 36
type input "3"
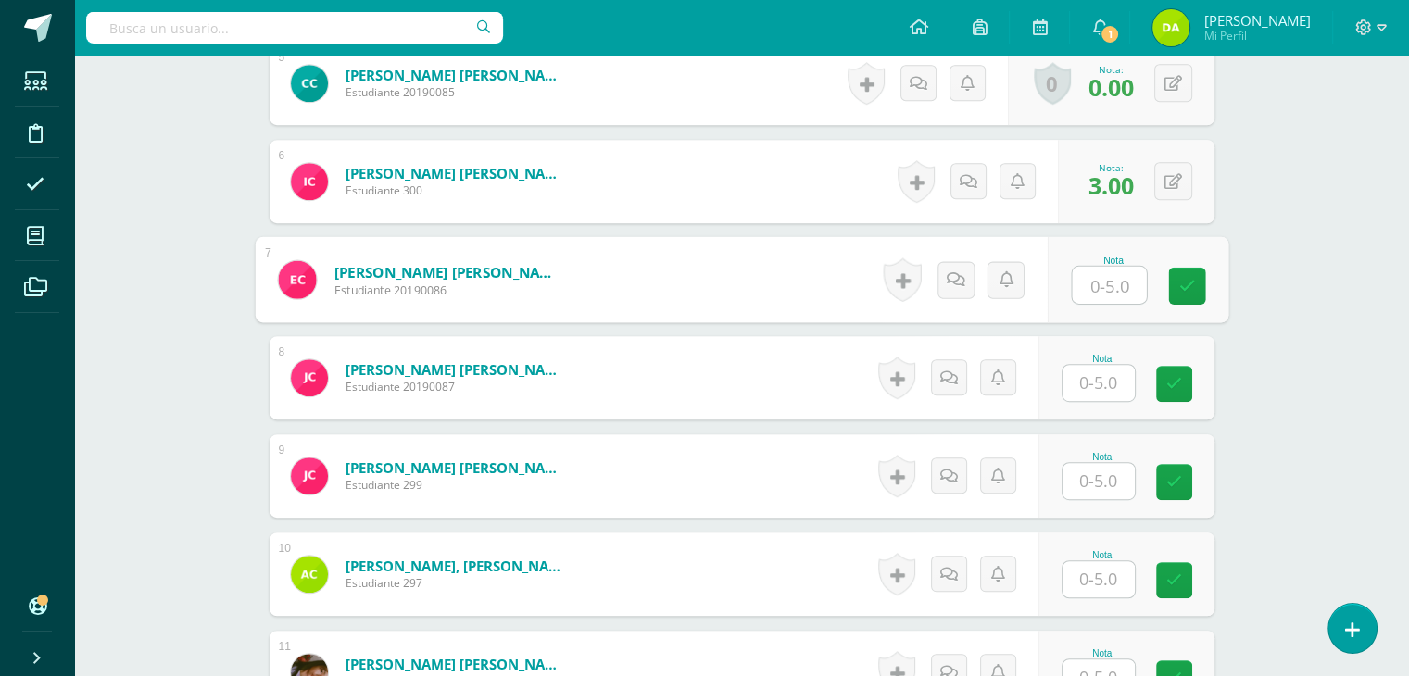
scroll to position [994, 0]
click at [1082, 355] on div "Nota" at bounding box center [1103, 360] width 82 height 10
click at [1125, 275] on input "text" at bounding box center [1109, 286] width 74 height 37
type input "3"
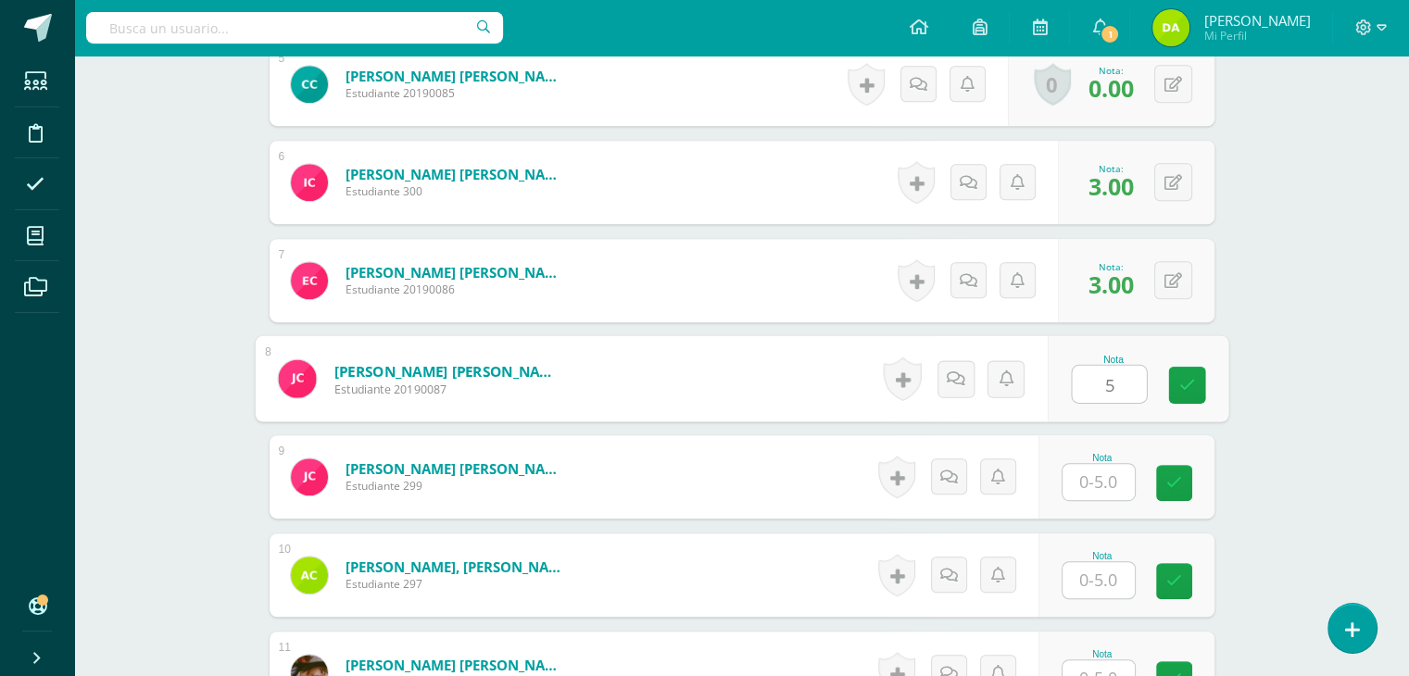
type input "5"
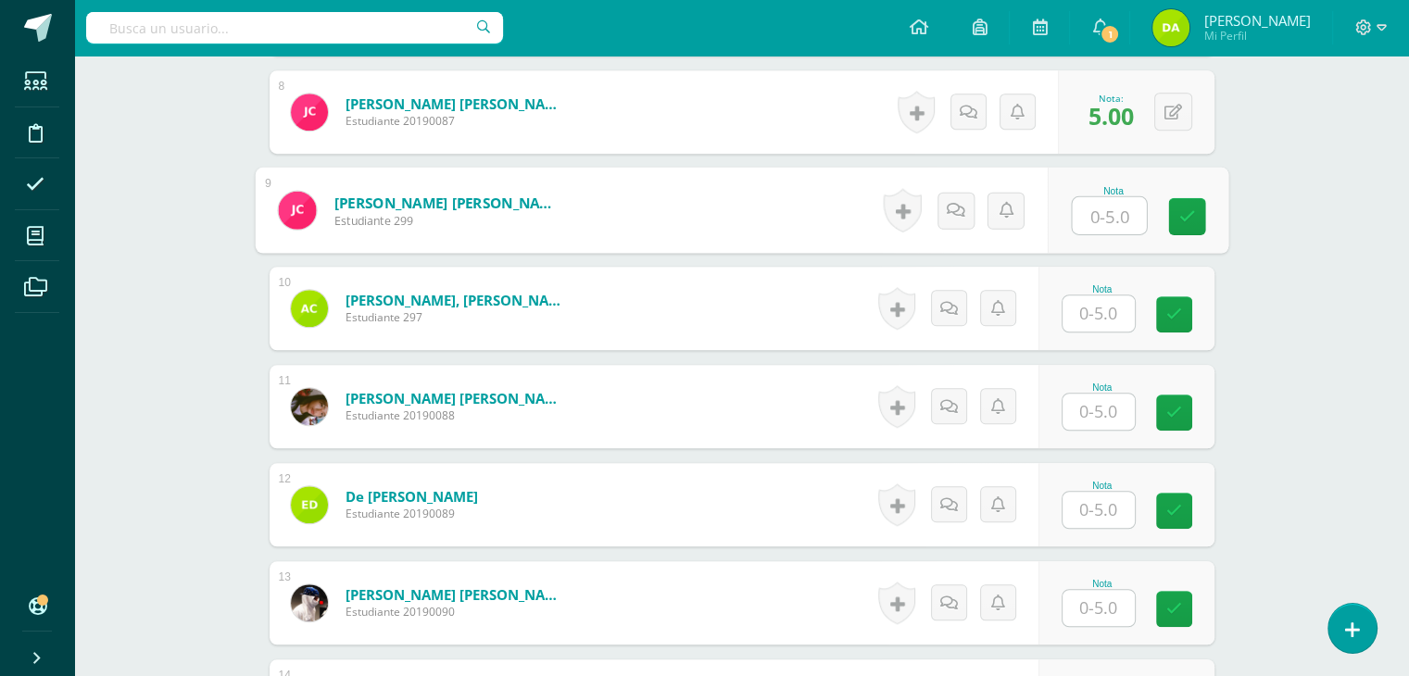
scroll to position [1265, 0]
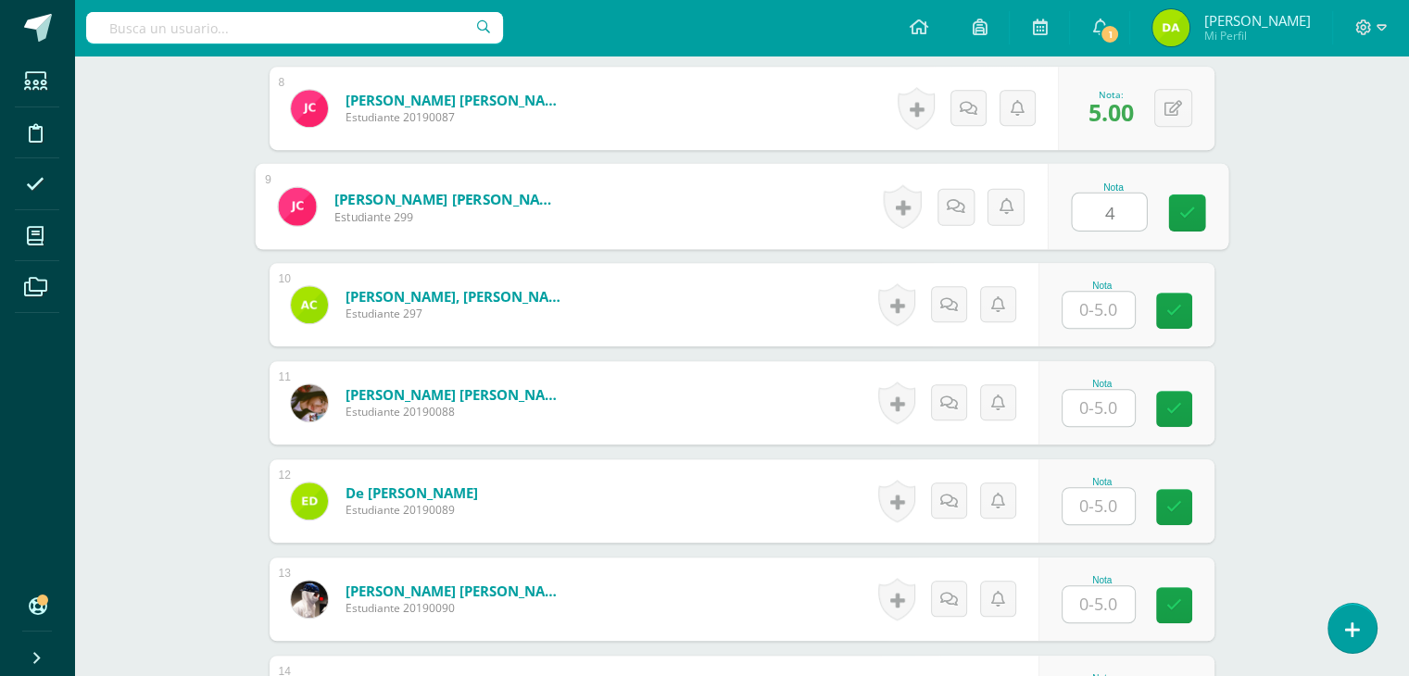
type input "4"
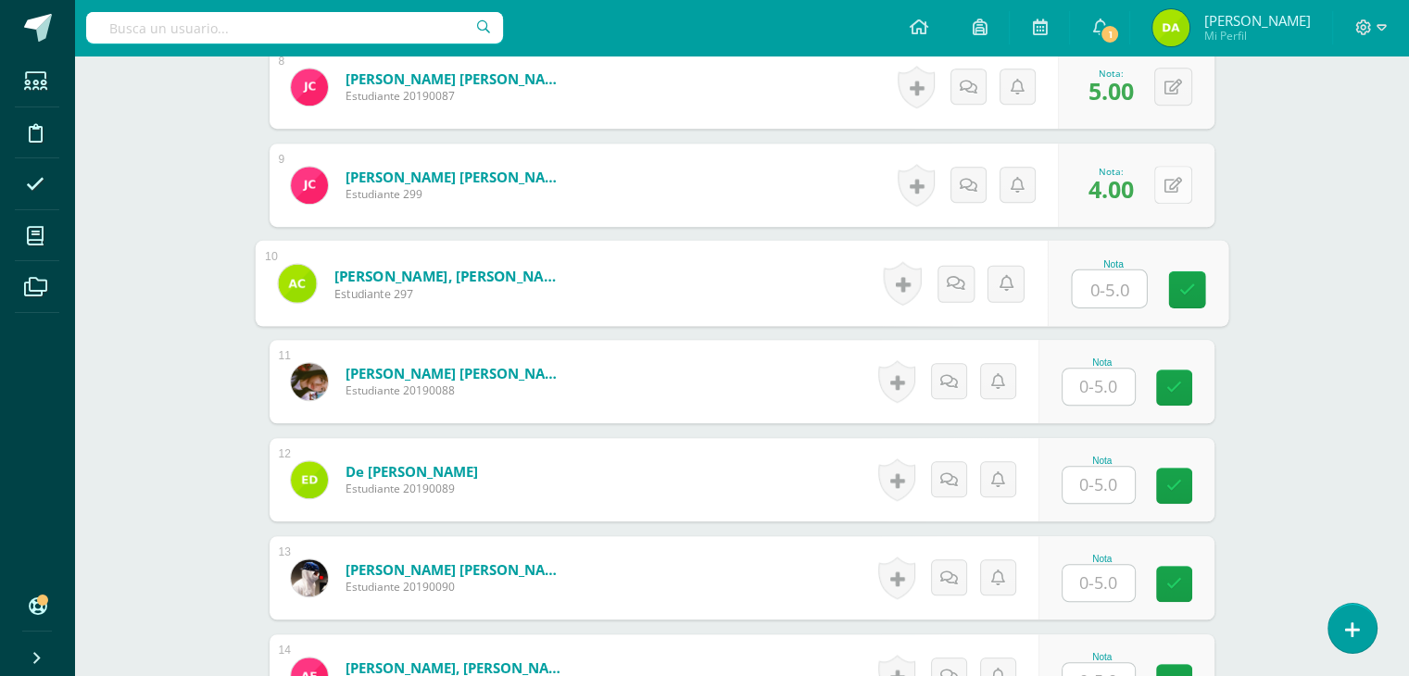
scroll to position [1384, 0]
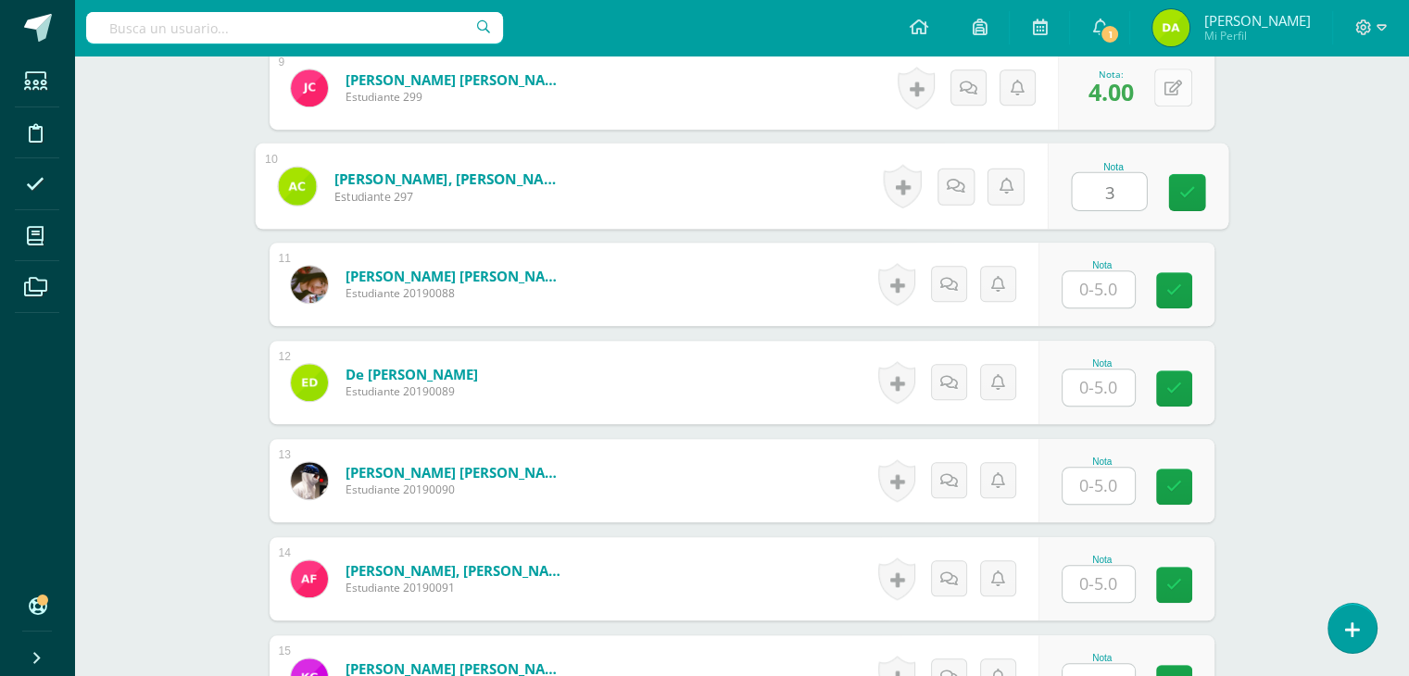
type input "3"
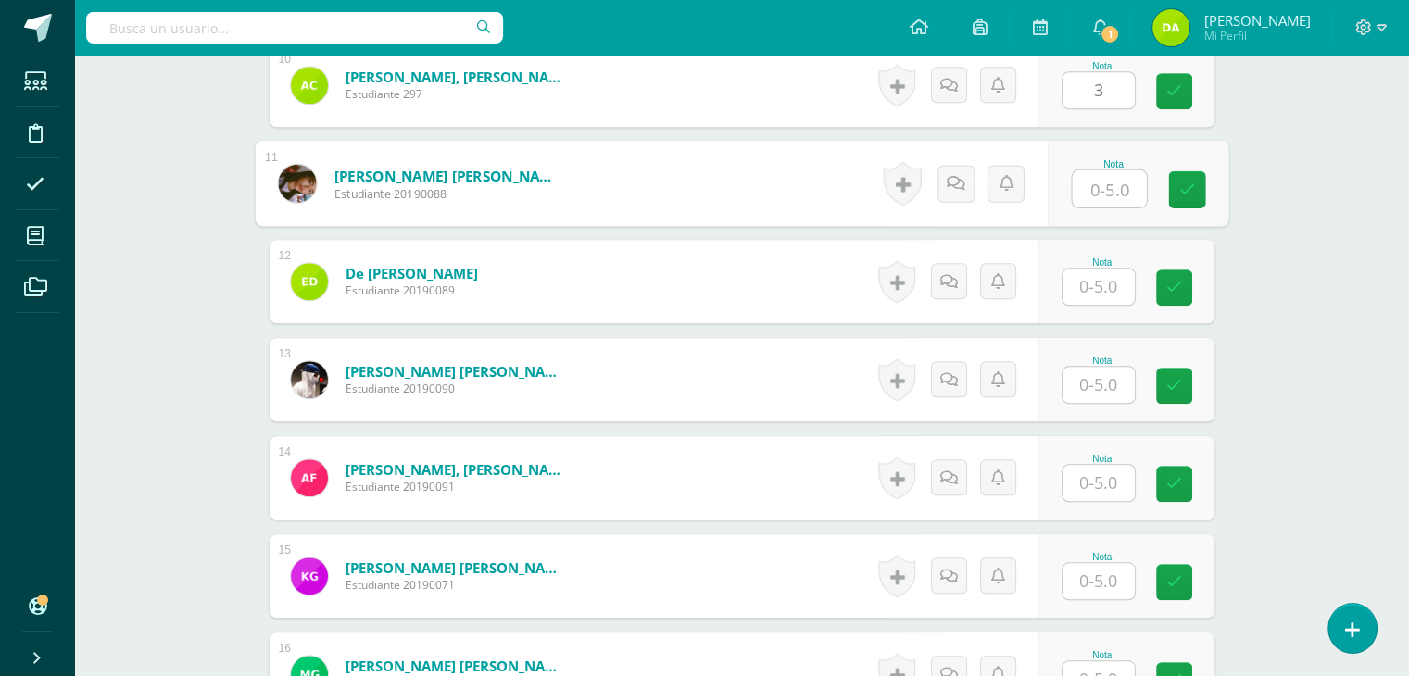
scroll to position [1488, 0]
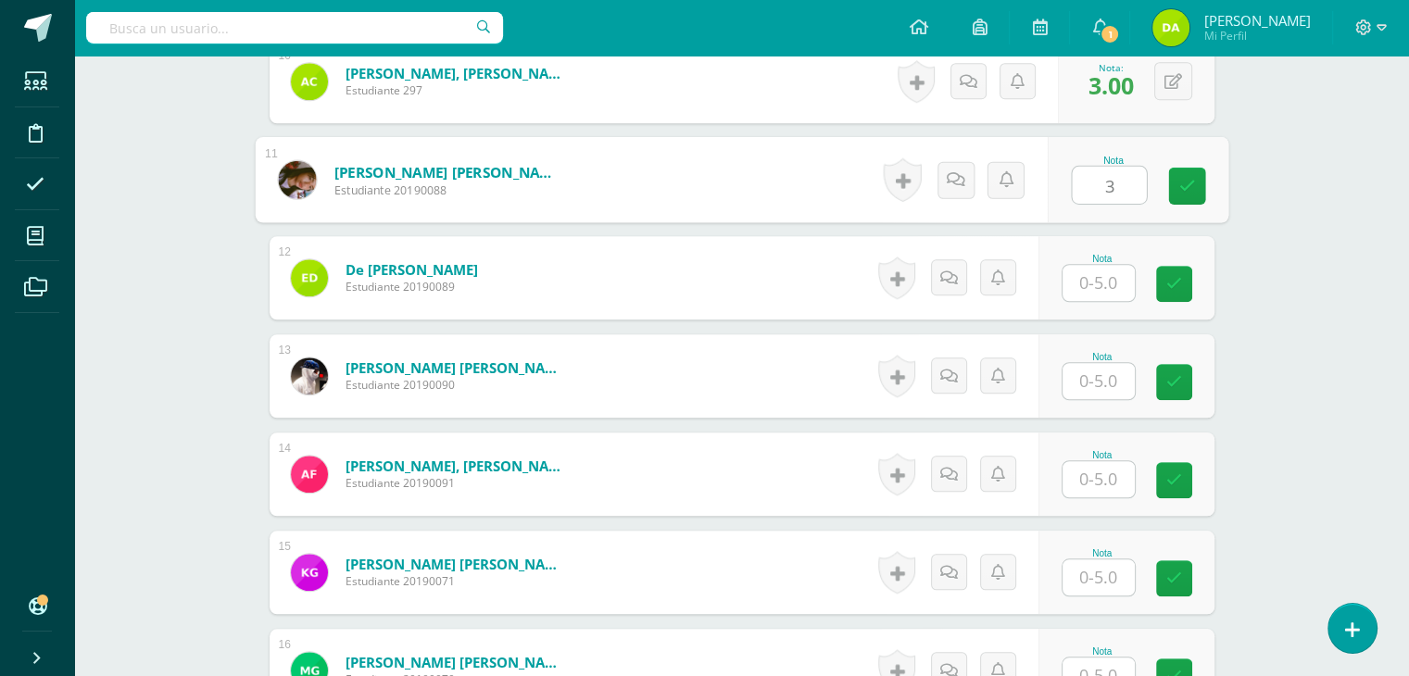
type input "3"
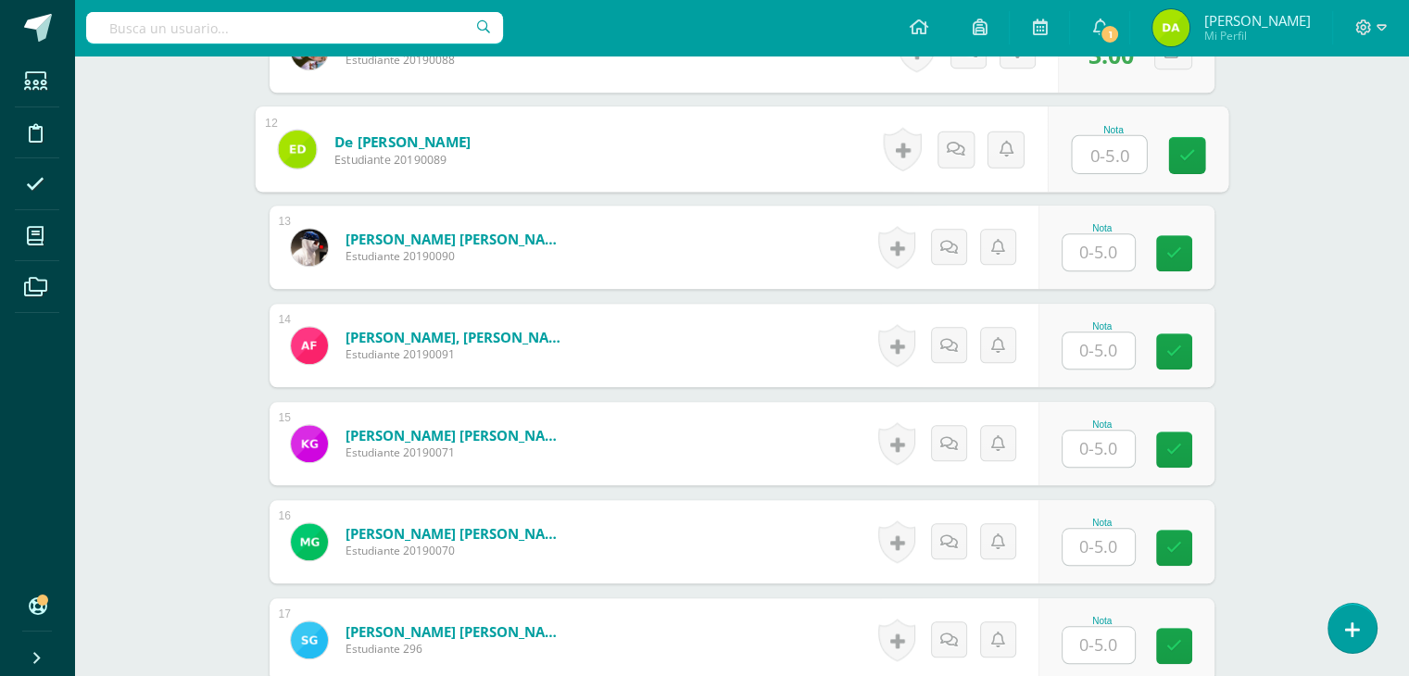
scroll to position [1618, 0]
type input "3"
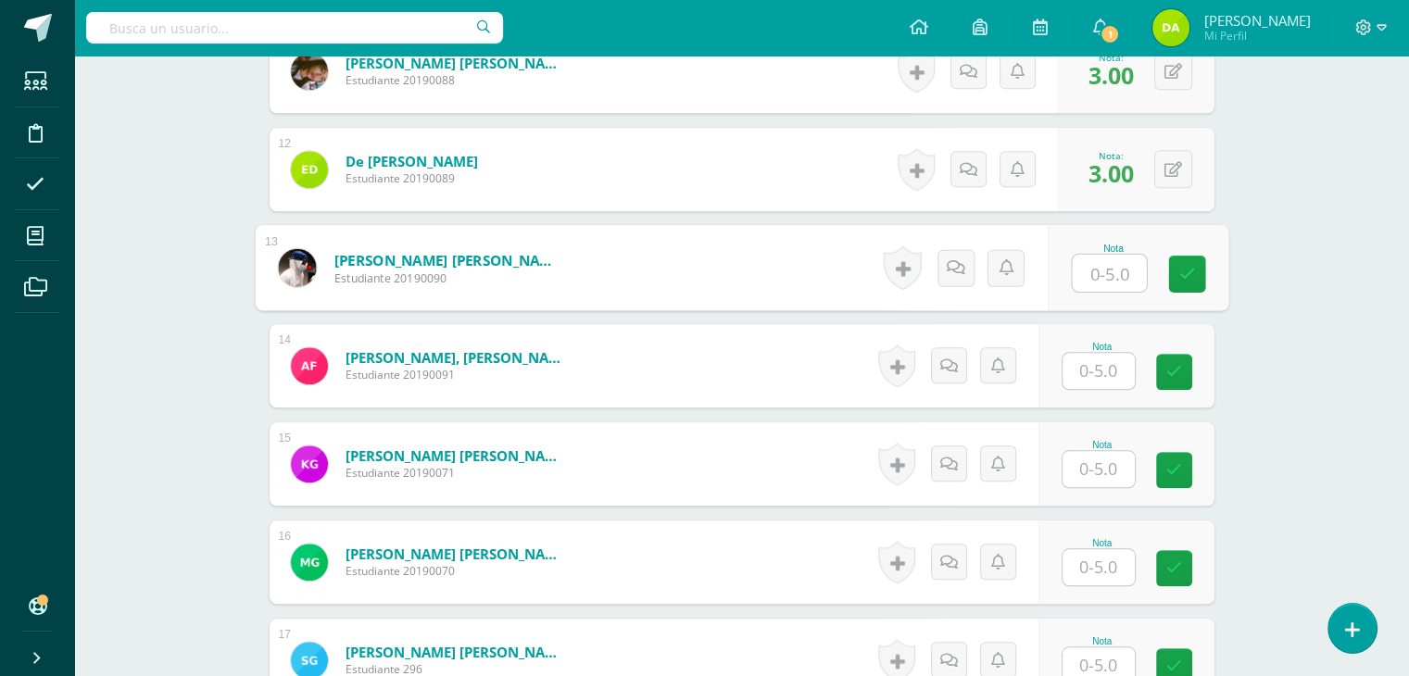
scroll to position [1596, 0]
type input "4"
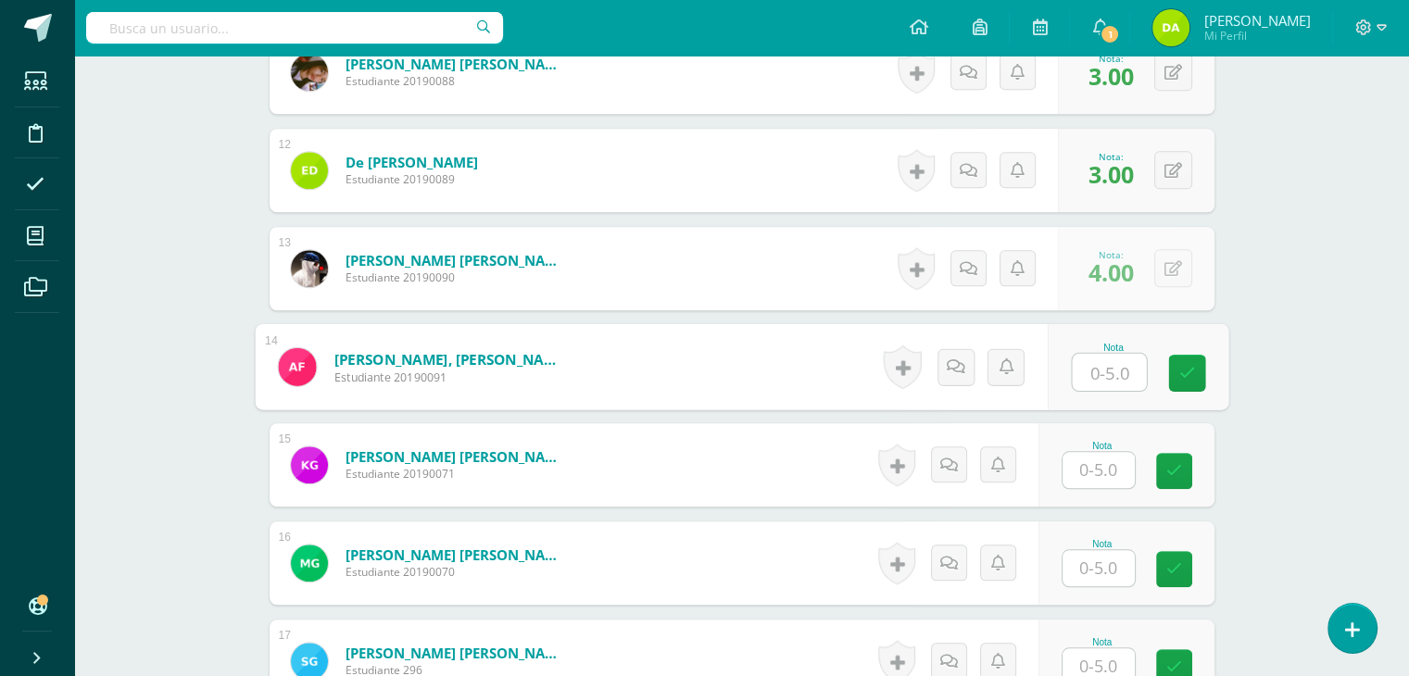
scroll to position [1700, 0]
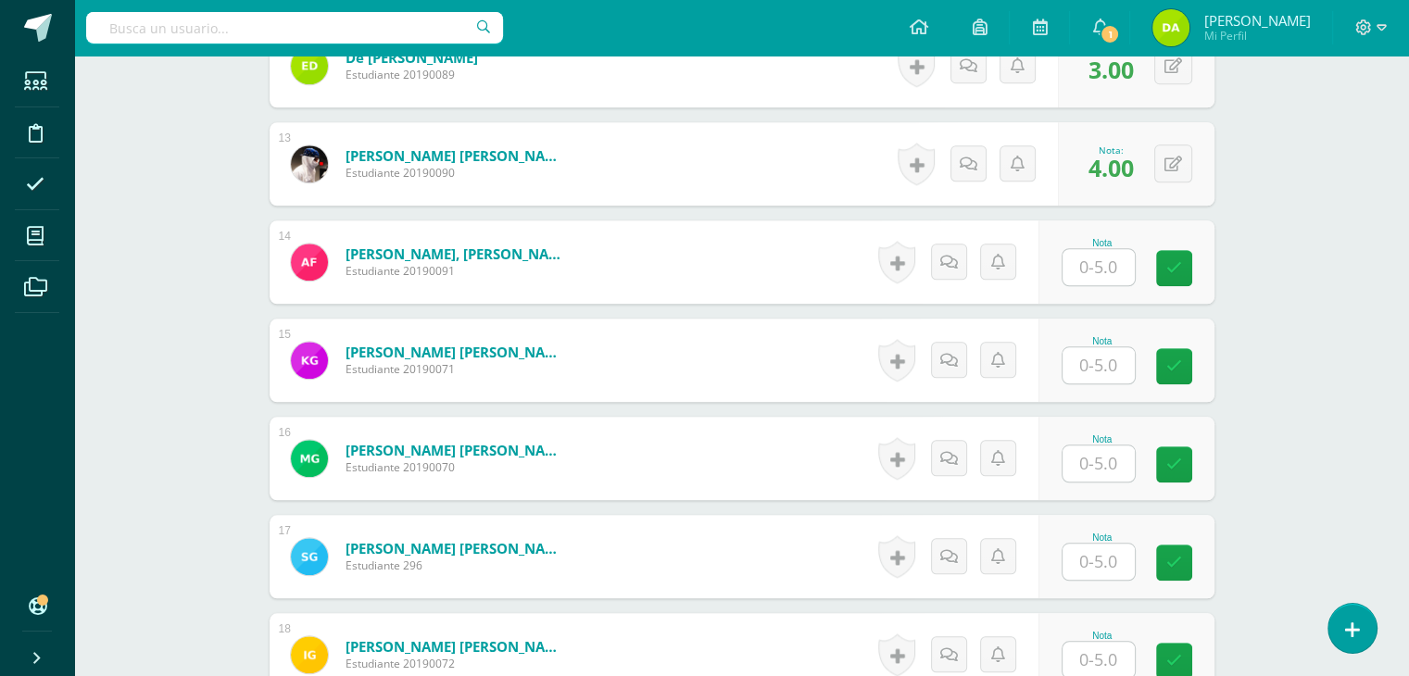
click at [1181, 198] on div "0 [GEOGRAPHIC_DATA] Logros obtenidos Aún no hay logros agregados Nota: 4.00" at bounding box center [1136, 163] width 157 height 83
click at [1115, 264] on input "text" at bounding box center [1109, 267] width 74 height 37
click at [1115, 264] on input "5" at bounding box center [1109, 267] width 74 height 37
type input "5"
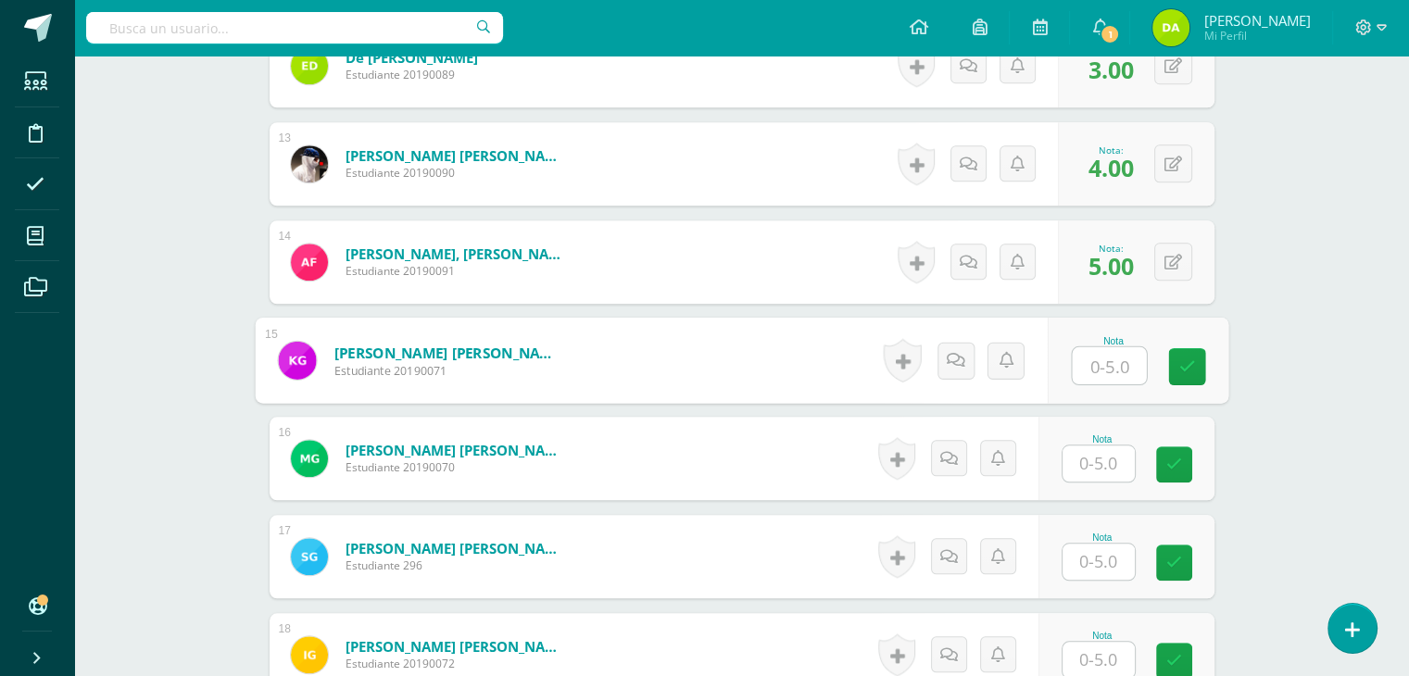
scroll to position [1807, 0]
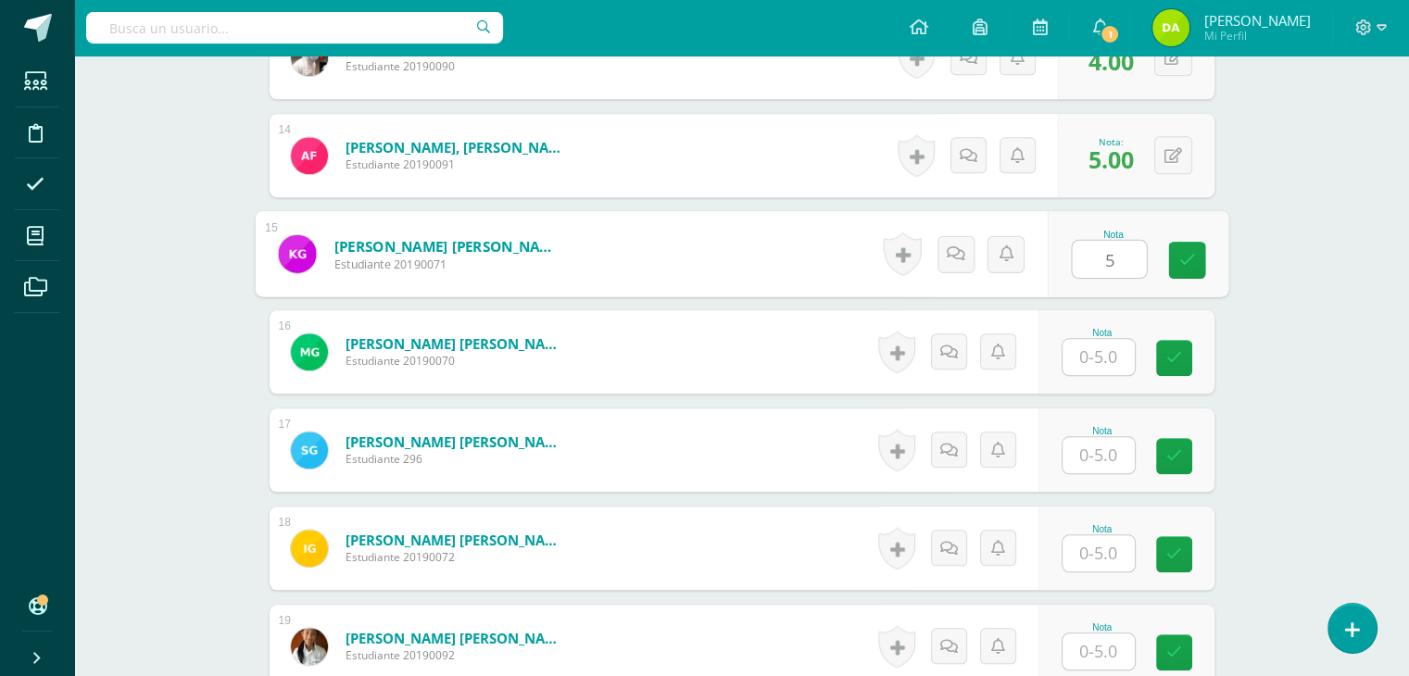
type input "5"
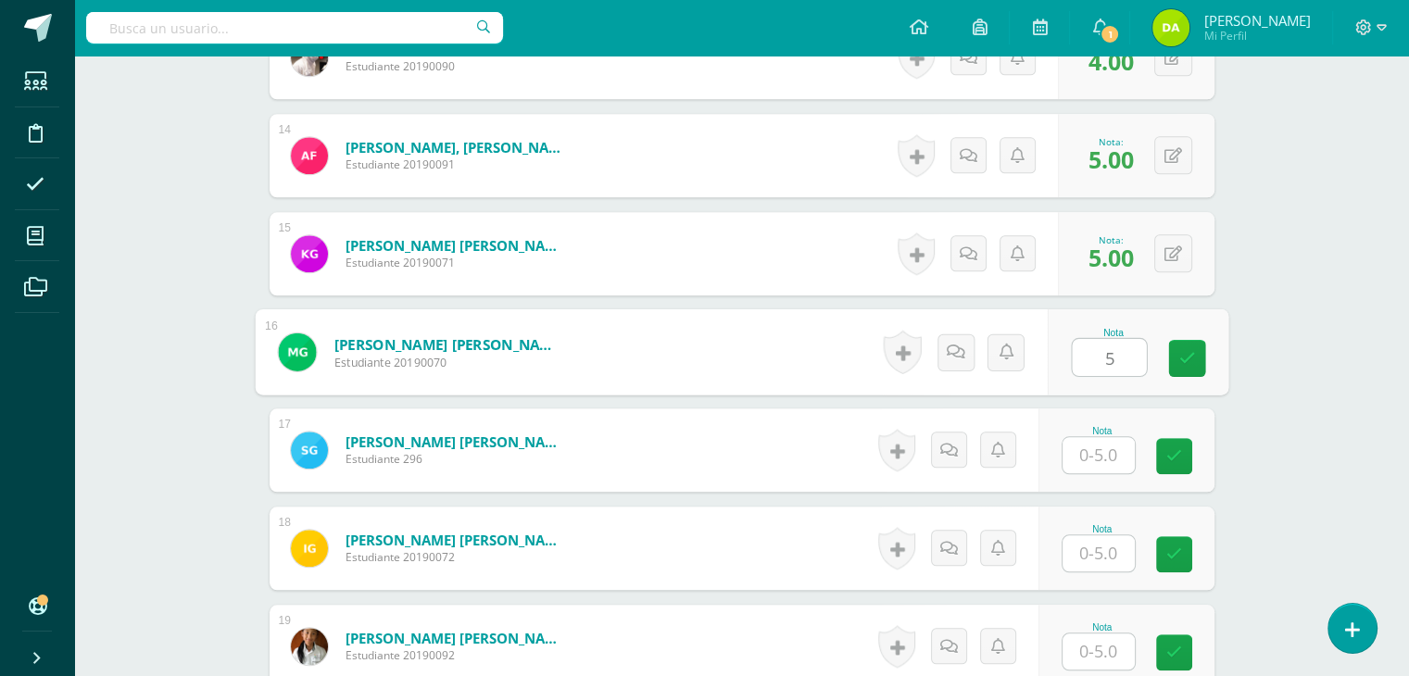
type input "5"
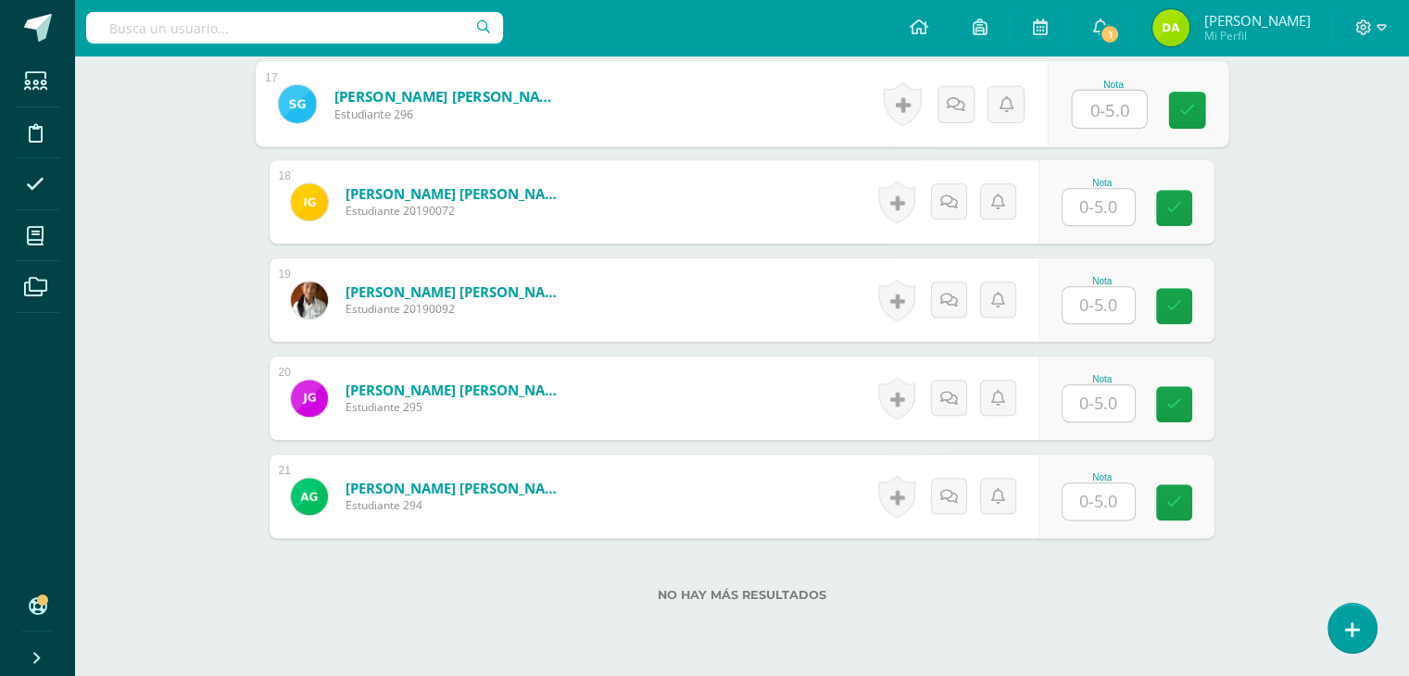
scroll to position [2109, 0]
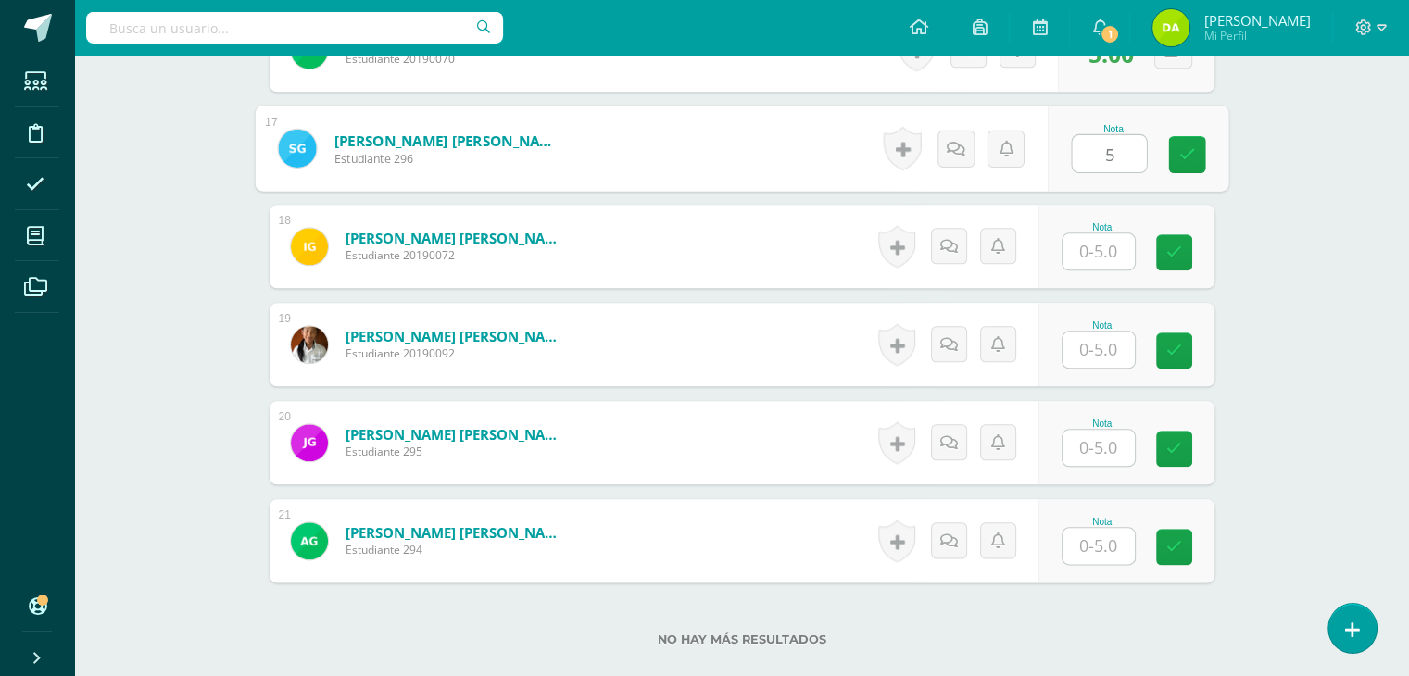
type input "5"
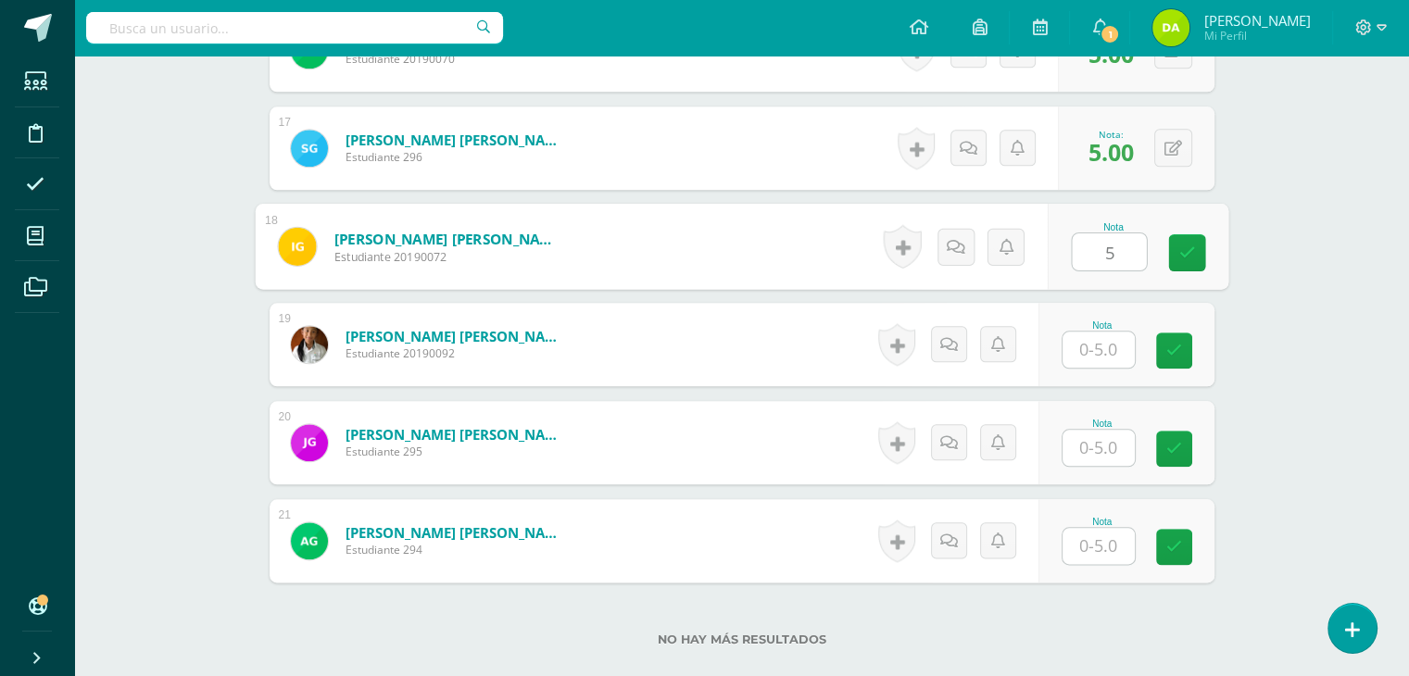
type input "5"
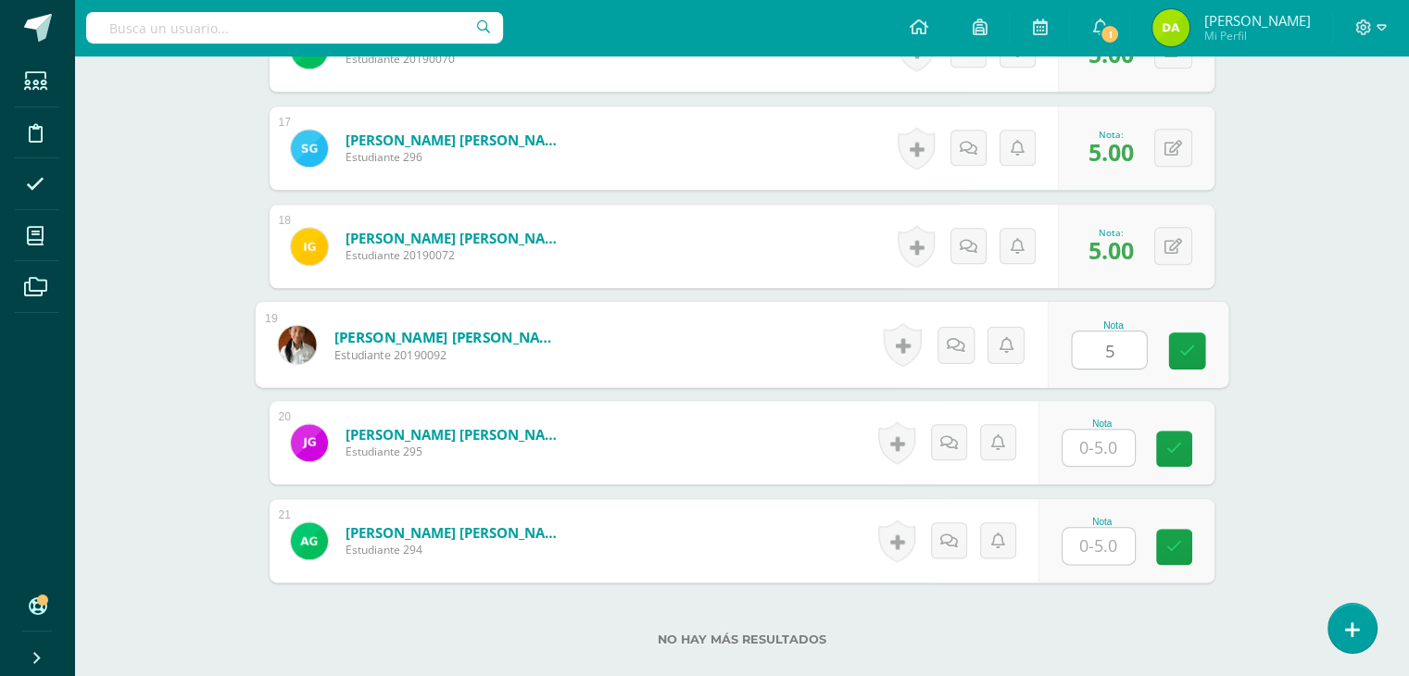
type input "5"
click at [1115, 264] on div "0 [GEOGRAPHIC_DATA] Logros obtenidos Aún no hay logros agregados Nota: 5.00" at bounding box center [1136, 246] width 157 height 83
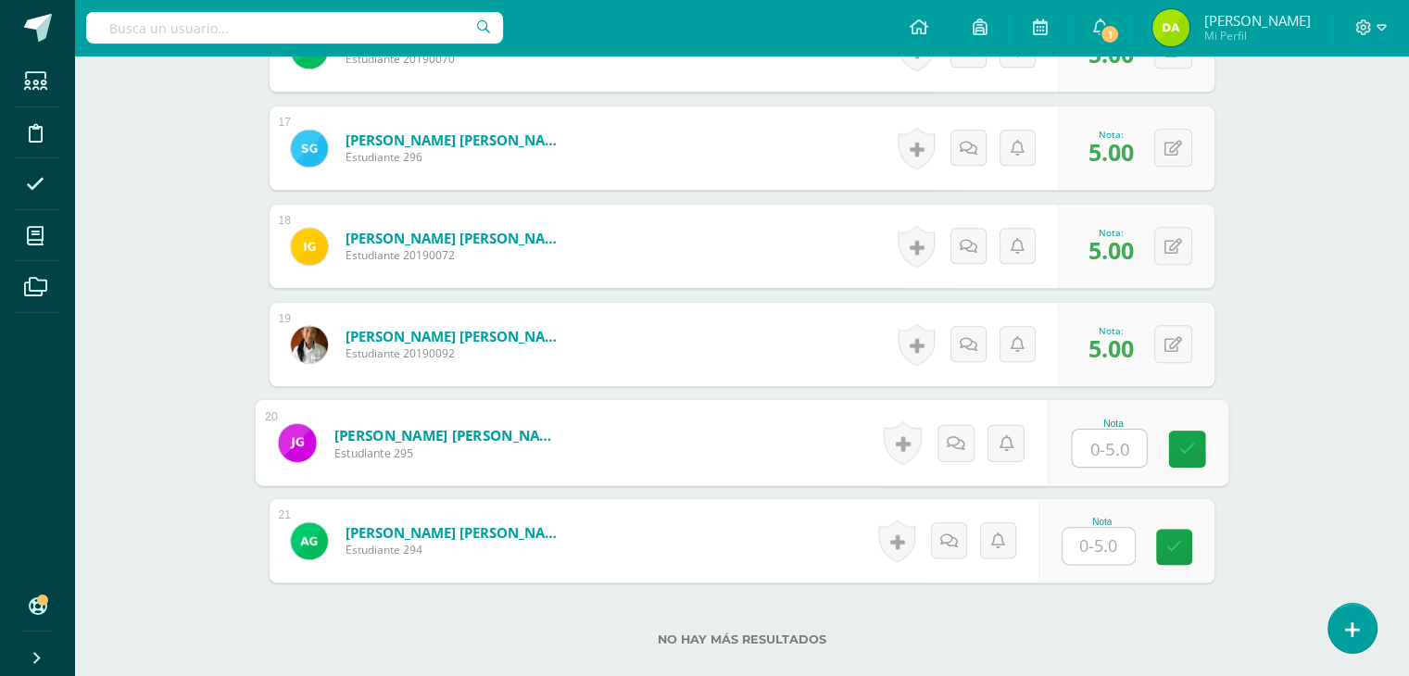
click at [1118, 443] on input "text" at bounding box center [1109, 448] width 74 height 37
type input "4"
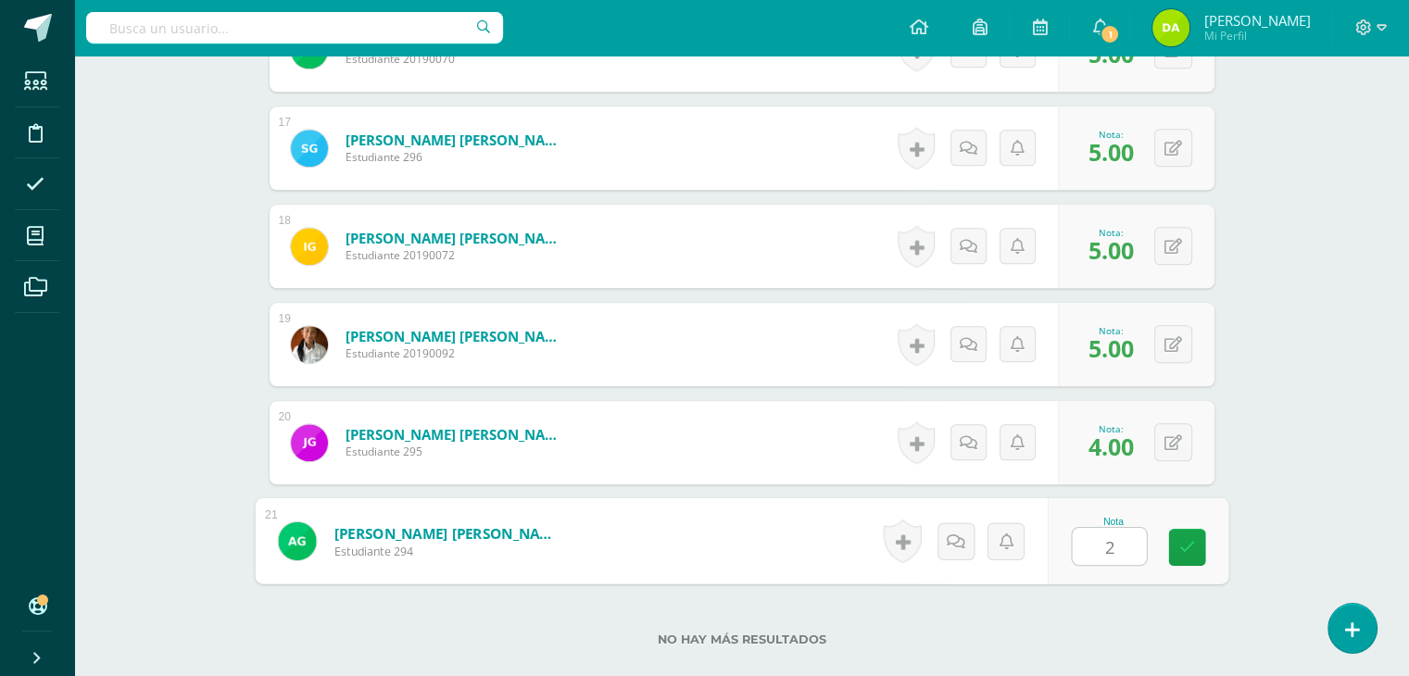
type input "2"
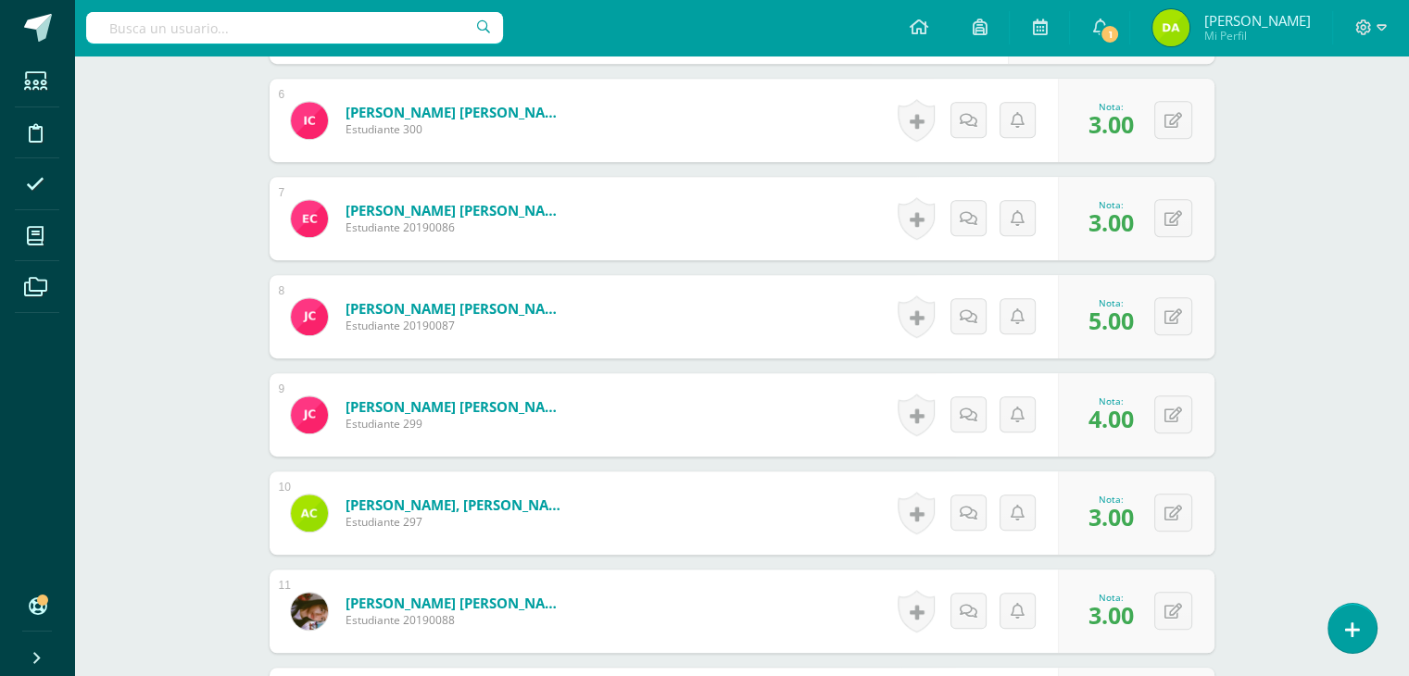
scroll to position [0, 0]
